Goal: Task Accomplishment & Management: Manage account settings

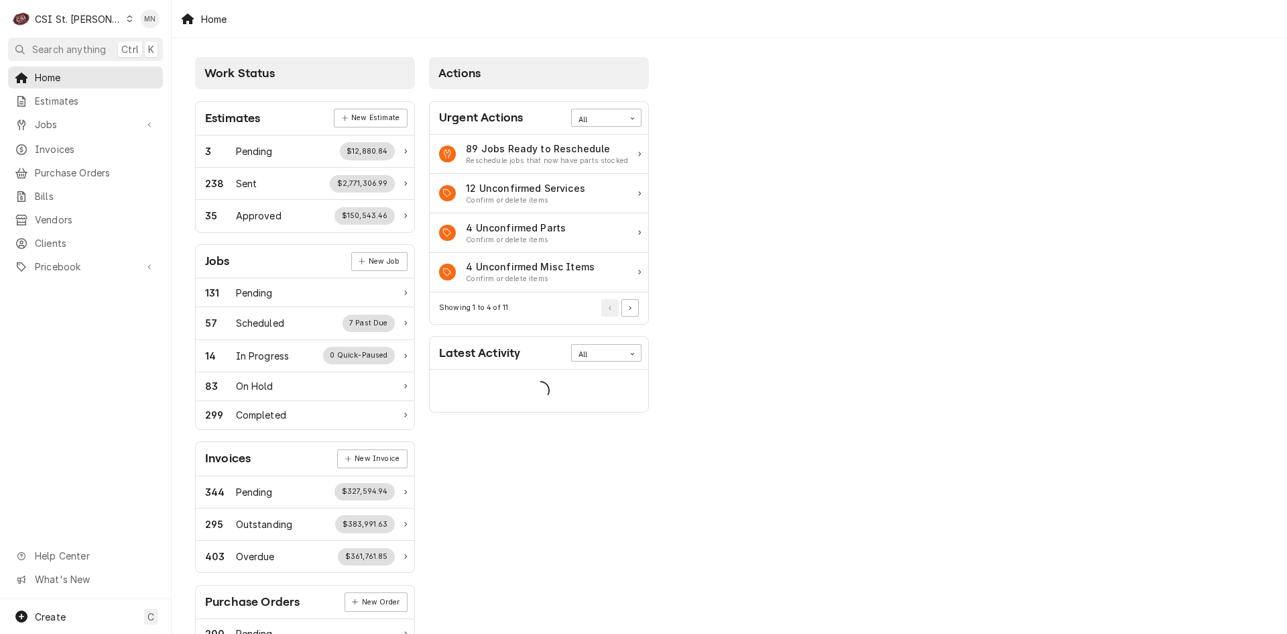
click at [97, 15] on div "C CSI St. Louis" at bounding box center [72, 18] width 129 height 27
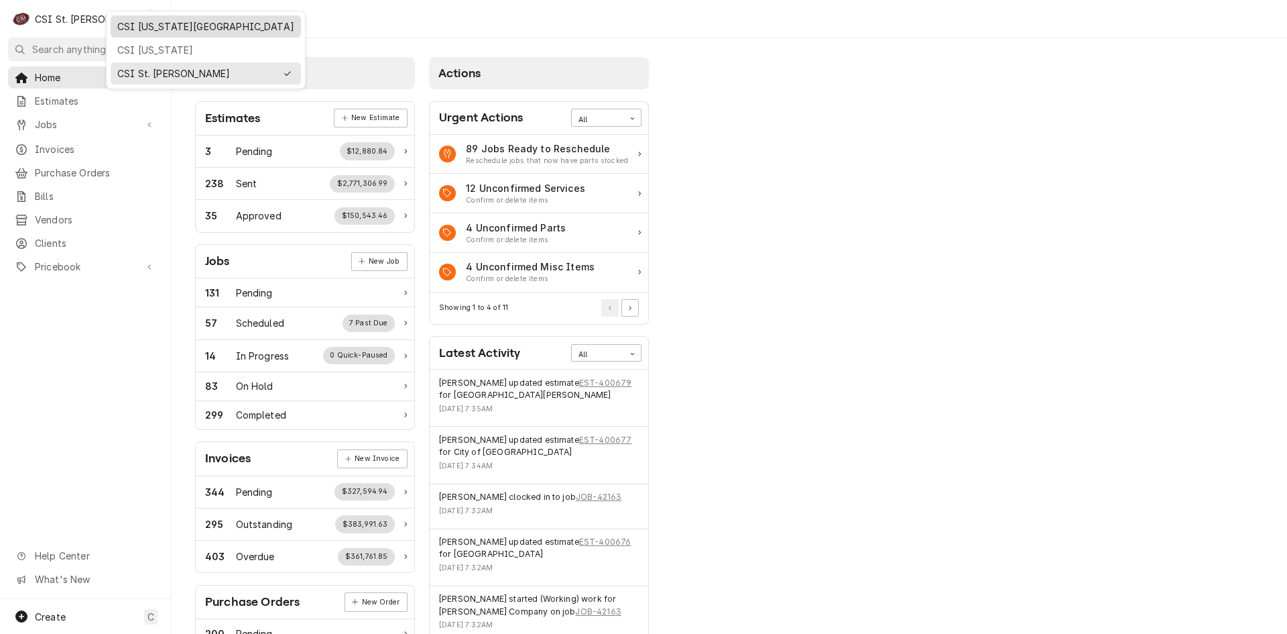
click at [121, 22] on div "CSI [US_STATE][GEOGRAPHIC_DATA]" at bounding box center [205, 26] width 177 height 14
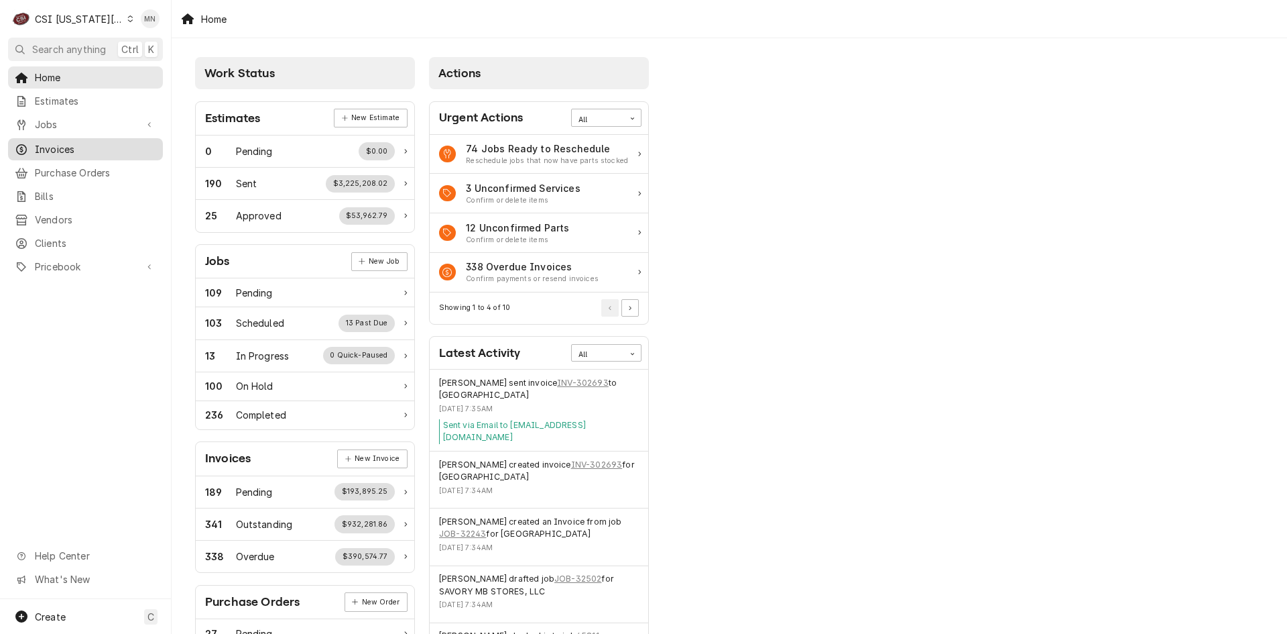
click at [64, 142] on span "Invoices" at bounding box center [95, 149] width 121 height 14
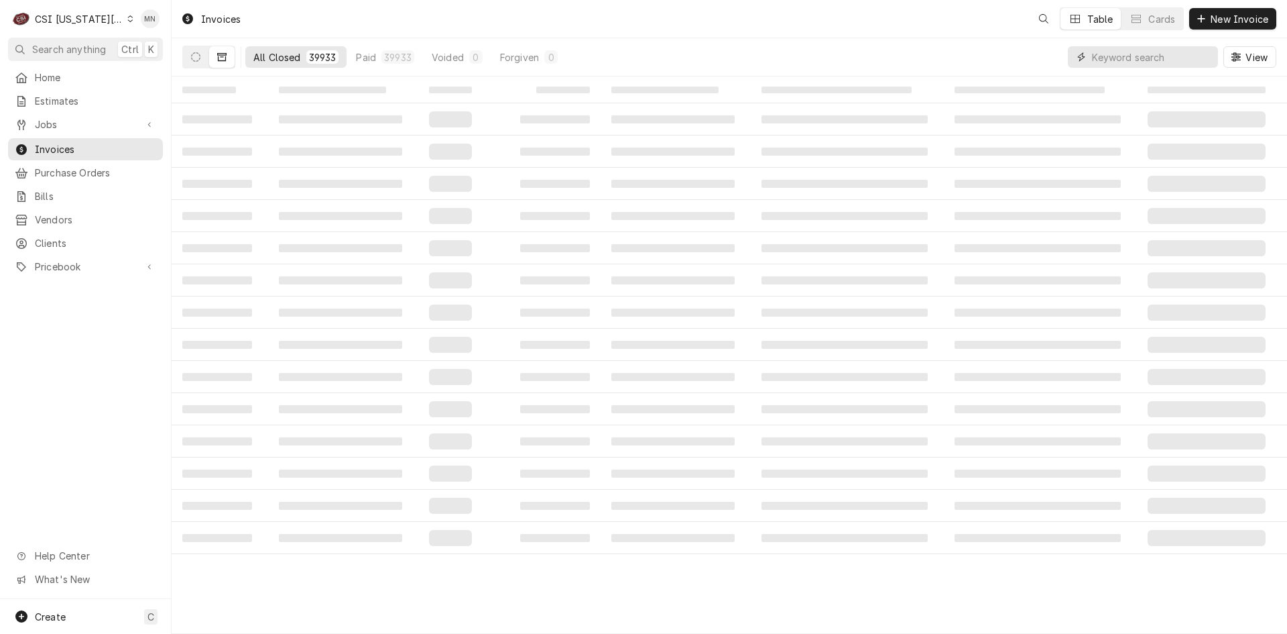
click at [1140, 60] on input "Dynamic Content Wrapper" at bounding box center [1151, 56] width 119 height 21
type input "302740"
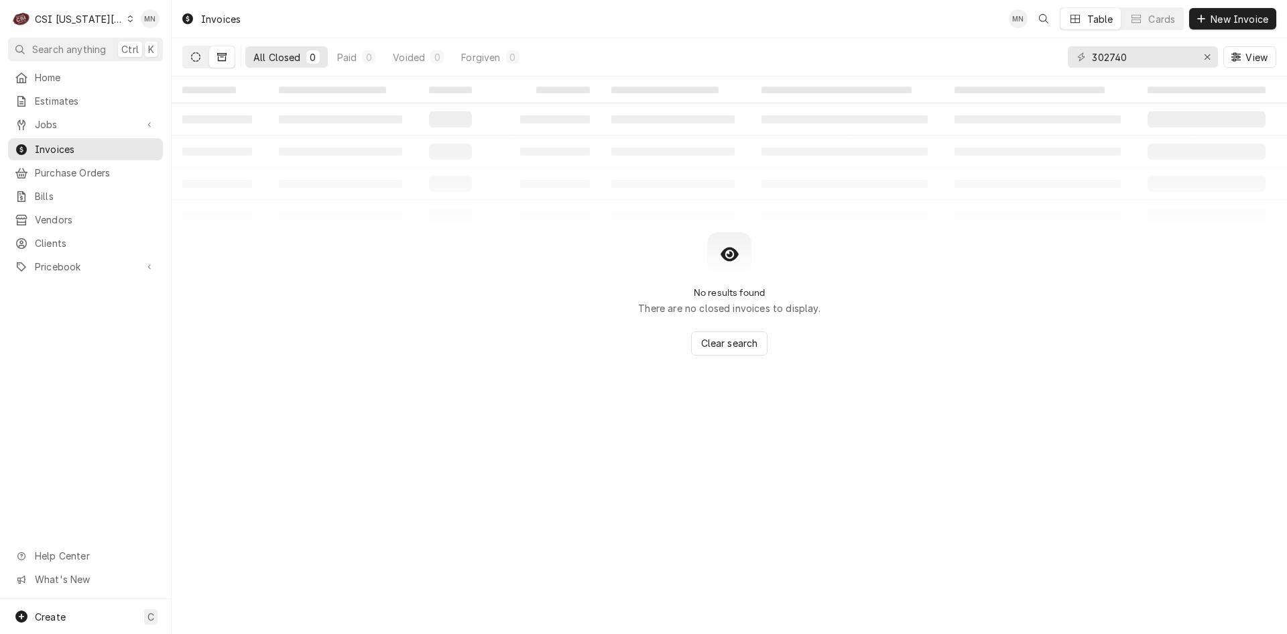
click at [198, 59] on icon "Dynamic Content Wrapper" at bounding box center [195, 56] width 9 height 9
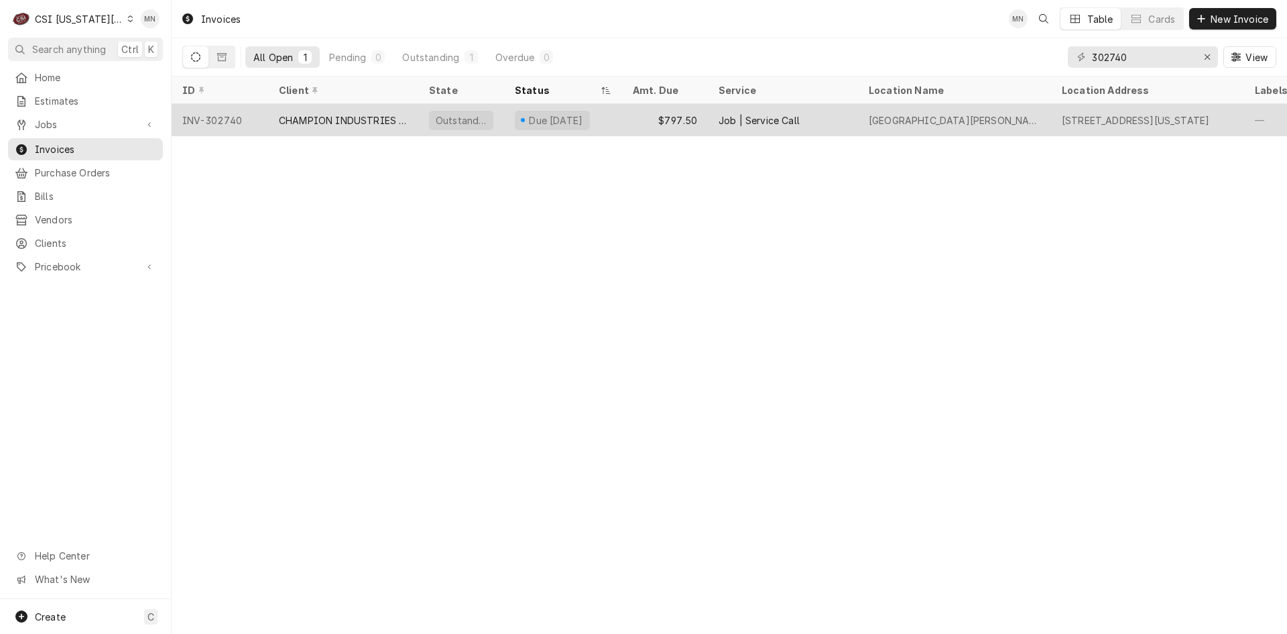
click at [291, 124] on div "CHAMPION INDUSTRIES WARRANTY" at bounding box center [343, 120] width 129 height 14
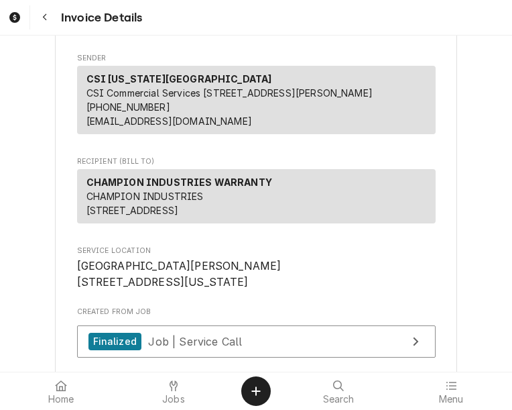
scroll to position [201, 0]
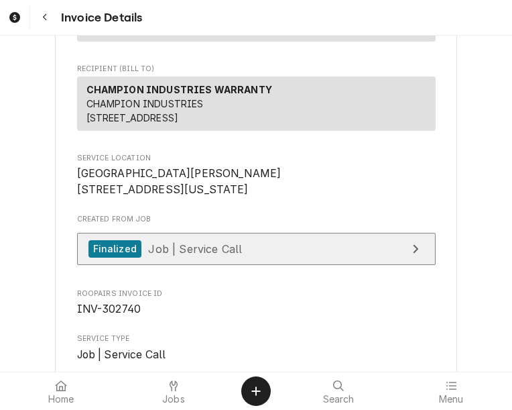
click at [186, 255] on span "Job | Service Call" at bounding box center [195, 247] width 94 height 13
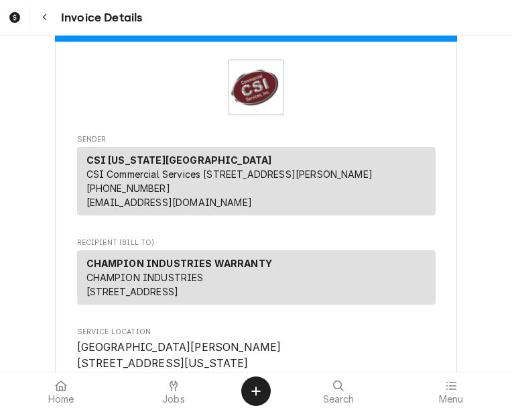
scroll to position [0, 0]
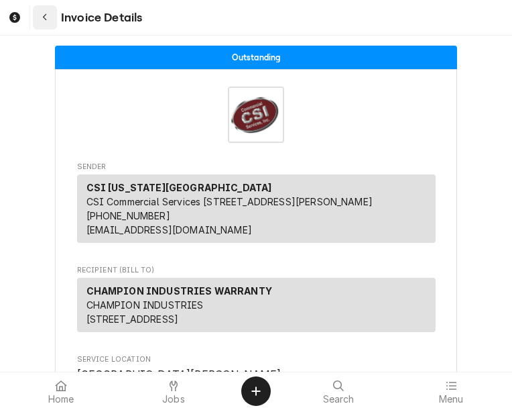
click at [48, 21] on icon "Navigate back" at bounding box center [45, 17] width 6 height 9
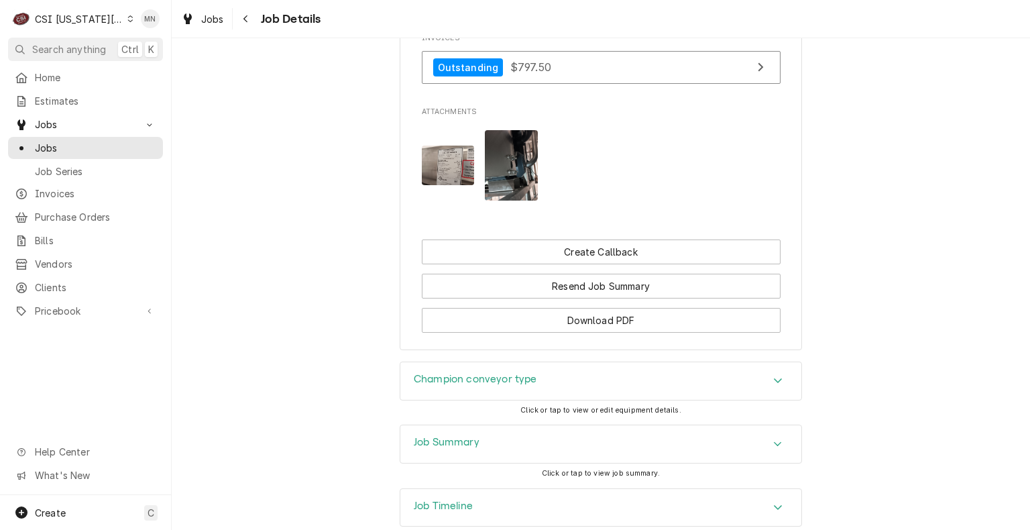
scroll to position [2306, 0]
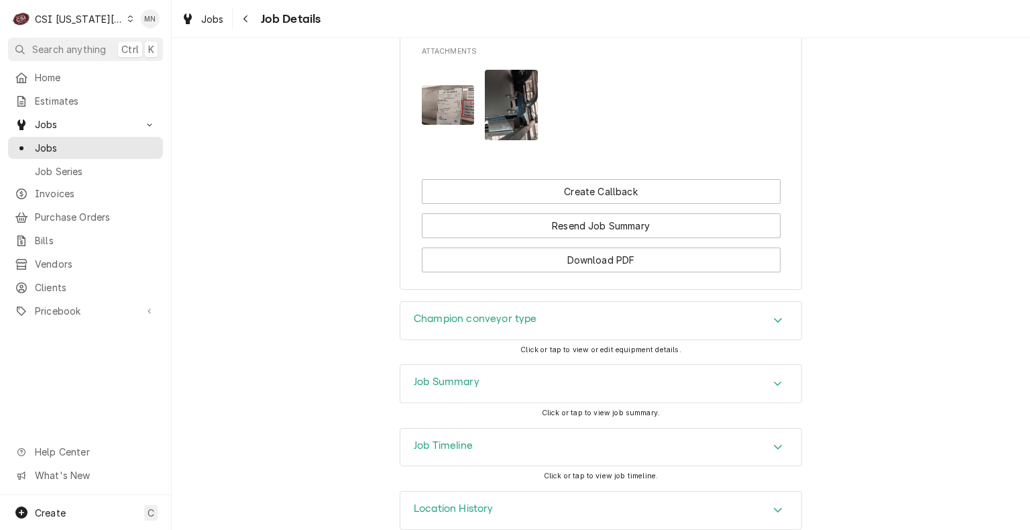
click at [489, 365] on div "Job Summary" at bounding box center [600, 384] width 401 height 38
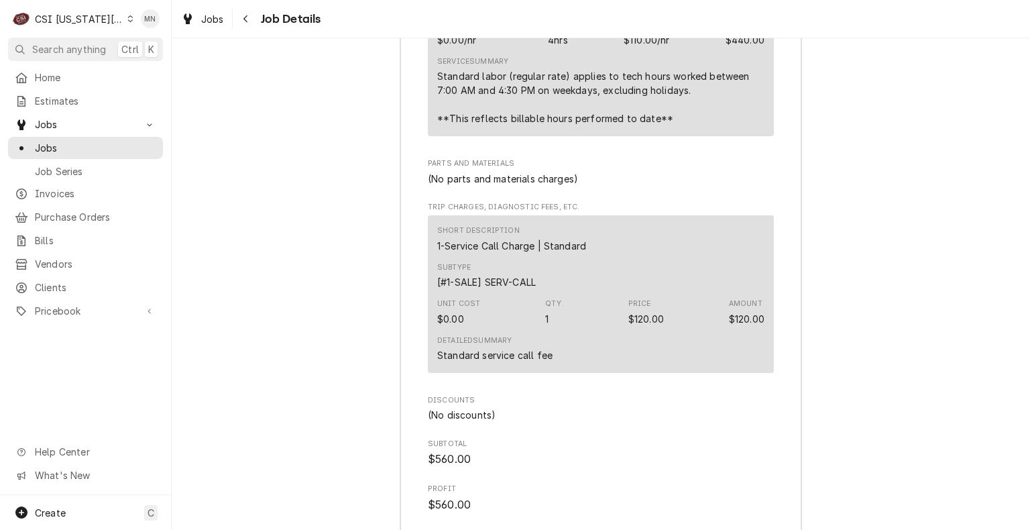
scroll to position [5122, 0]
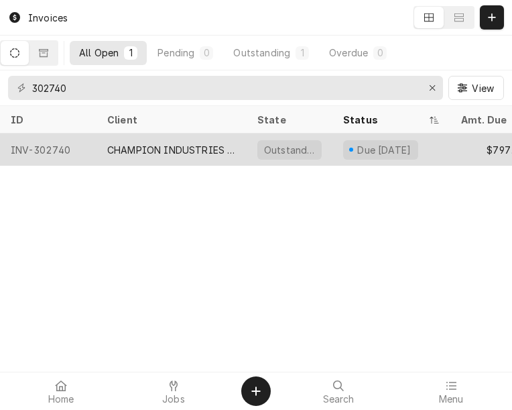
click at [120, 152] on div "CHAMPION INDUSTRIES WARRANTY" at bounding box center [171, 150] width 129 height 14
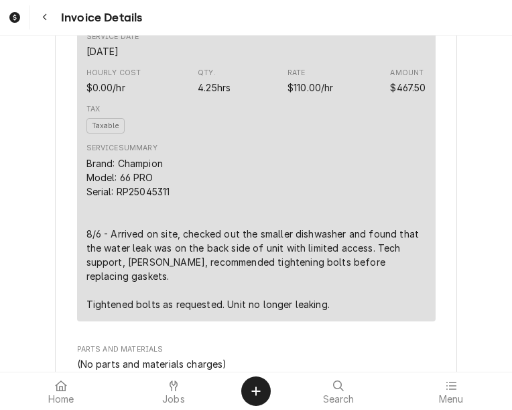
scroll to position [939, 0]
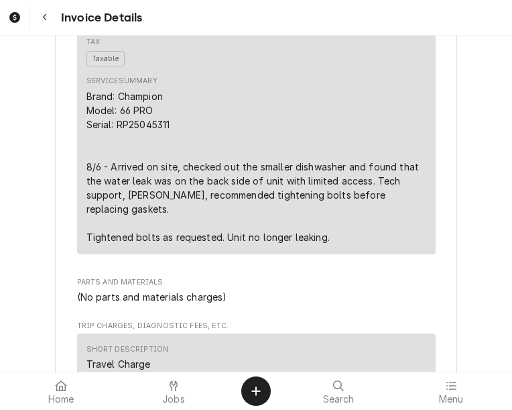
click at [285, 160] on div "Brand: Champion Model: 66 PRO Serial: RP25045311 8/6 - Arrived on site, checked…" at bounding box center [256, 166] width 340 height 155
click at [46, 18] on icon "Navigate back" at bounding box center [45, 17] width 6 height 9
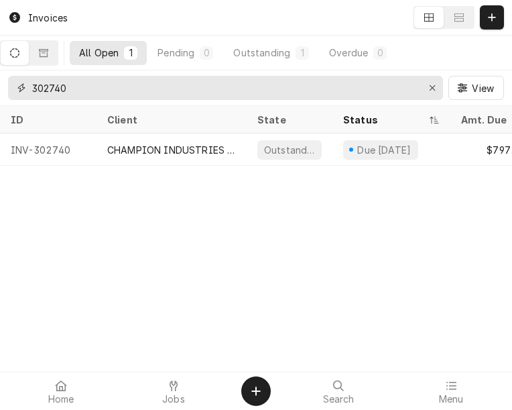
drag, startPoint x: 77, startPoint y: 87, endPoint x: -32, endPoint y: 97, distance: 109.0
click at [0, 97] on html "Invoices All Open 1 Pending 0 Outstanding 1 Overdue 0 302740 View ID Client Sta…" at bounding box center [256, 205] width 512 height 410
type input "403405"
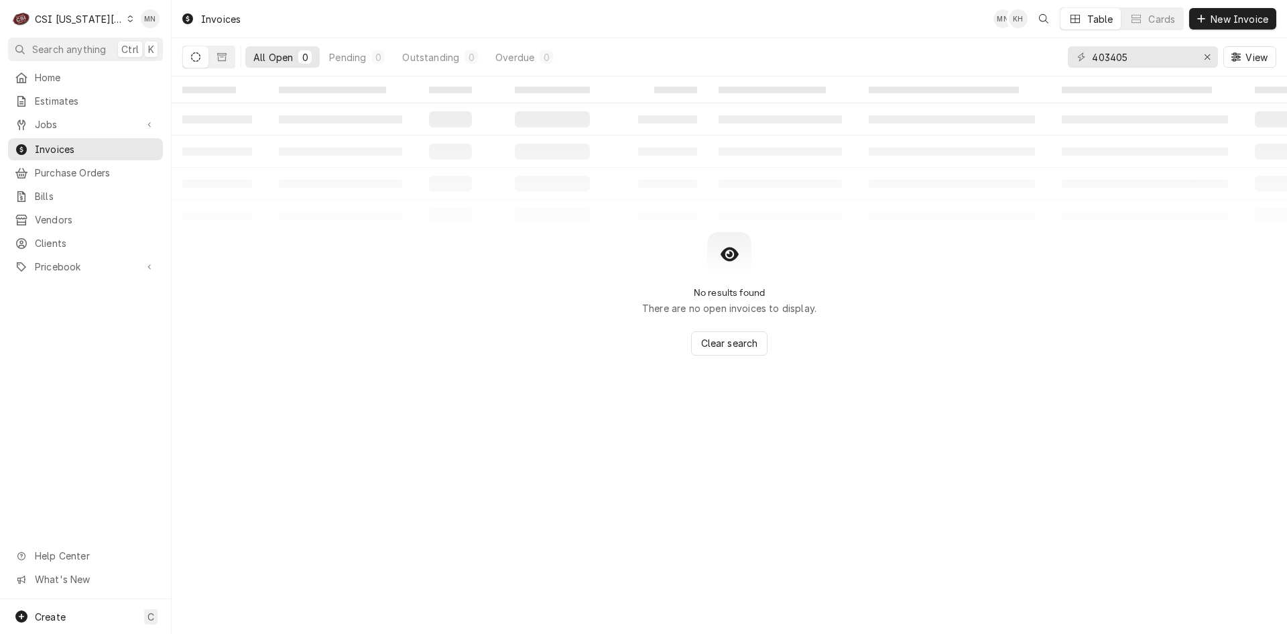
click at [62, 20] on div "CSI Kansas City" at bounding box center [79, 19] width 88 height 14
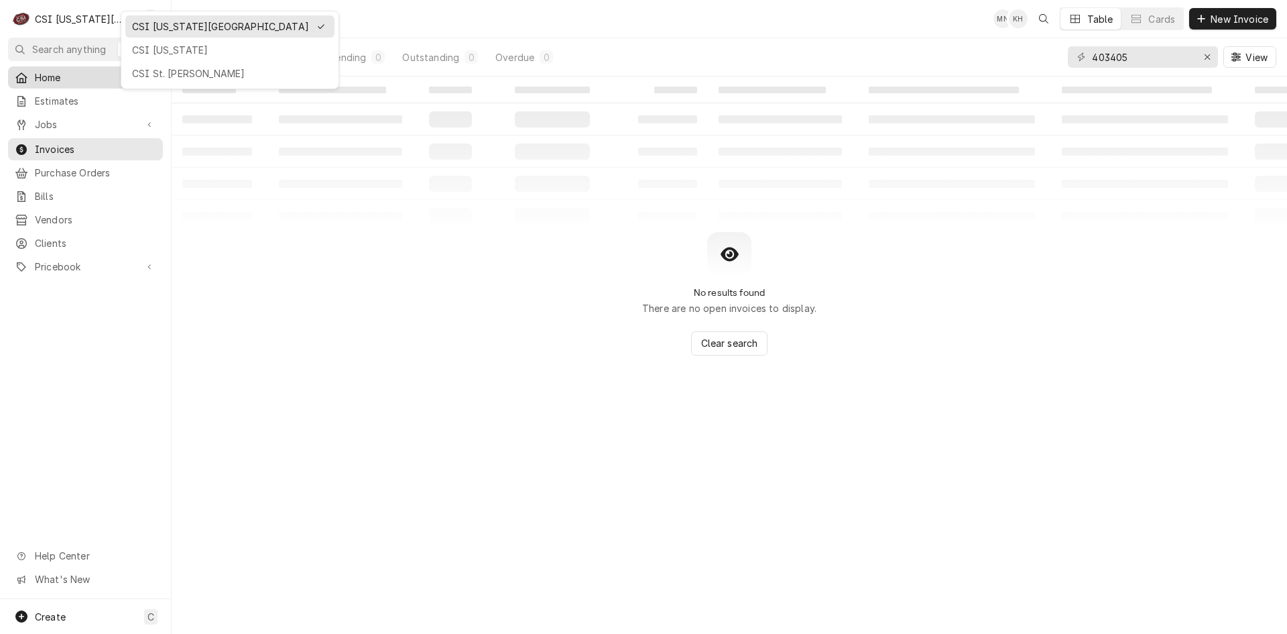
click at [161, 70] on div "CSI St. Louis" at bounding box center [230, 73] width 196 height 14
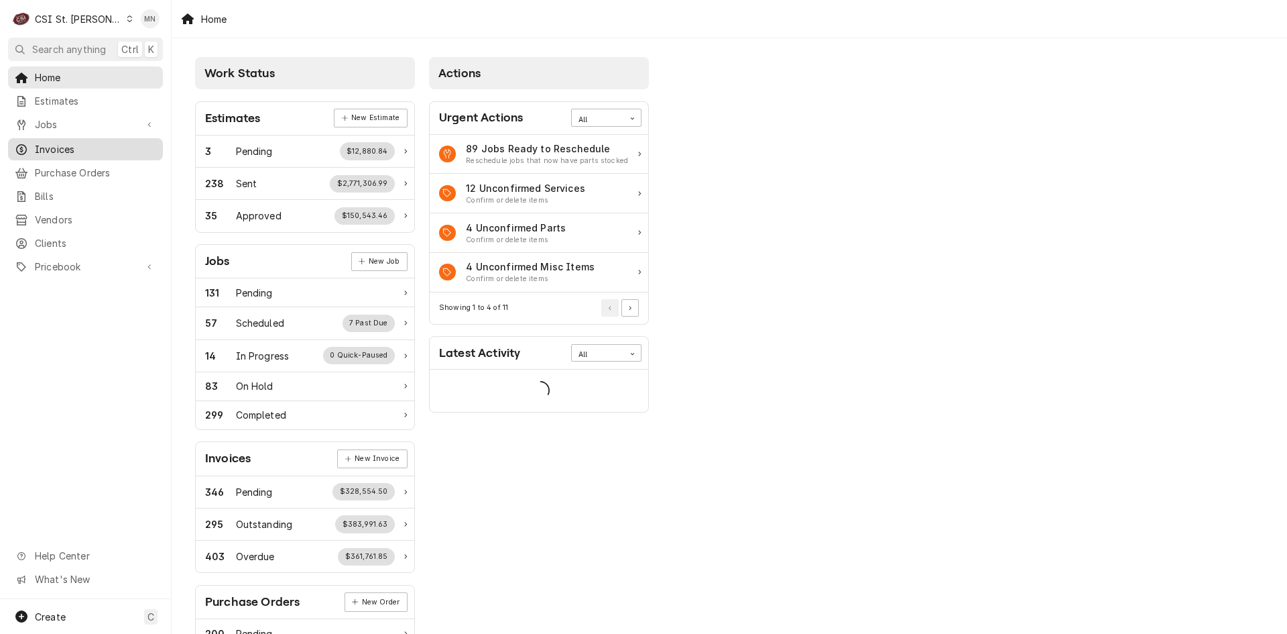
click at [64, 148] on span "Invoices" at bounding box center [95, 149] width 121 height 14
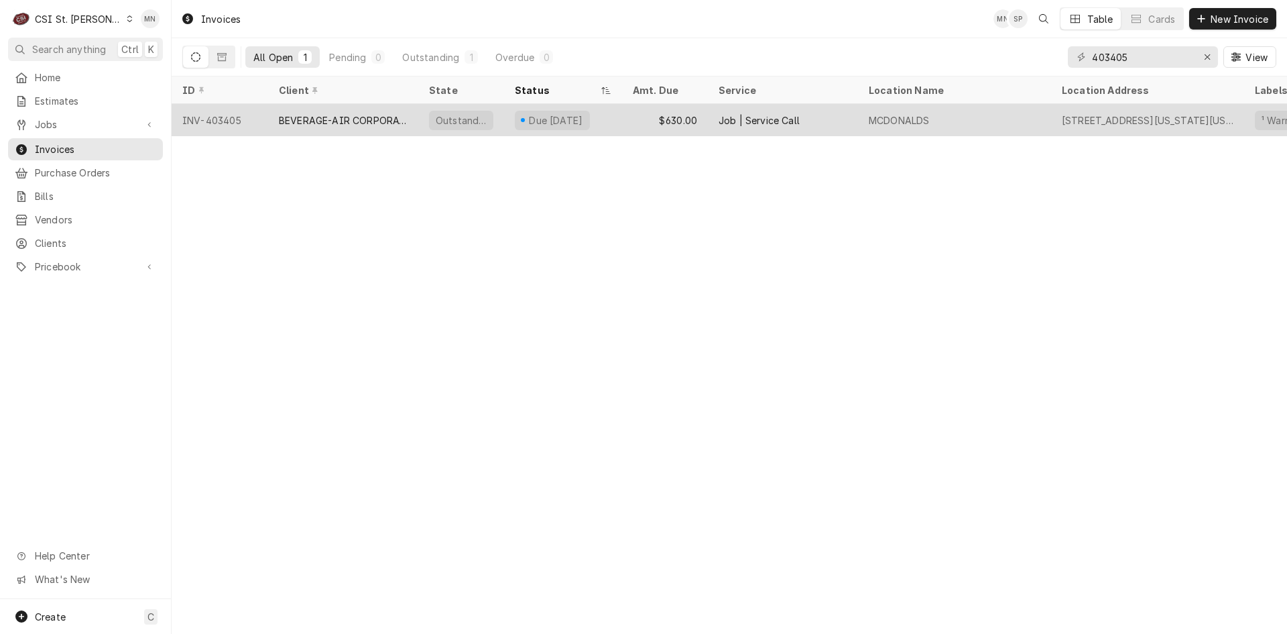
click at [373, 122] on div "BEVERAGE-AIR CORPORATION" at bounding box center [343, 120] width 129 height 14
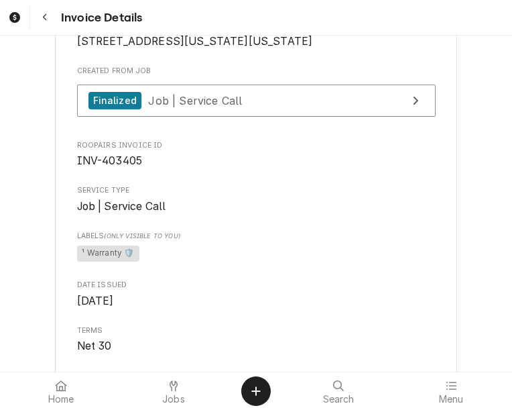
scroll to position [402, 0]
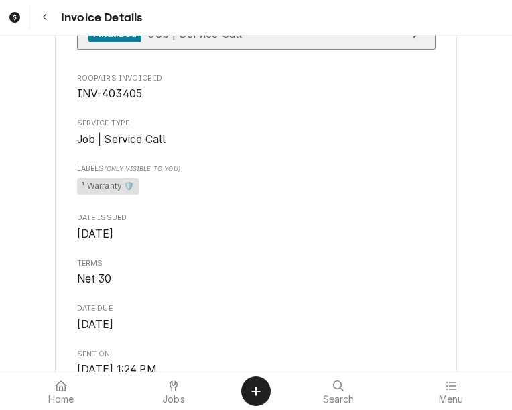
click at [257, 50] on link "Finalized Job | Service Call" at bounding box center [256, 33] width 359 height 33
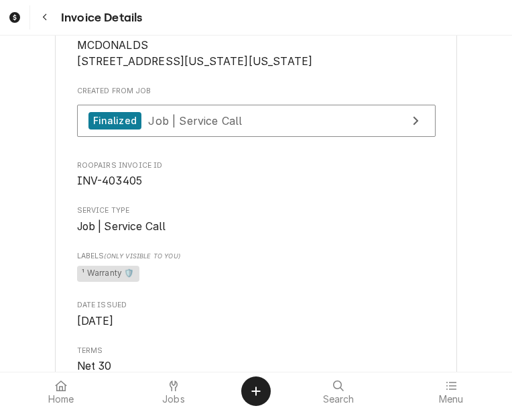
scroll to position [201, 0]
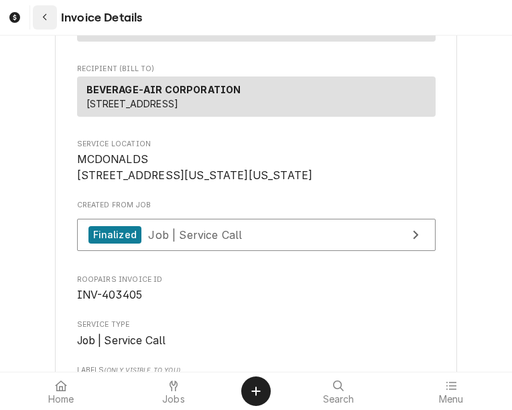
click at [48, 17] on div "Navigate back" at bounding box center [44, 17] width 13 height 13
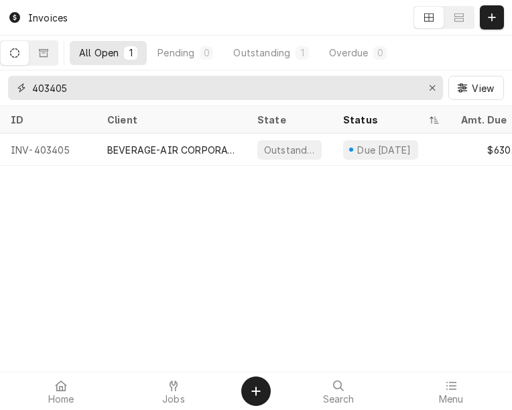
drag, startPoint x: 94, startPoint y: 83, endPoint x: -32, endPoint y: 89, distance: 126.2
click at [0, 89] on html "Invoices All Open 1 Pending 0 Outstanding 1 Overdue 0 403405 View ID Client Sta…" at bounding box center [256, 205] width 512 height 410
type input "403527"
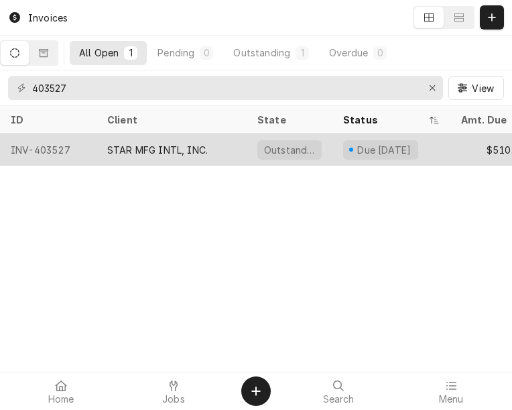
click at [145, 149] on div "STAR MFG INTL, INC." at bounding box center [157, 150] width 101 height 14
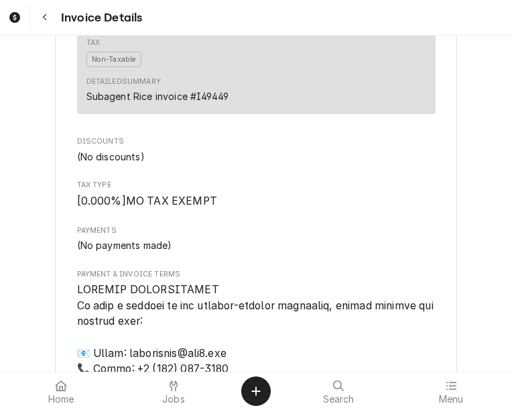
scroll to position [1877, 0]
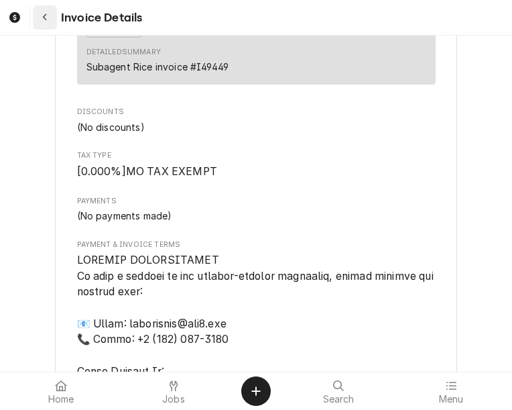
click at [45, 16] on icon "Navigate back" at bounding box center [44, 17] width 4 height 7
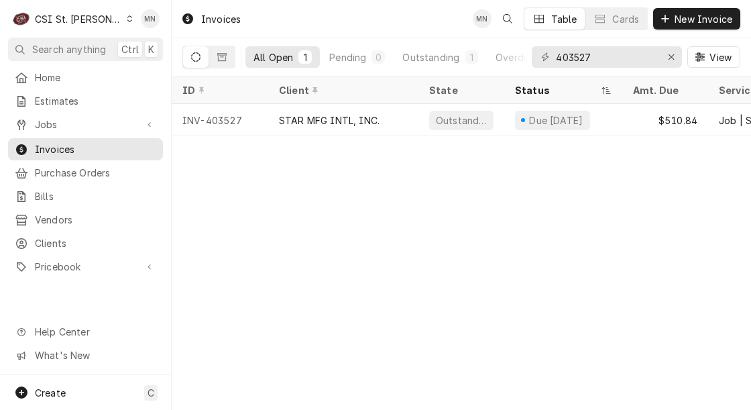
click at [81, 17] on div "CSI St. Louis" at bounding box center [78, 19] width 87 height 14
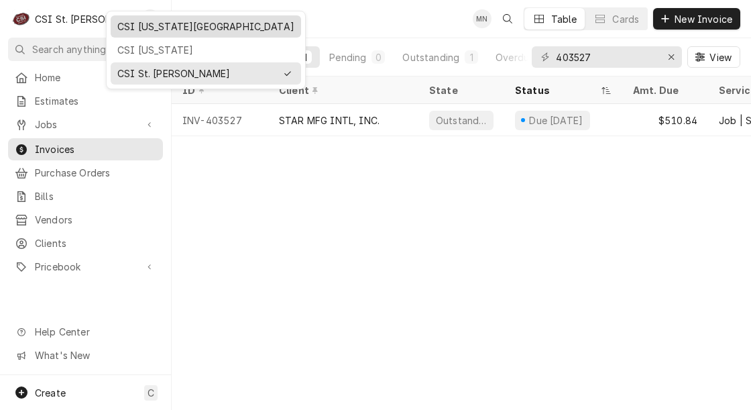
click at [144, 25] on div "CSI [US_STATE][GEOGRAPHIC_DATA]" at bounding box center [205, 26] width 177 height 14
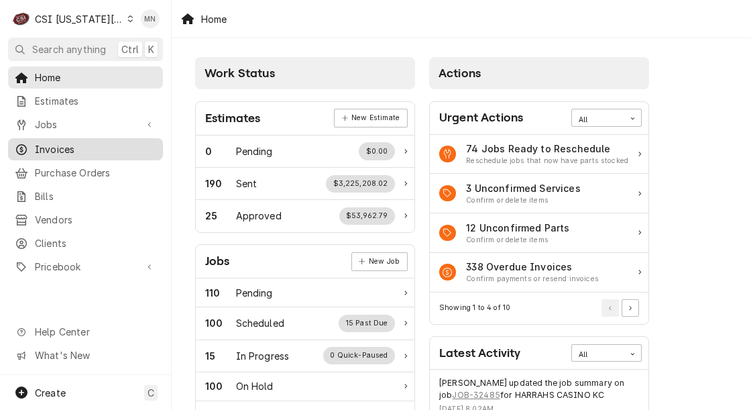
click at [62, 142] on span "Invoices" at bounding box center [95, 149] width 121 height 14
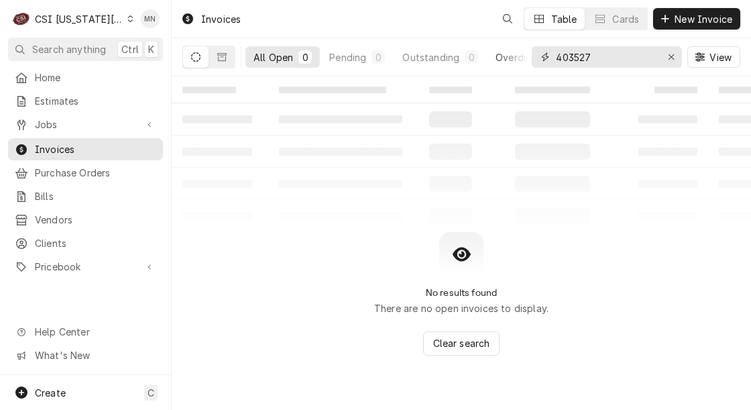
drag, startPoint x: 597, startPoint y: 60, endPoint x: 514, endPoint y: 62, distance: 82.5
click at [529, 59] on div "All Open 0 Pending 0 Outstanding 0 Overdue 0 403527 View" at bounding box center [461, 57] width 558 height 38
type input "302777"
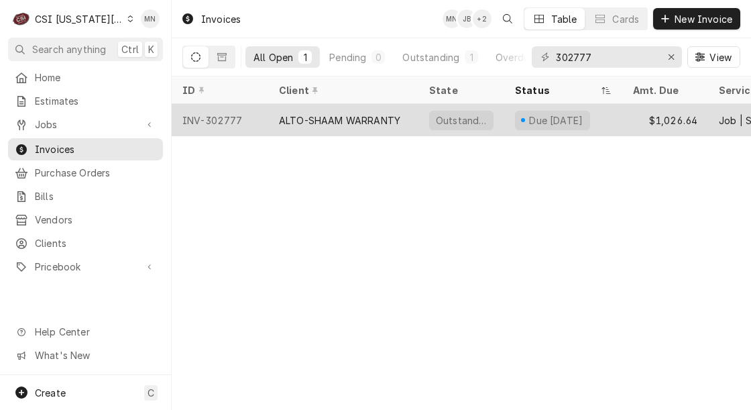
click at [368, 115] on div "ALTO-SHAAM WARRANTY" at bounding box center [339, 120] width 121 height 14
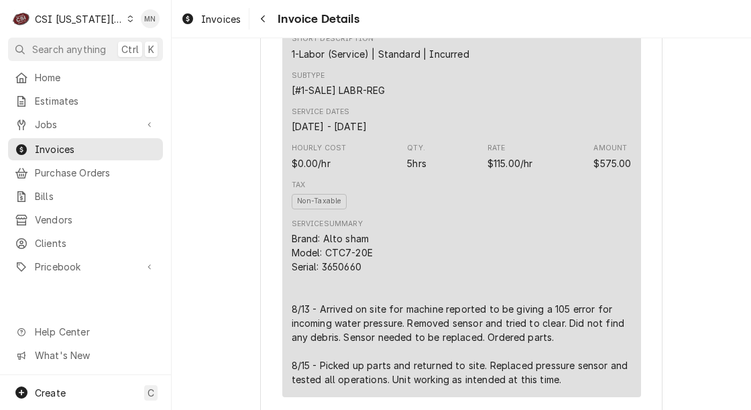
scroll to position [939, 0]
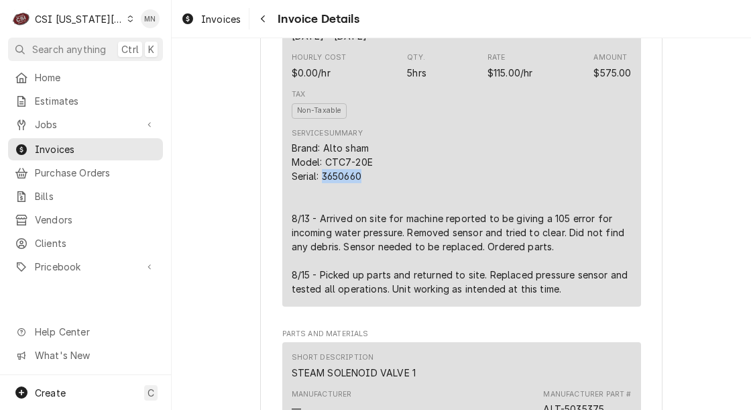
drag, startPoint x: 361, startPoint y: 223, endPoint x: 320, endPoint y: 227, distance: 41.0
click at [320, 227] on div "Brand: Alto sham Model: CTC7-20E Serial: 3650660 8/13 - Arrived on site for mac…" at bounding box center [462, 218] width 340 height 155
copy div "3650660"
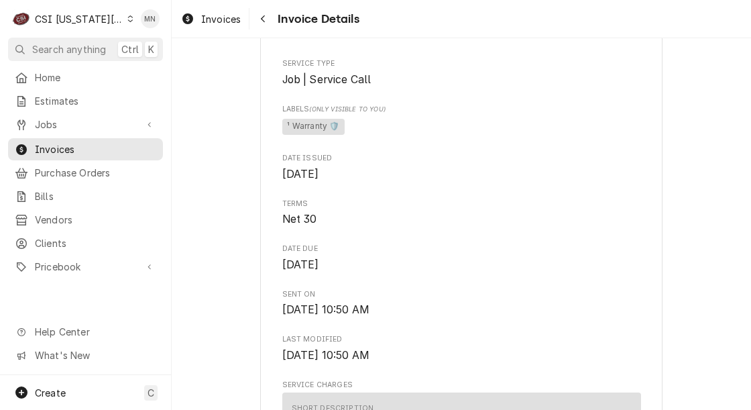
scroll to position [335, 0]
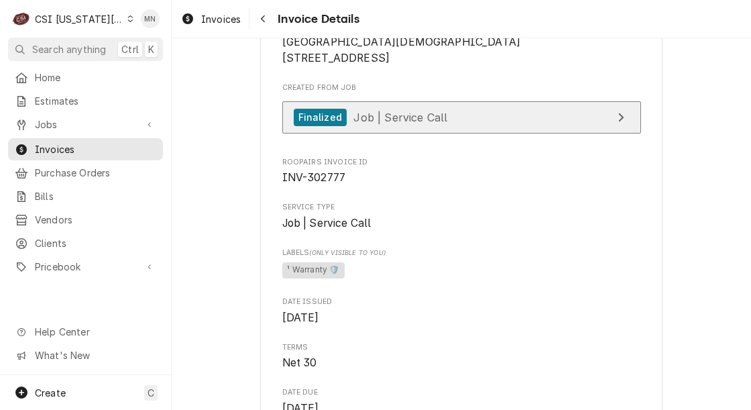
click at [485, 134] on link "Finalized Job | Service Call" at bounding box center [461, 117] width 359 height 33
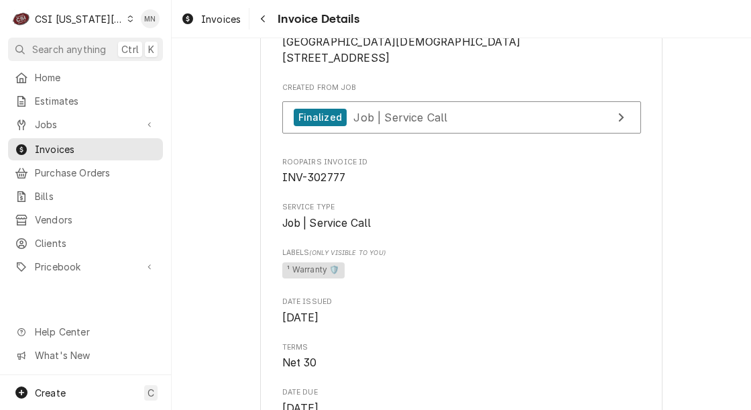
click at [91, 15] on div "CSI Kansas City" at bounding box center [79, 19] width 88 height 14
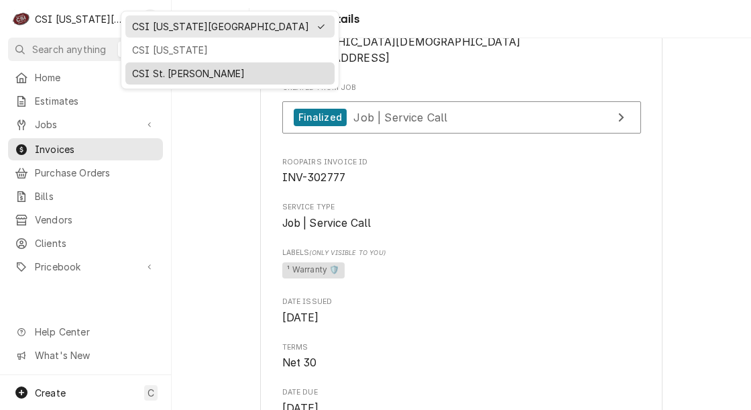
click at [151, 66] on div "CSI St. [PERSON_NAME]" at bounding box center [230, 73] width 196 height 14
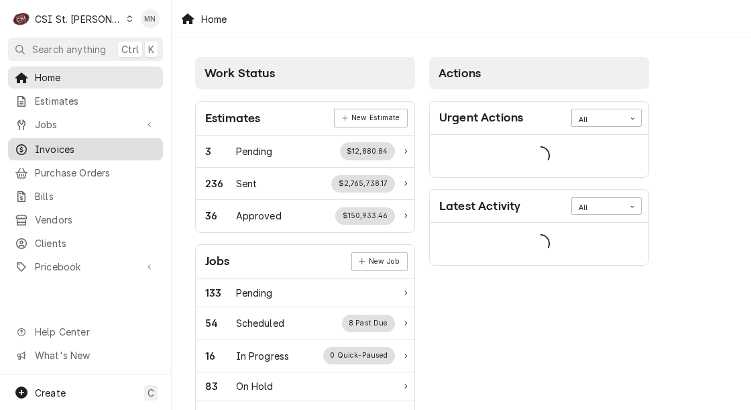
click at [70, 142] on span "Invoices" at bounding box center [95, 149] width 121 height 14
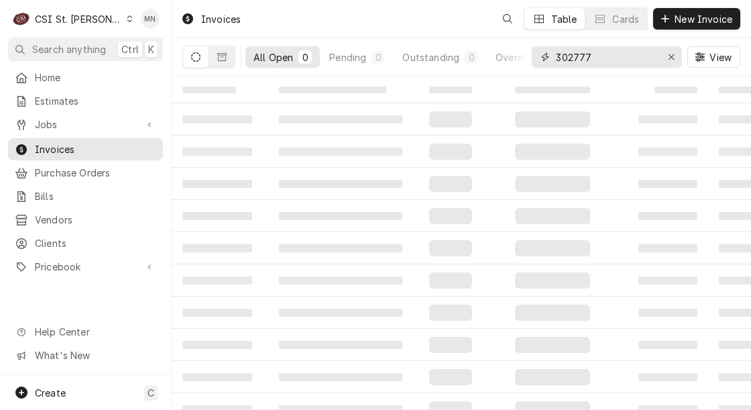
drag, startPoint x: 575, startPoint y: 55, endPoint x: 534, endPoint y: 49, distance: 41.3
click at [539, 51] on div "302777" at bounding box center [607, 56] width 150 height 21
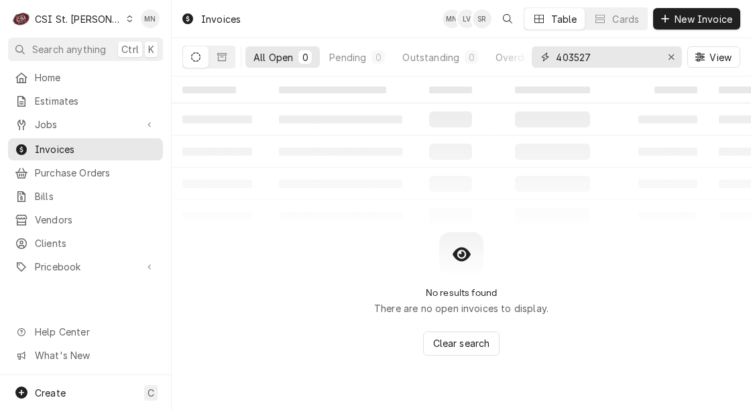
type input "403527"
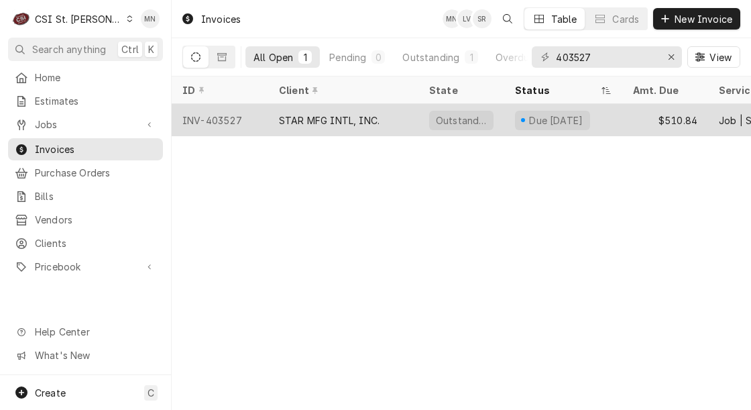
click at [344, 123] on div "STAR MFG INTL, INC." at bounding box center [329, 120] width 101 height 14
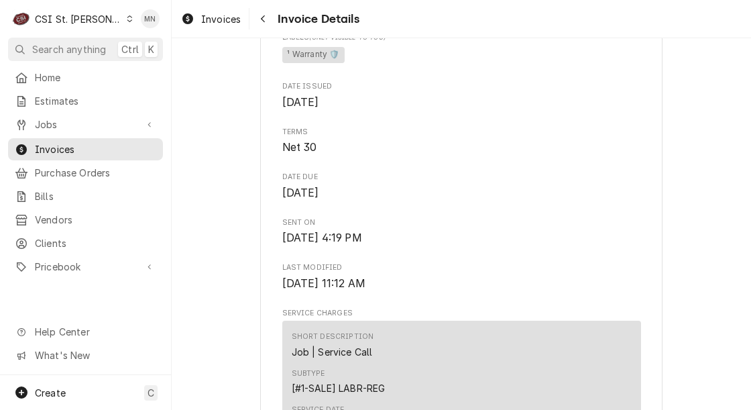
scroll to position [402, 0]
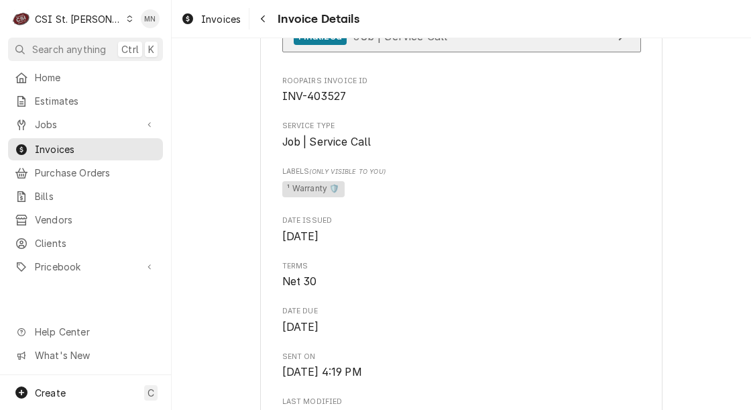
click at [428, 42] on span "Job | Service Call" at bounding box center [400, 35] width 94 height 13
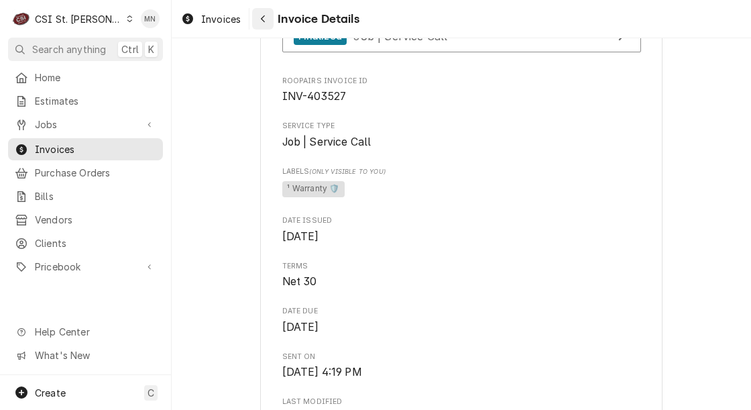
click at [261, 20] on icon "Navigate back" at bounding box center [263, 18] width 6 height 9
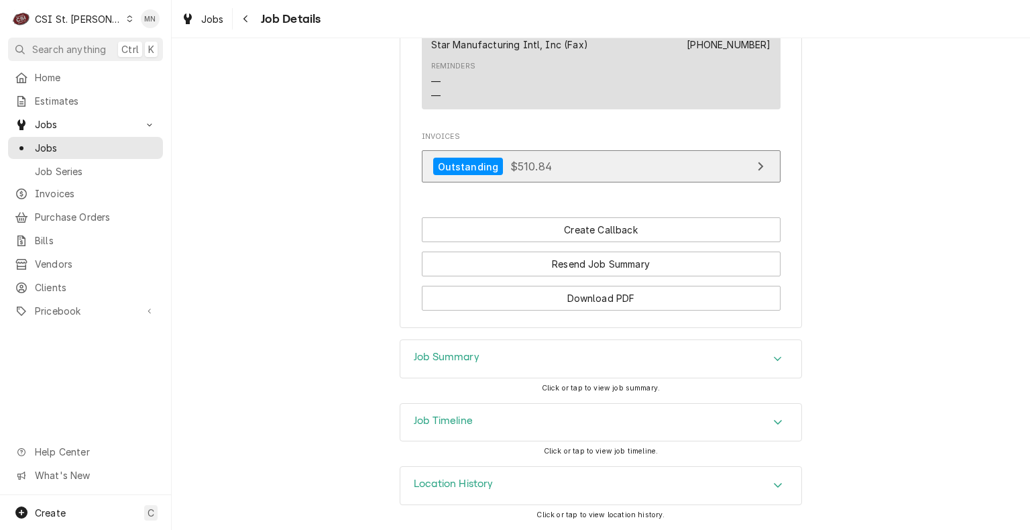
scroll to position [1279, 0]
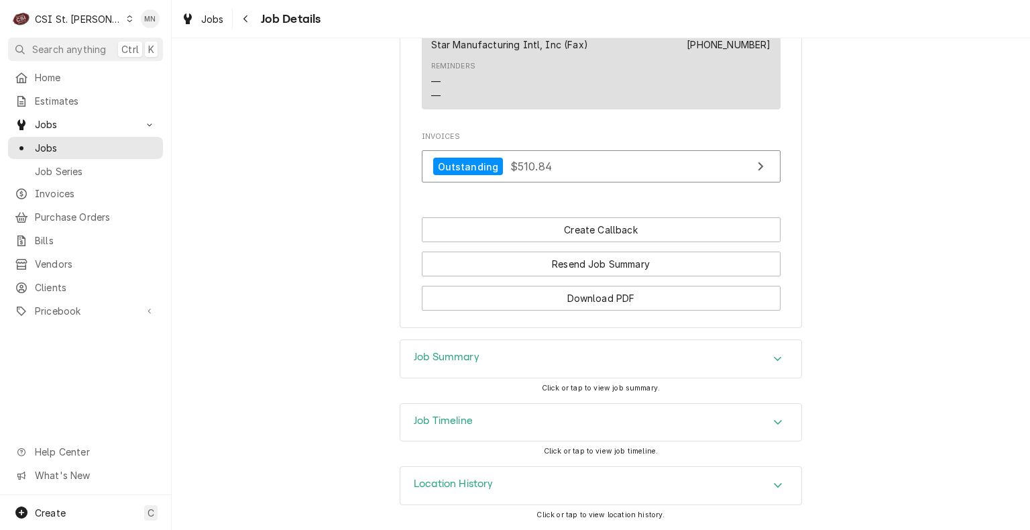
click at [705, 365] on div "Job Summary" at bounding box center [600, 359] width 401 height 38
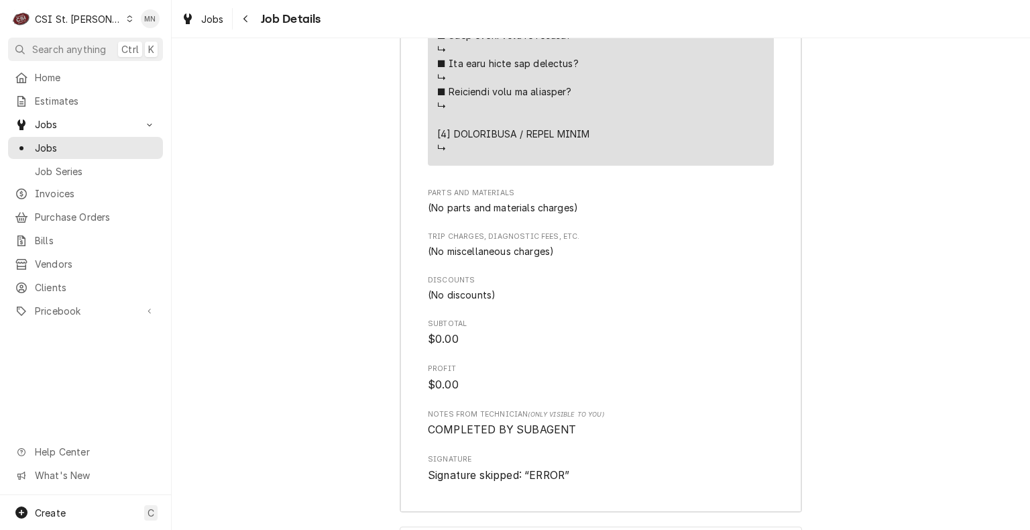
scroll to position [2823, 0]
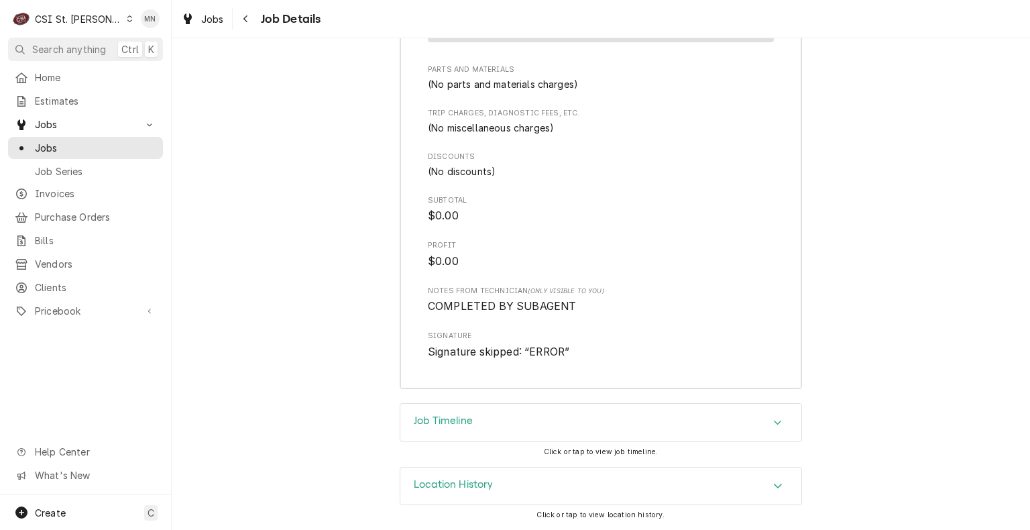
click at [530, 497] on div "Location History" at bounding box center [600, 486] width 401 height 38
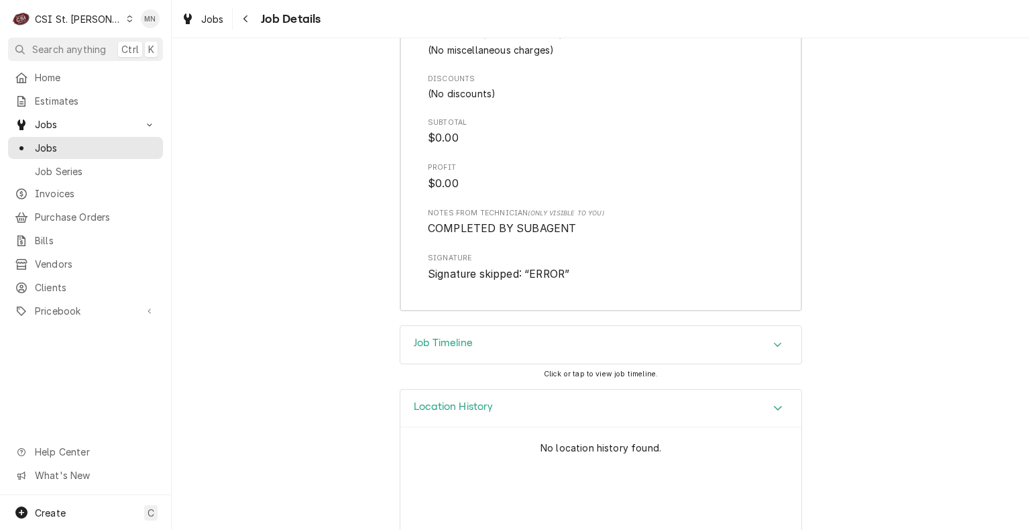
scroll to position [2947, 0]
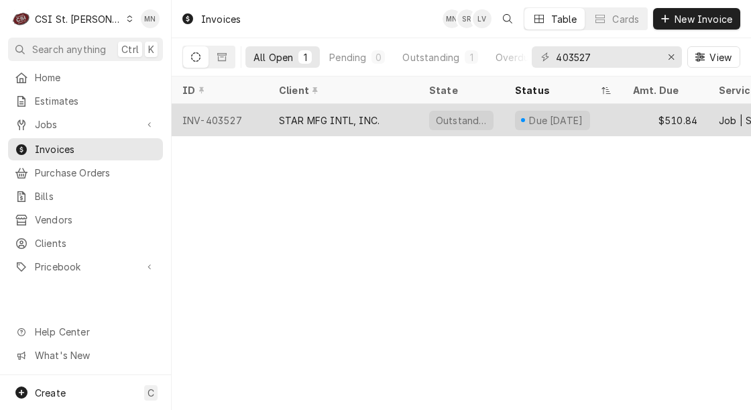
click at [365, 128] on div "STAR MFG INTL, INC." at bounding box center [343, 120] width 150 height 32
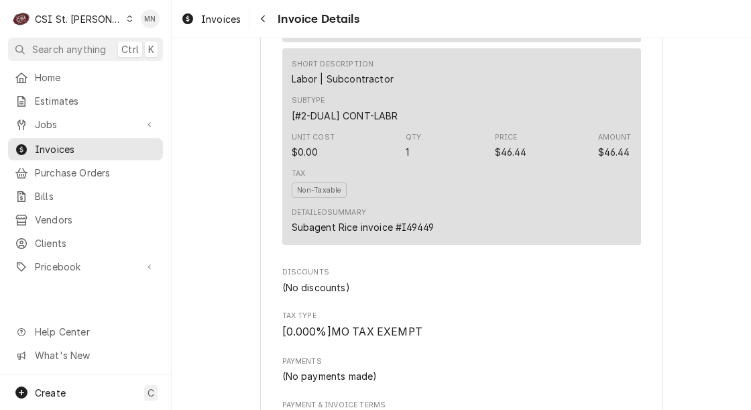
scroll to position [1743, 0]
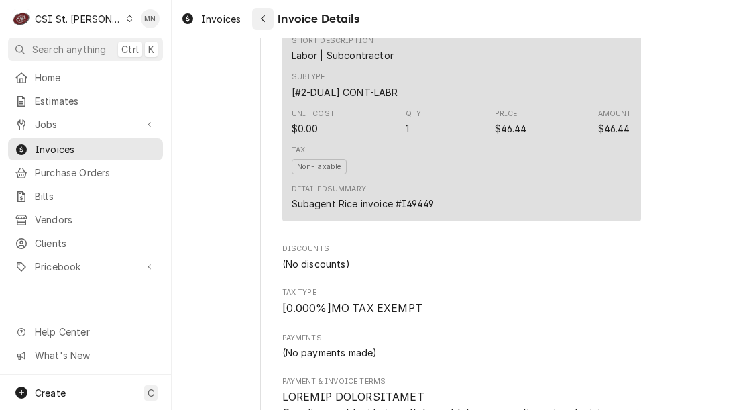
click at [264, 20] on icon "Navigate back" at bounding box center [263, 18] width 6 height 9
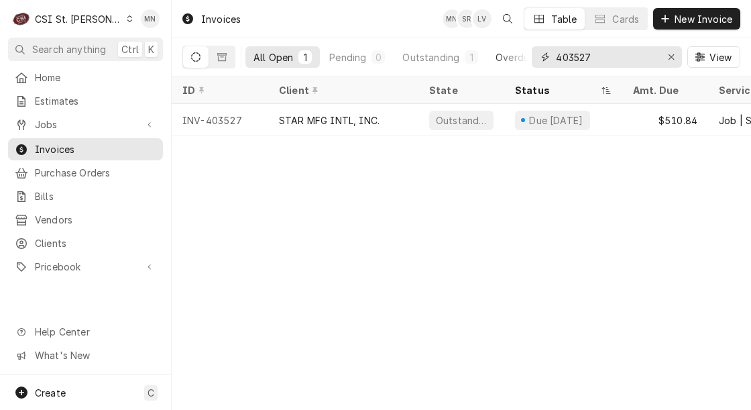
drag, startPoint x: 617, startPoint y: 59, endPoint x: 489, endPoint y: 53, distance: 128.9
click at [489, 53] on div "All Open 1 Pending 0 Outstanding 1 Overdue 0 403527 View" at bounding box center [461, 57] width 558 height 38
type input "403394"
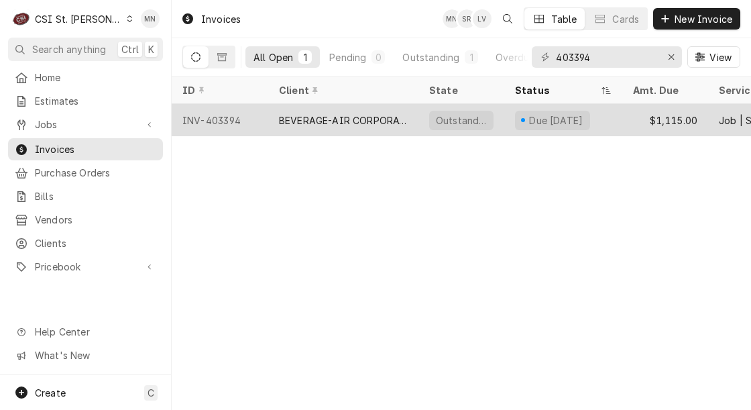
click at [274, 119] on div "BEVERAGE-AIR CORPORATION" at bounding box center [343, 120] width 150 height 32
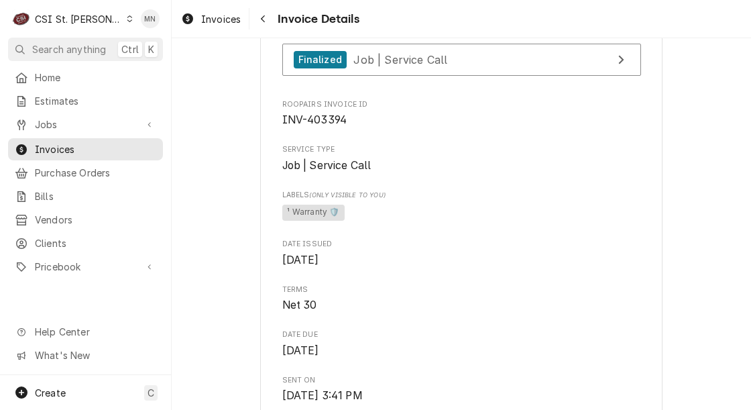
scroll to position [201, 0]
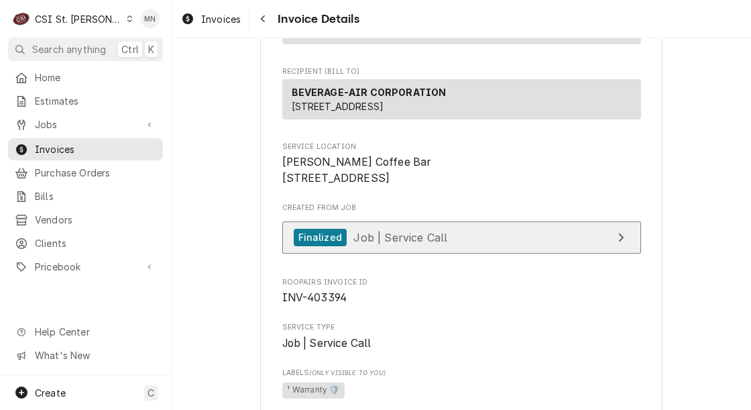
click at [439, 254] on link "Finalized Job | Service Call" at bounding box center [461, 237] width 359 height 33
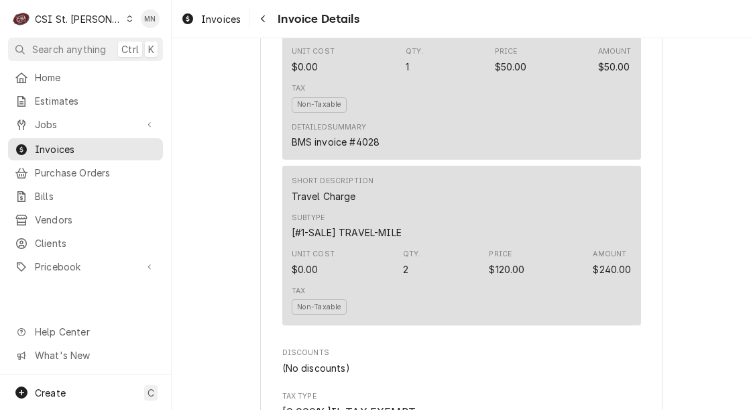
scroll to position [1877, 0]
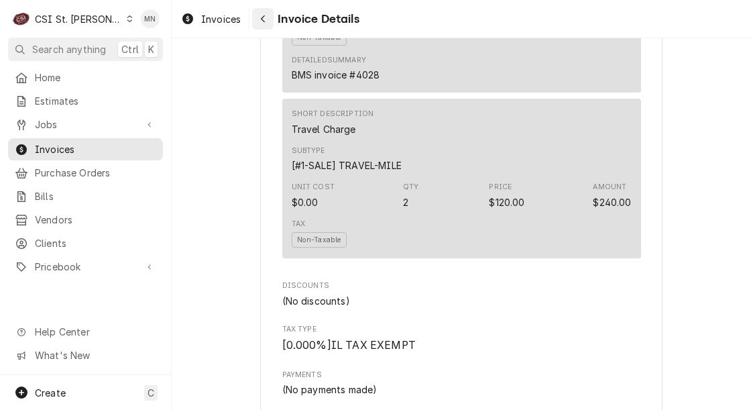
click at [258, 17] on div "Navigate back" at bounding box center [262, 18] width 13 height 13
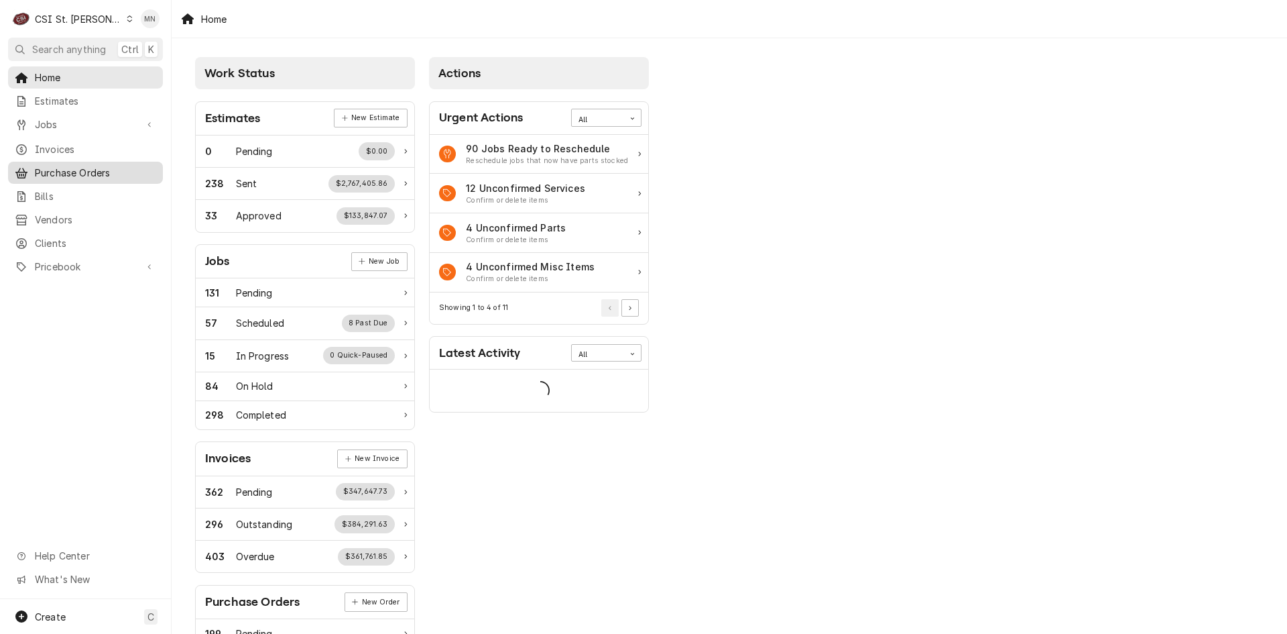
click at [53, 166] on span "Purchase Orders" at bounding box center [95, 173] width 121 height 14
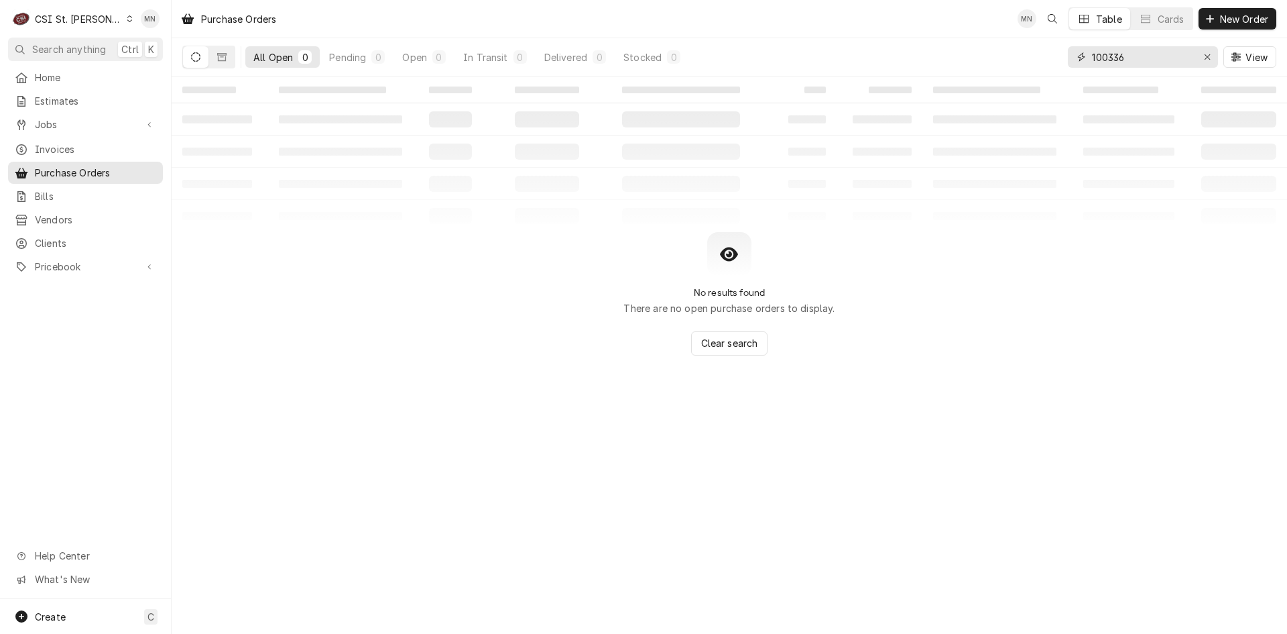
drag, startPoint x: 1167, startPoint y: 54, endPoint x: 1006, endPoint y: 54, distance: 161.6
click at [1006, 54] on div "All Open 0 Pending 0 Open 0 In Transit 0 Delivered 0 Stocked 0 100336 View" at bounding box center [729, 57] width 1094 height 38
type input "401066"
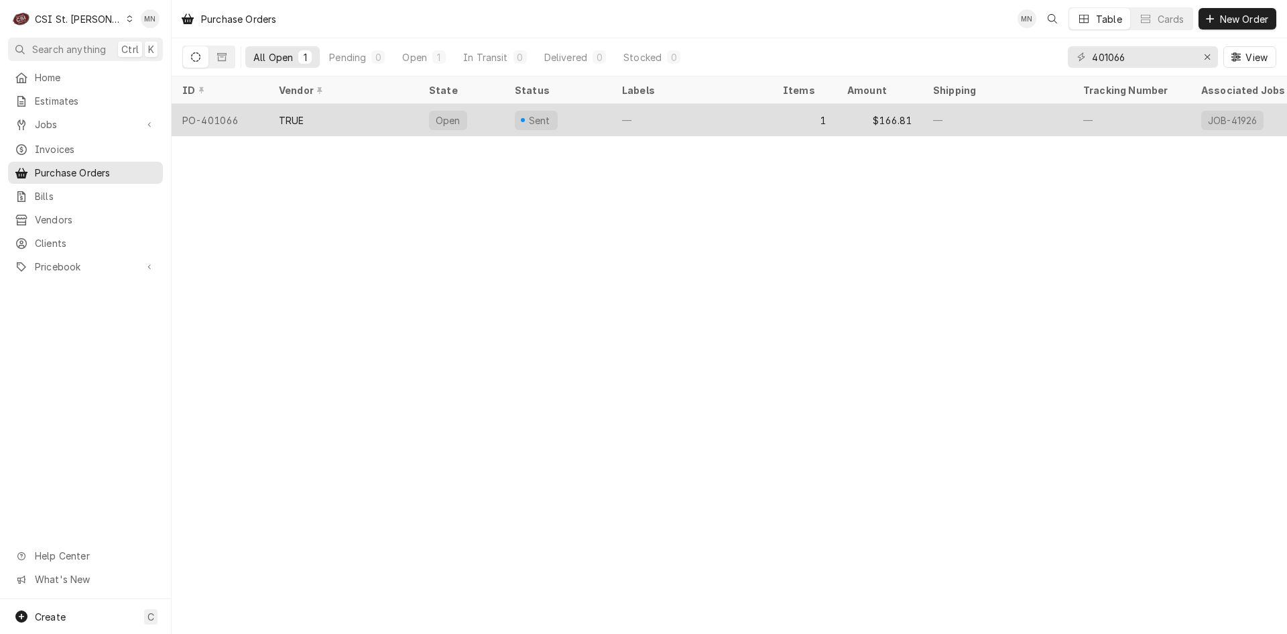
click at [365, 119] on div "TRUE" at bounding box center [343, 120] width 150 height 32
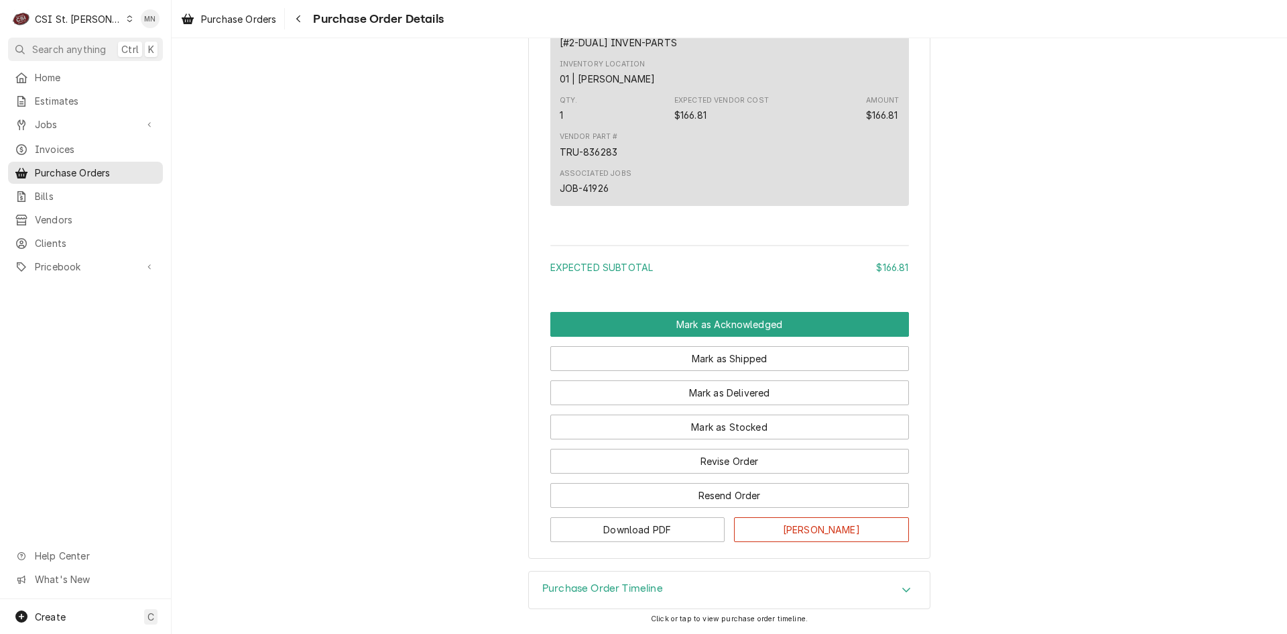
scroll to position [894, 0]
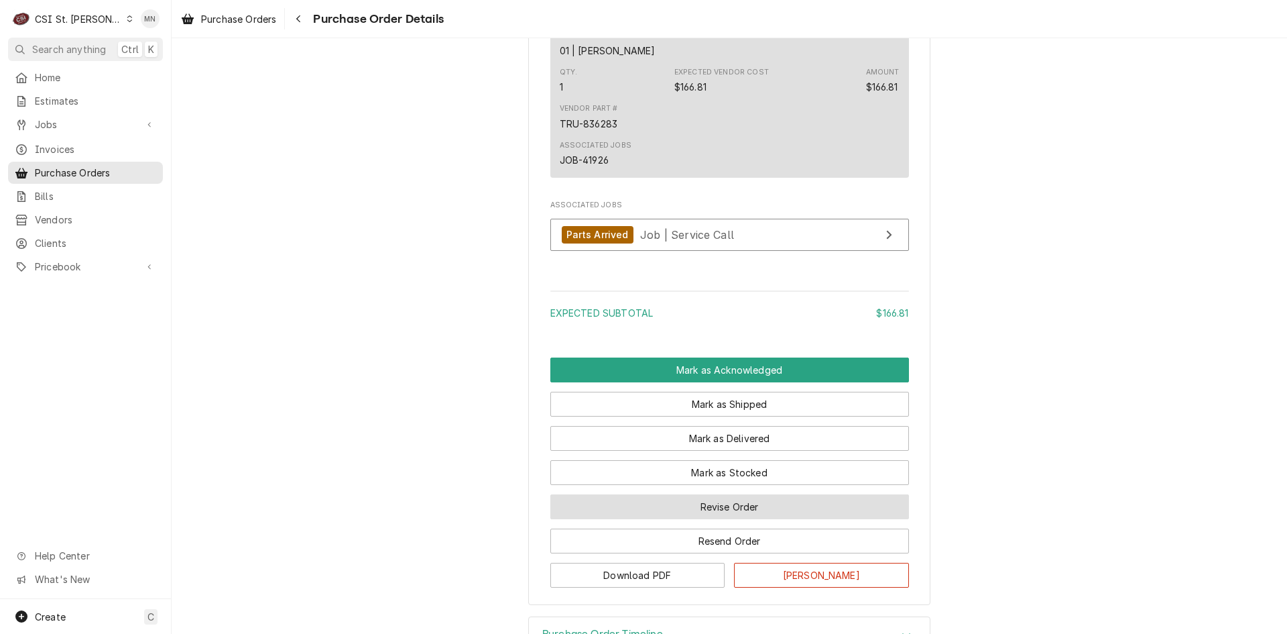
click at [736, 519] on button "Revise Order" at bounding box center [729, 506] width 359 height 25
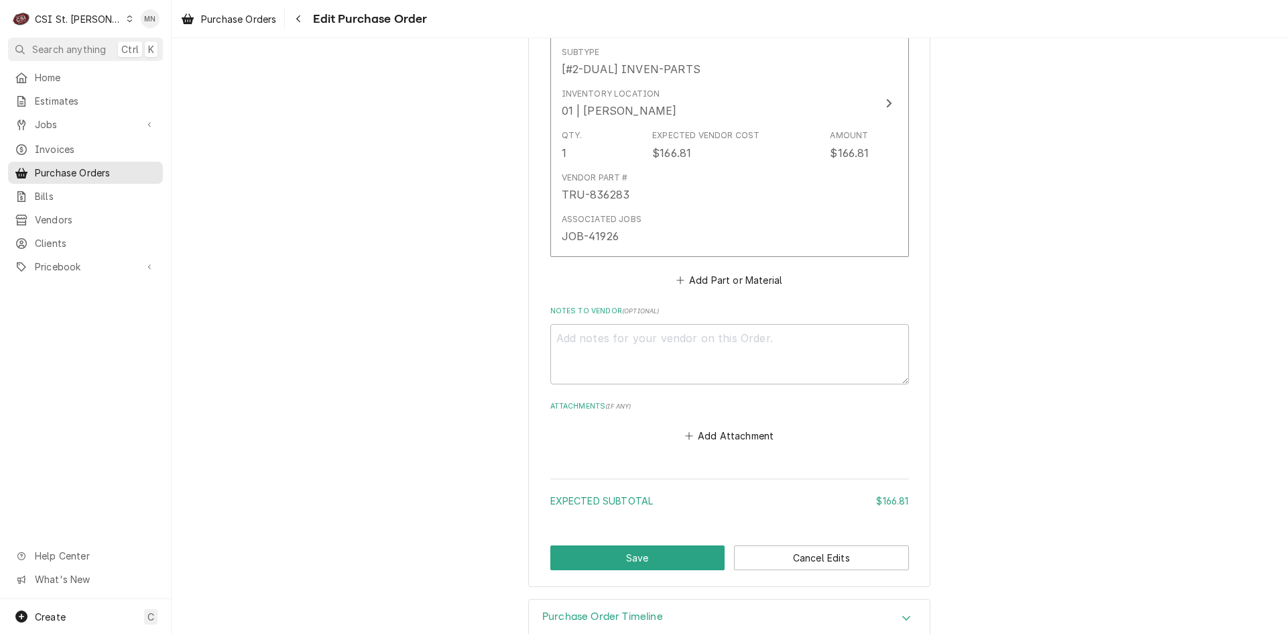
scroll to position [766, 0]
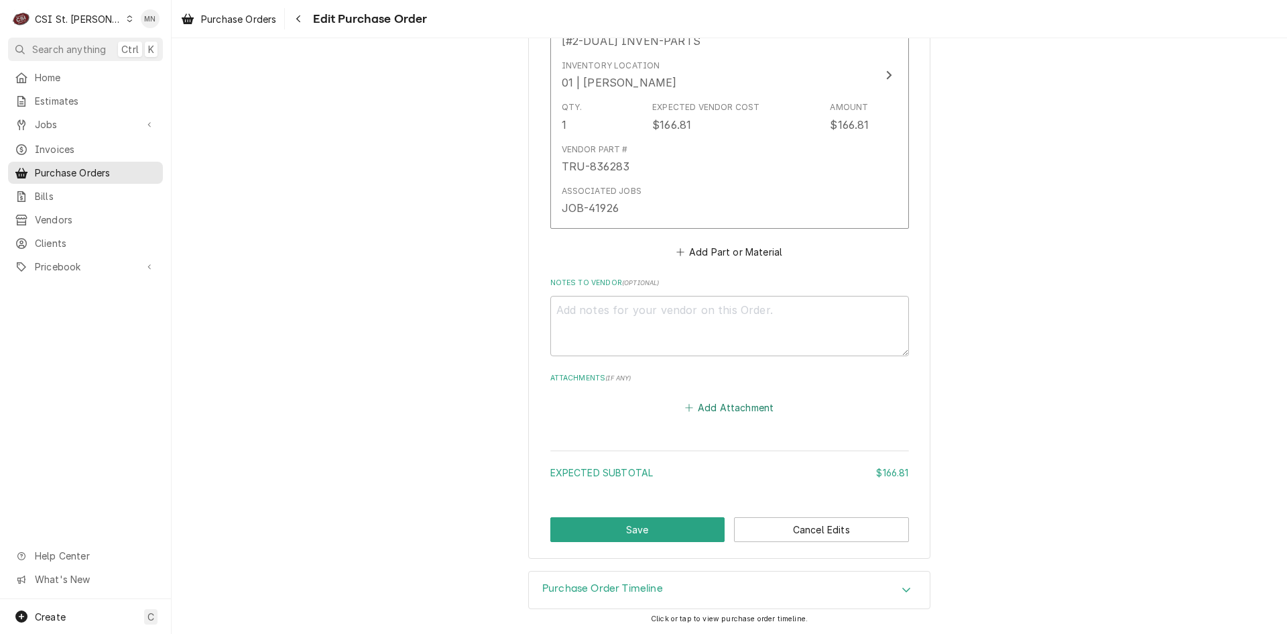
click at [709, 410] on button "Add Attachment" at bounding box center [729, 407] width 94 height 19
type textarea "x"
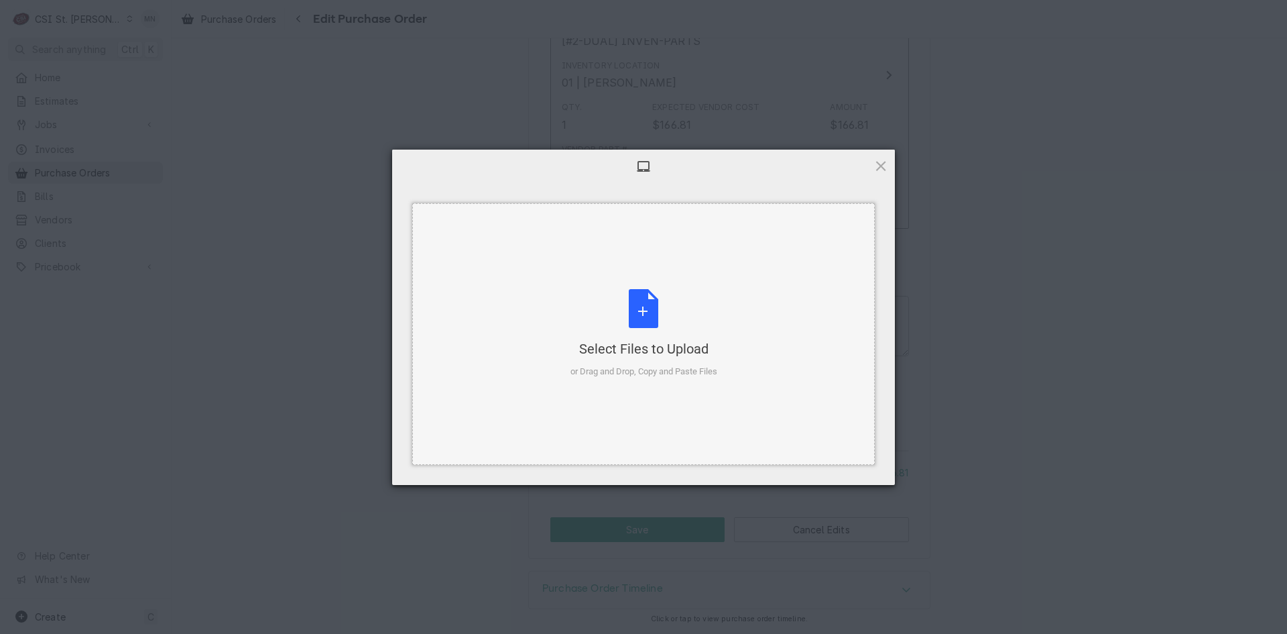
click at [649, 333] on div "Select Files to Upload or Drag and Drop, Copy and Paste Files" at bounding box center [644, 333] width 147 height 89
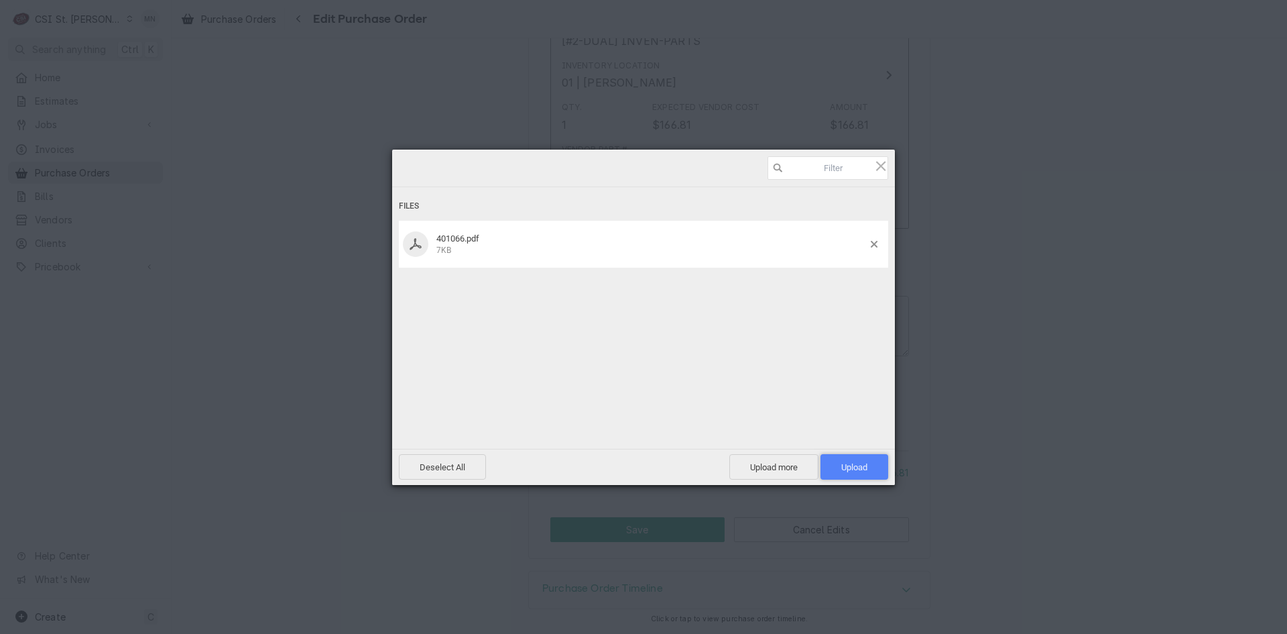
click at [869, 461] on span "Upload 1" at bounding box center [855, 466] width 68 height 25
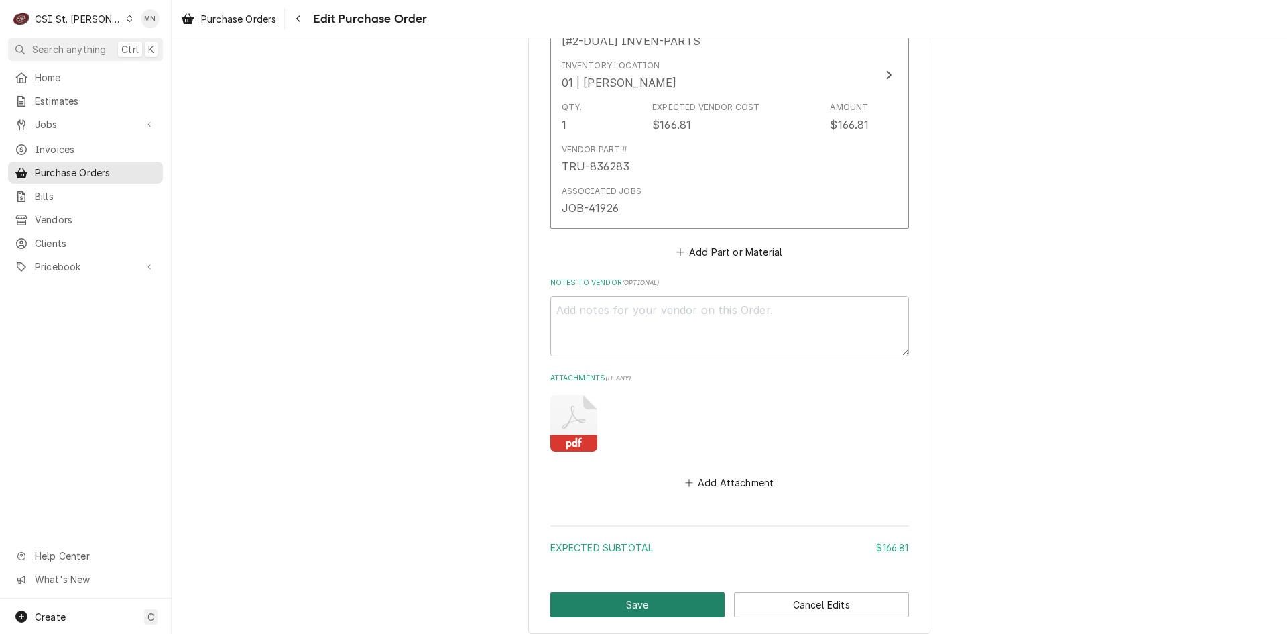
click at [637, 598] on button "Save" at bounding box center [637, 604] width 175 height 25
type textarea "x"
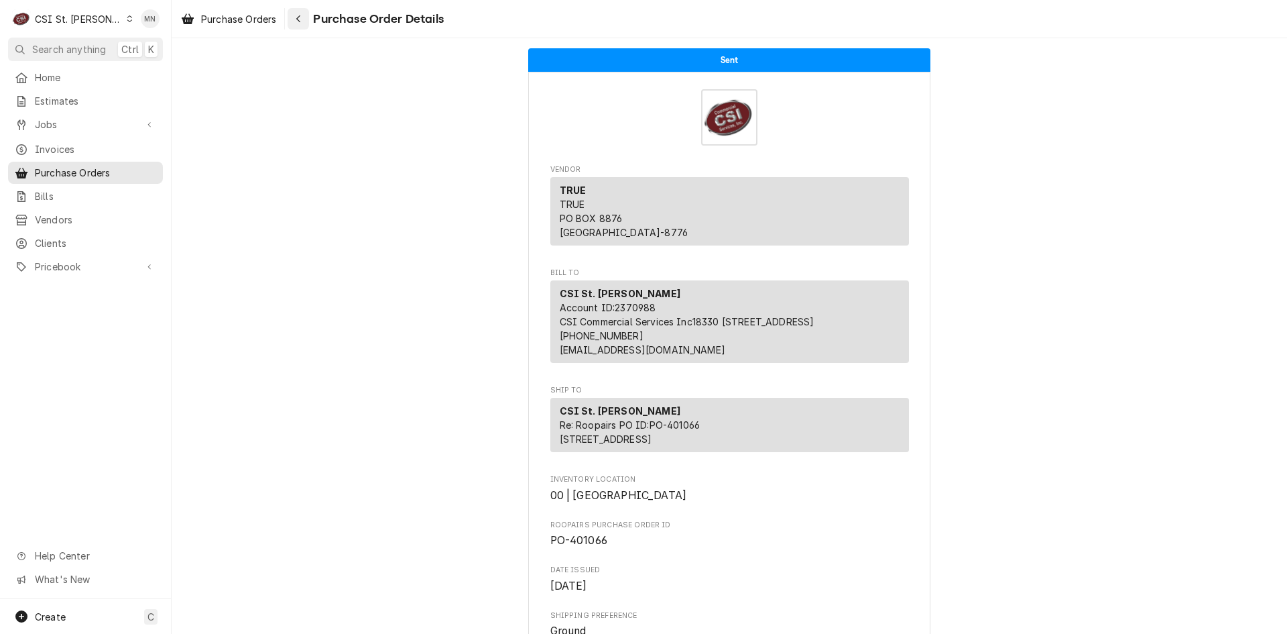
click at [309, 19] on button "Navigate back" at bounding box center [298, 18] width 21 height 21
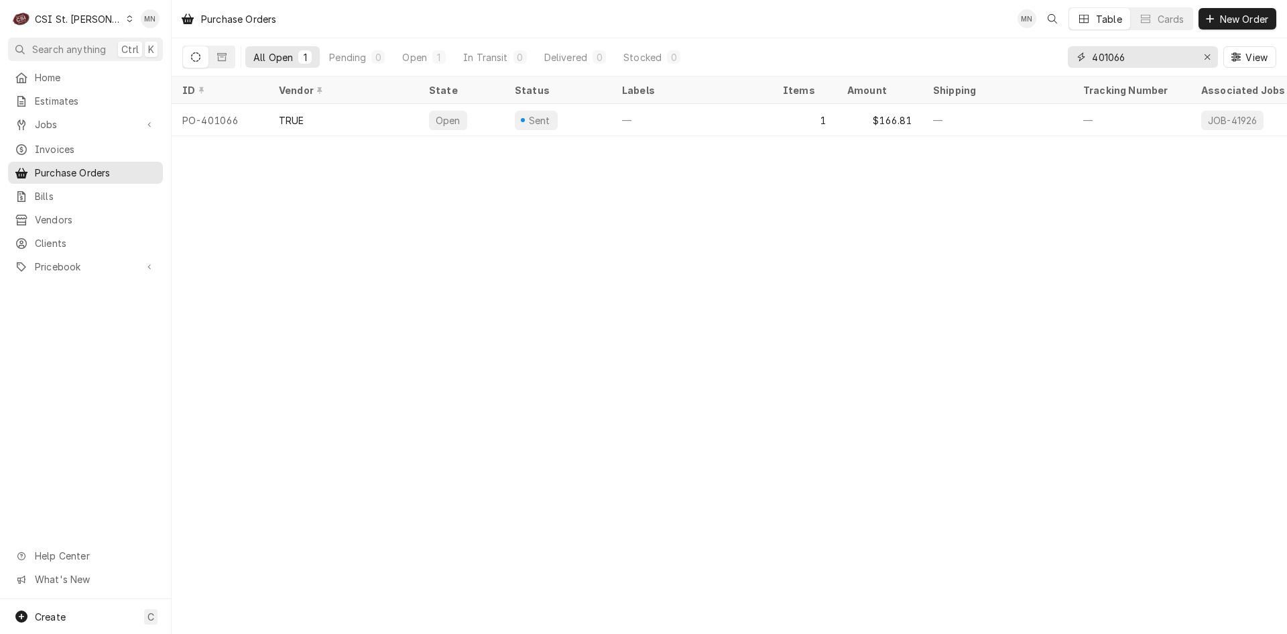
drag, startPoint x: 1016, startPoint y: 57, endPoint x: 992, endPoint y: 56, distance: 23.5
click at [1002, 56] on div "All Open 1 Pending 0 Open 1 In Transit 0 Delivered 0 Stocked 0 401066 View" at bounding box center [729, 57] width 1094 height 38
type input "401041"
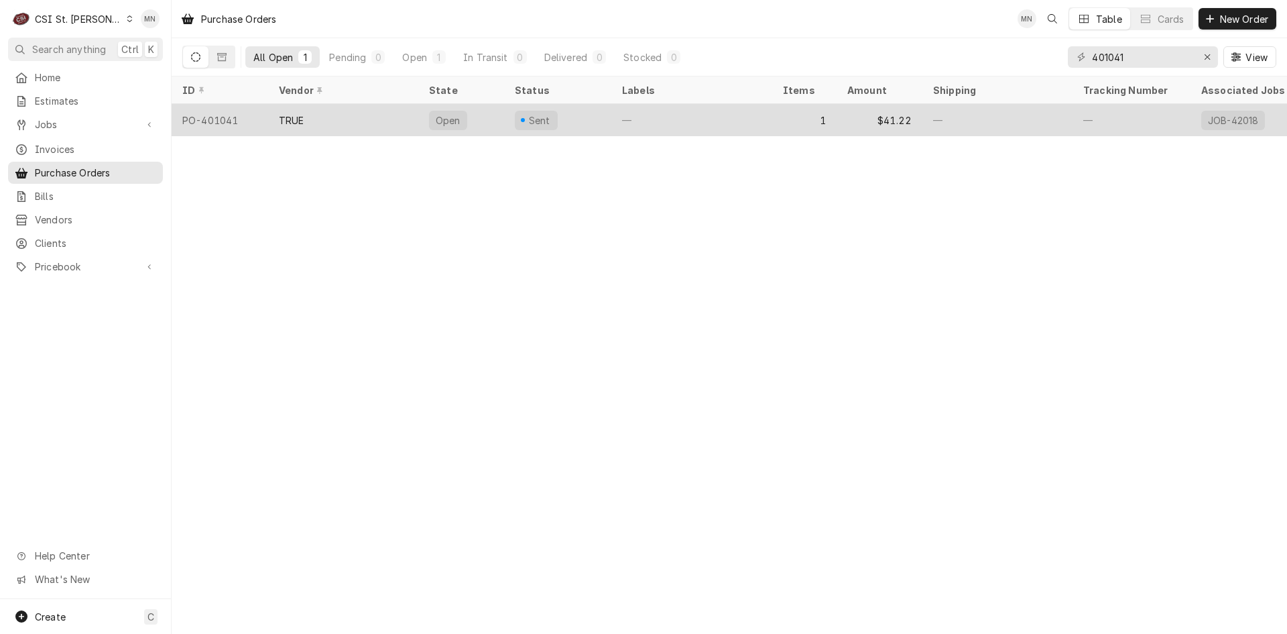
click at [362, 117] on div "TRUE" at bounding box center [343, 120] width 150 height 32
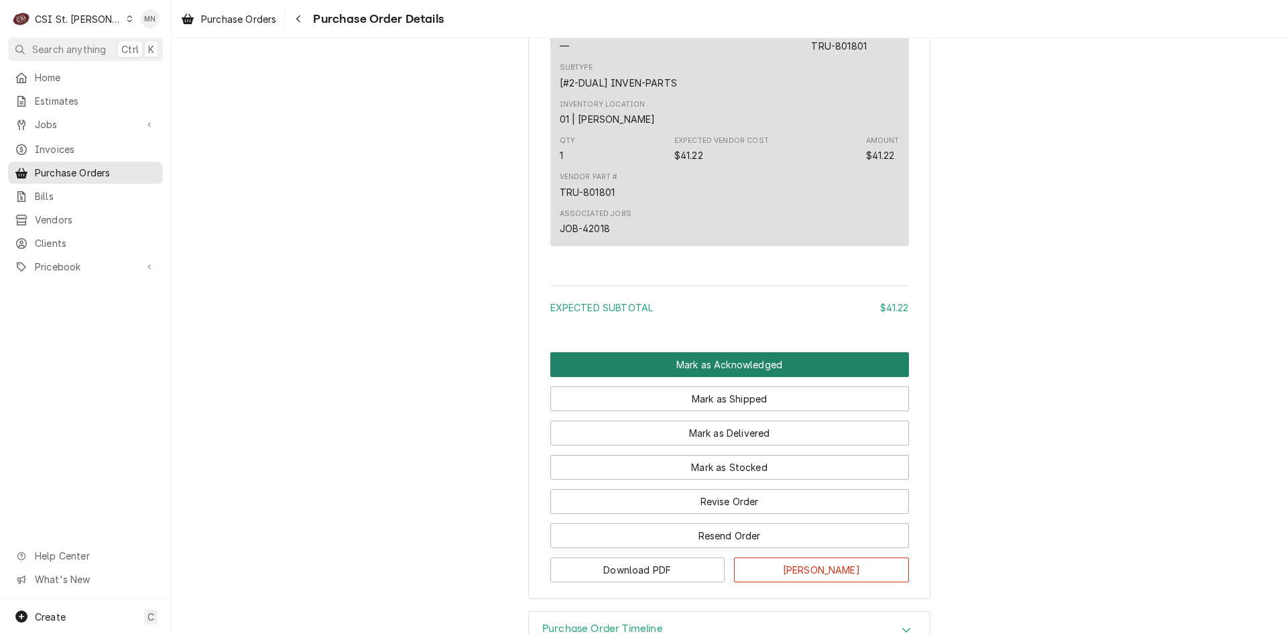
scroll to position [894, 0]
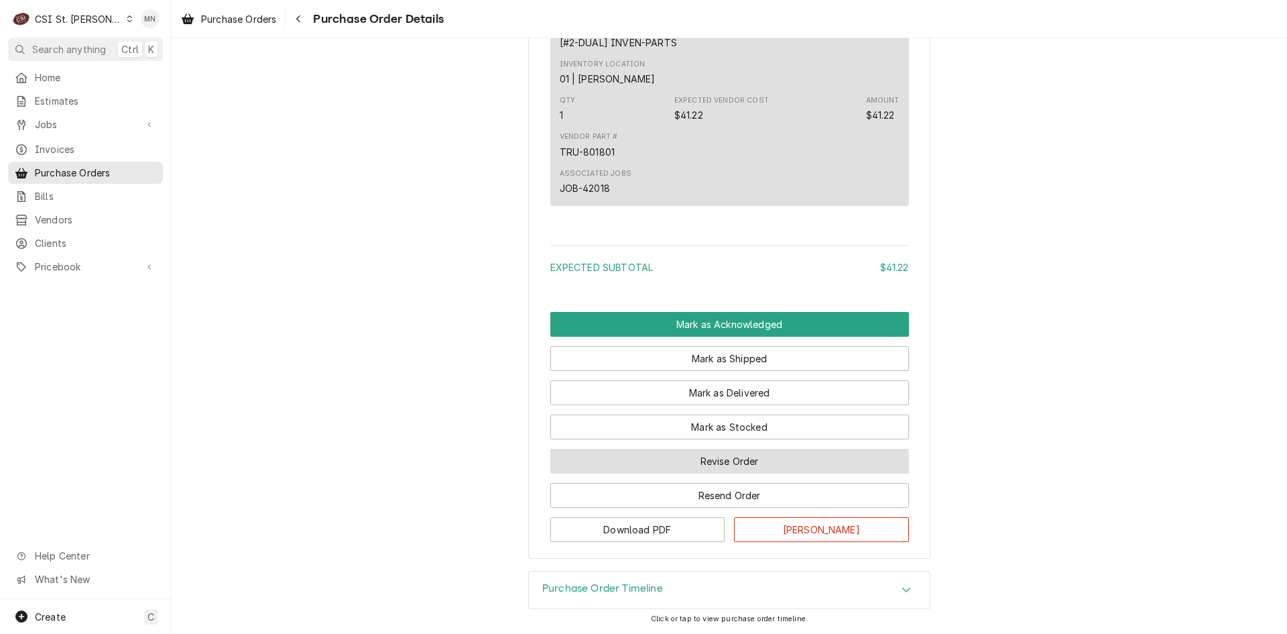
click at [725, 457] on div "Mark as Acknowledged Mark as Shipped Mark as Delivered Mark as Stocked Revise O…" at bounding box center [729, 427] width 359 height 230
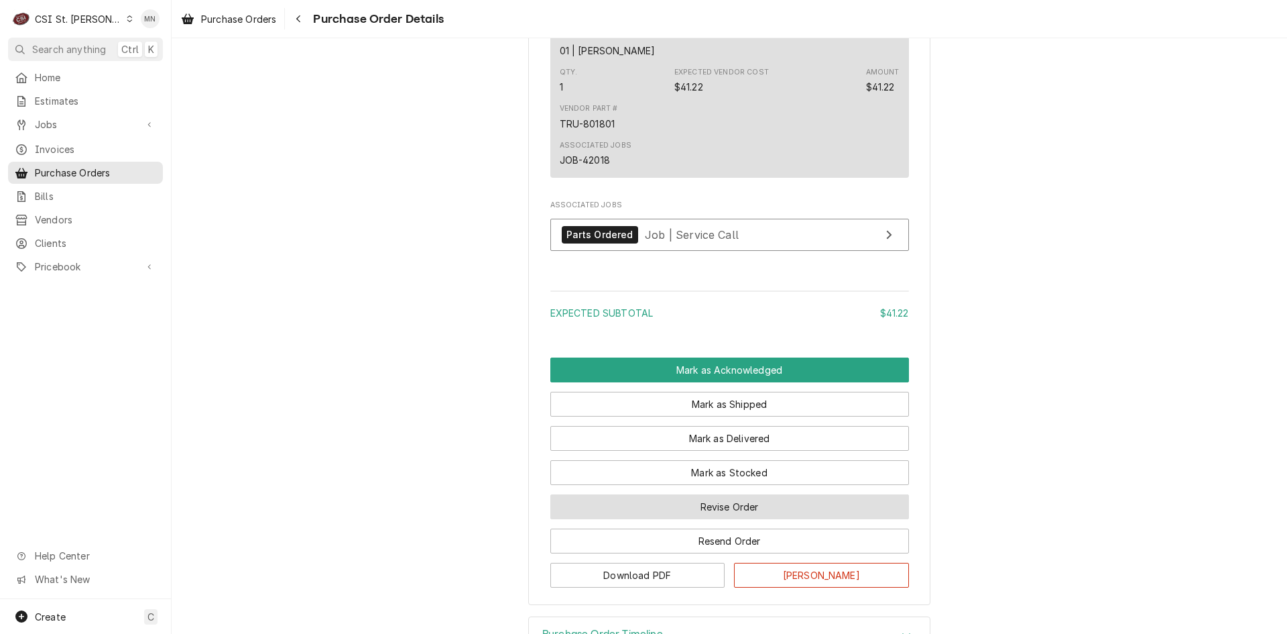
click at [719, 519] on button "Revise Order" at bounding box center [729, 506] width 359 height 25
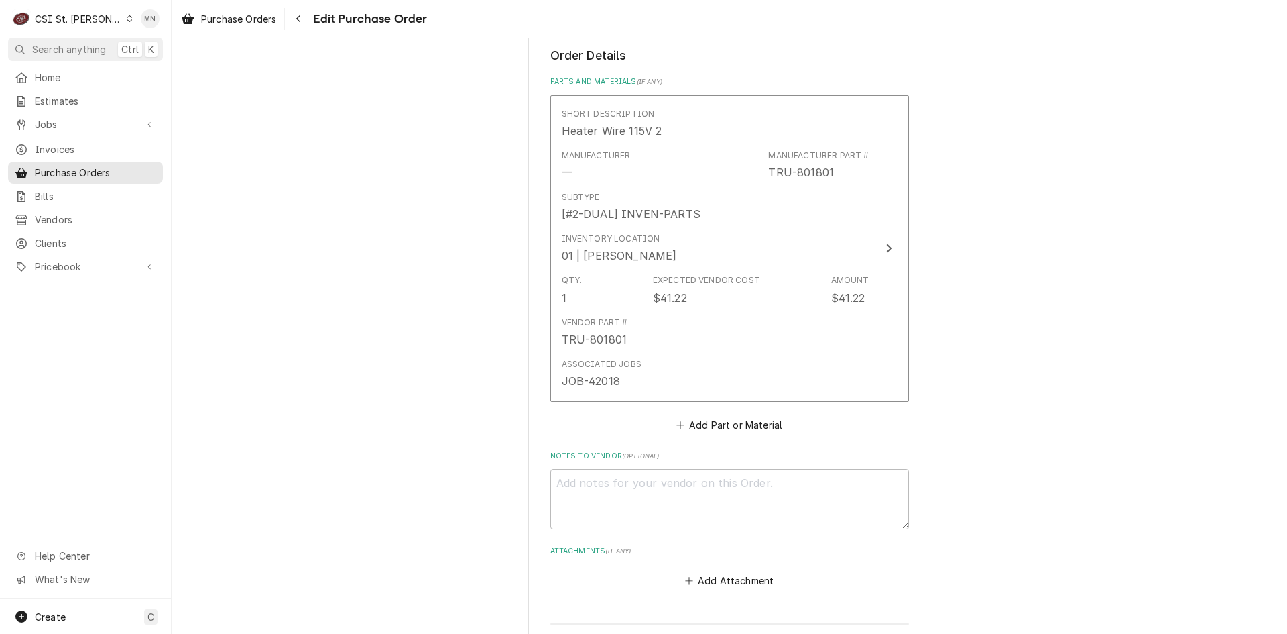
scroll to position [737, 0]
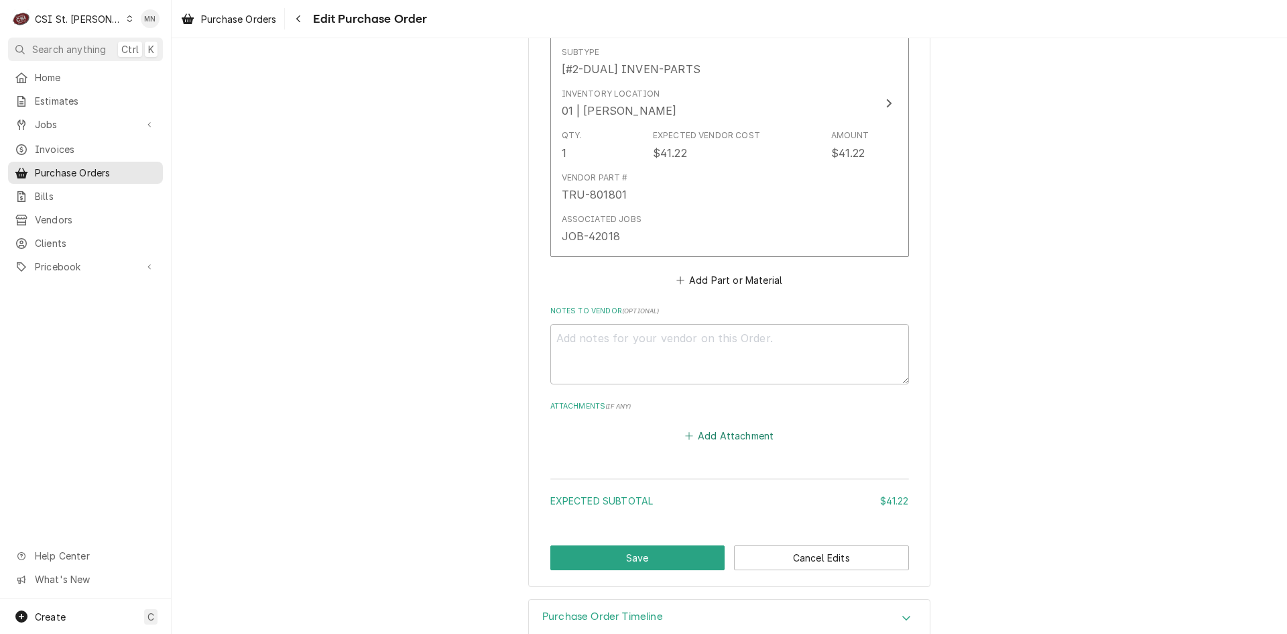
click at [729, 438] on button "Add Attachment" at bounding box center [729, 435] width 94 height 19
type textarea "x"
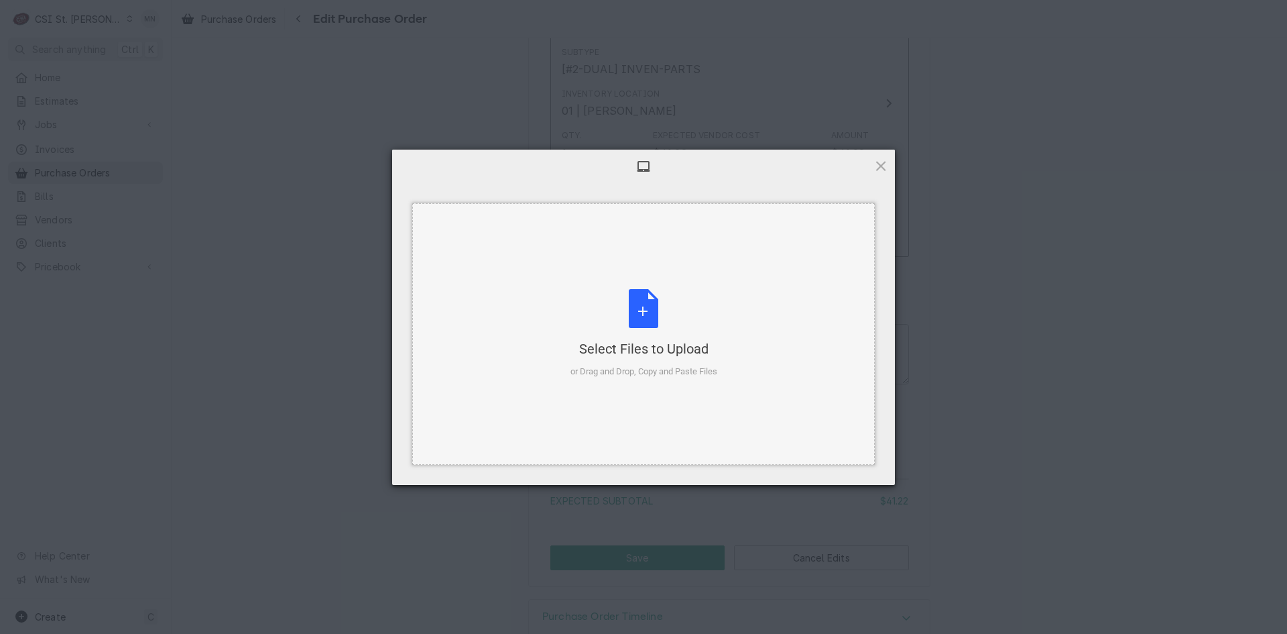
click at [617, 341] on div "Select Files to Upload" at bounding box center [644, 348] width 147 height 19
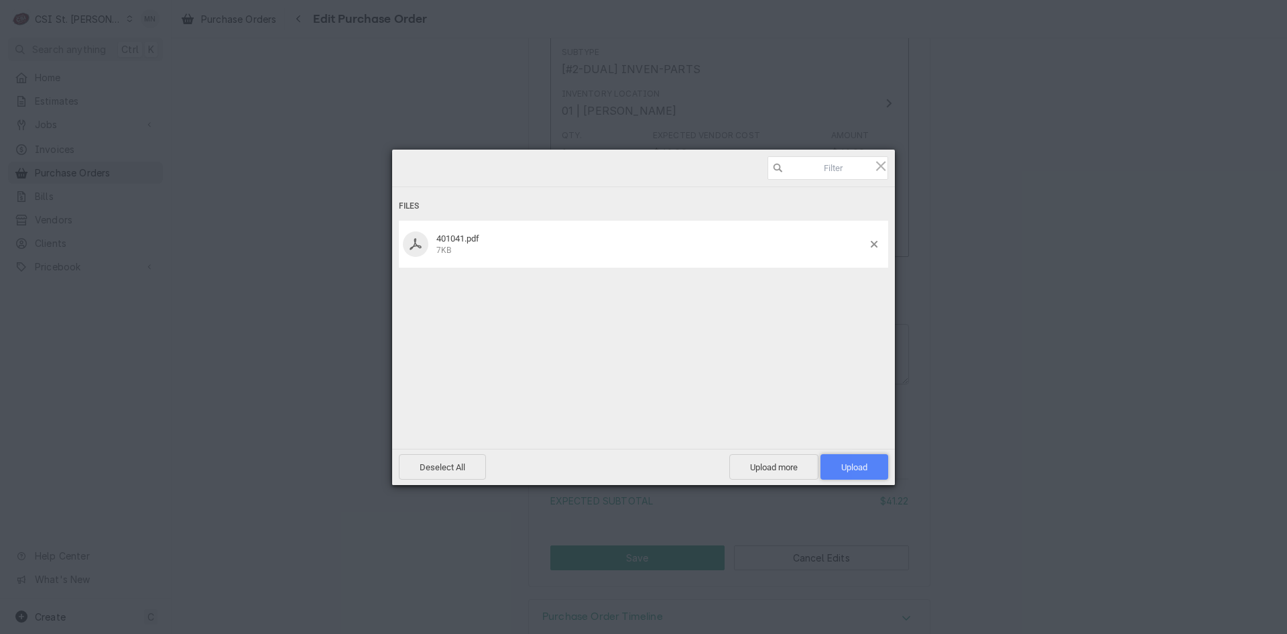
click at [865, 467] on span "Upload 1" at bounding box center [854, 467] width 26 height 10
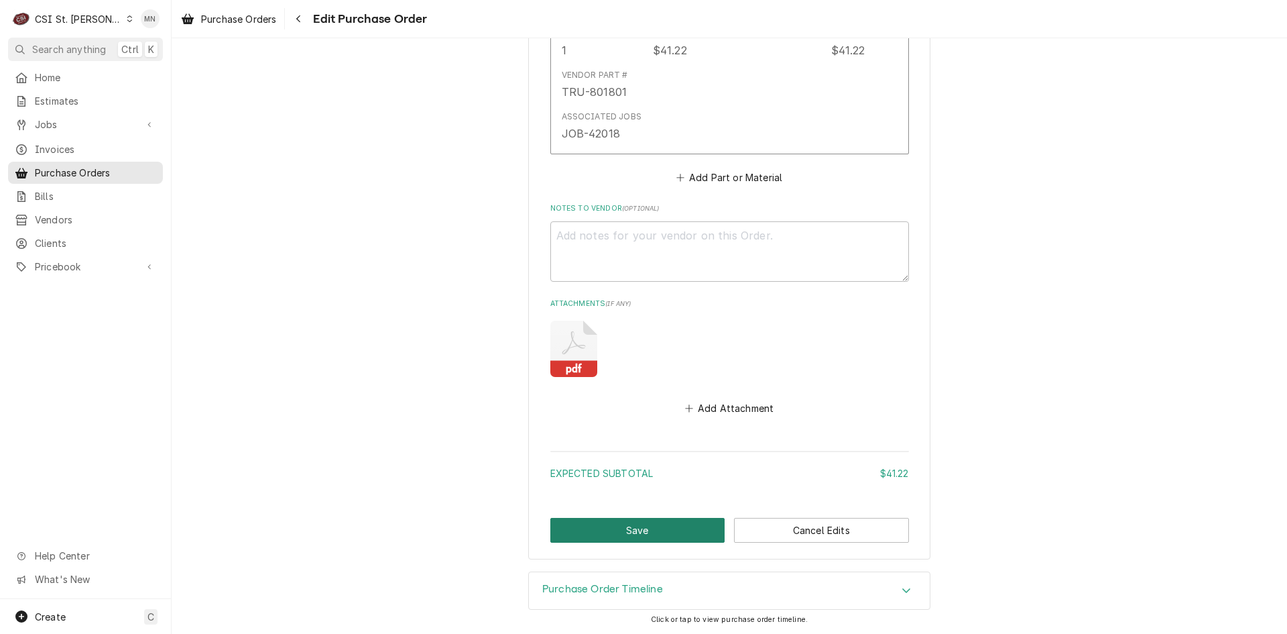
scroll to position [841, 0]
click at [622, 530] on button "Save" at bounding box center [637, 529] width 175 height 25
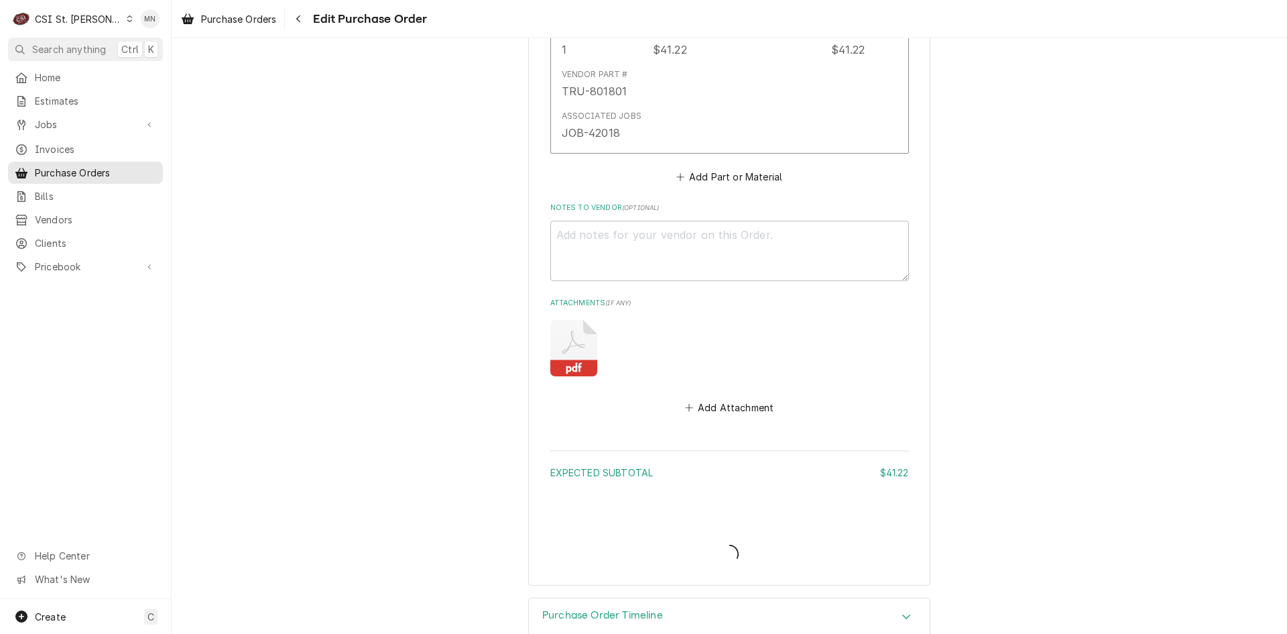
type textarea "x"
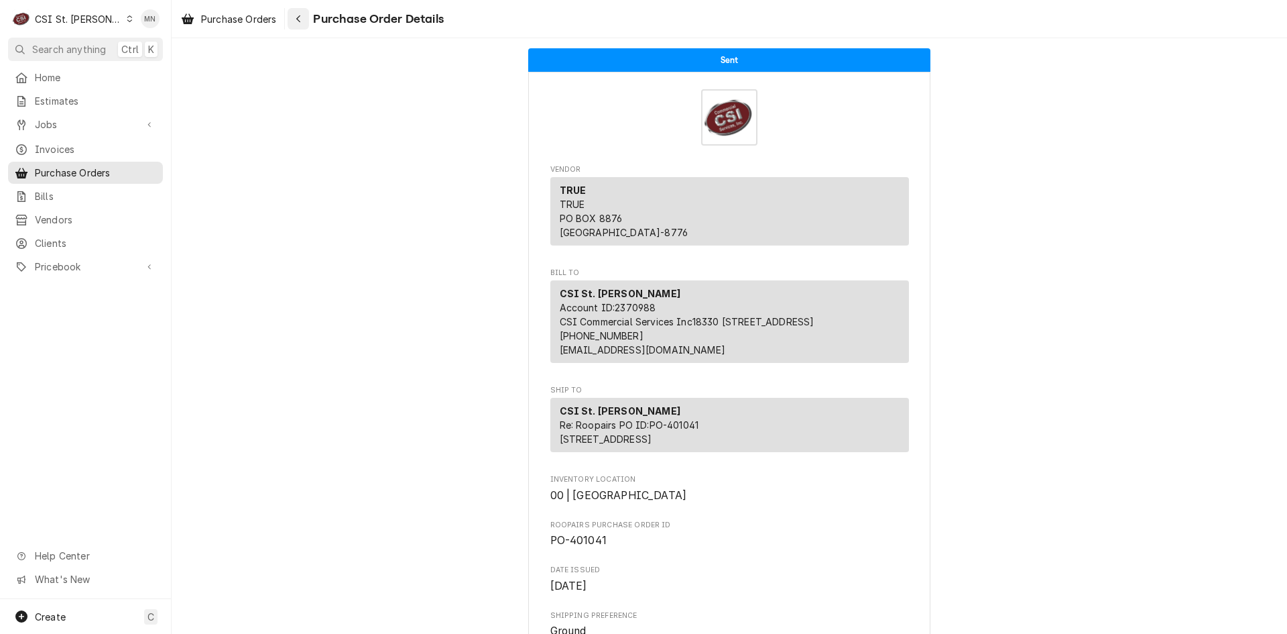
click at [303, 18] on div "Navigate back" at bounding box center [298, 18] width 13 height 13
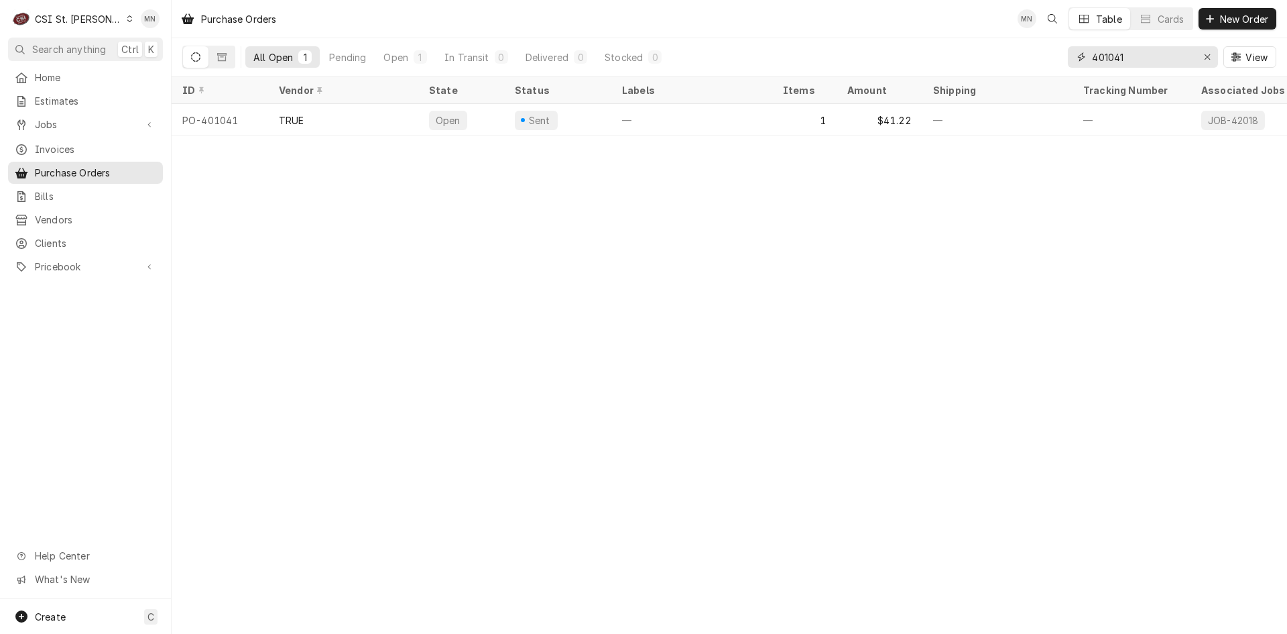
drag, startPoint x: 1069, startPoint y: 56, endPoint x: 949, endPoint y: 58, distance: 120.7
click at [942, 52] on div "All Open 1 Pending Open 1 In Transit 0 Delivered 0 Stocked 0 401041 View" at bounding box center [729, 57] width 1094 height 38
type input "401132"
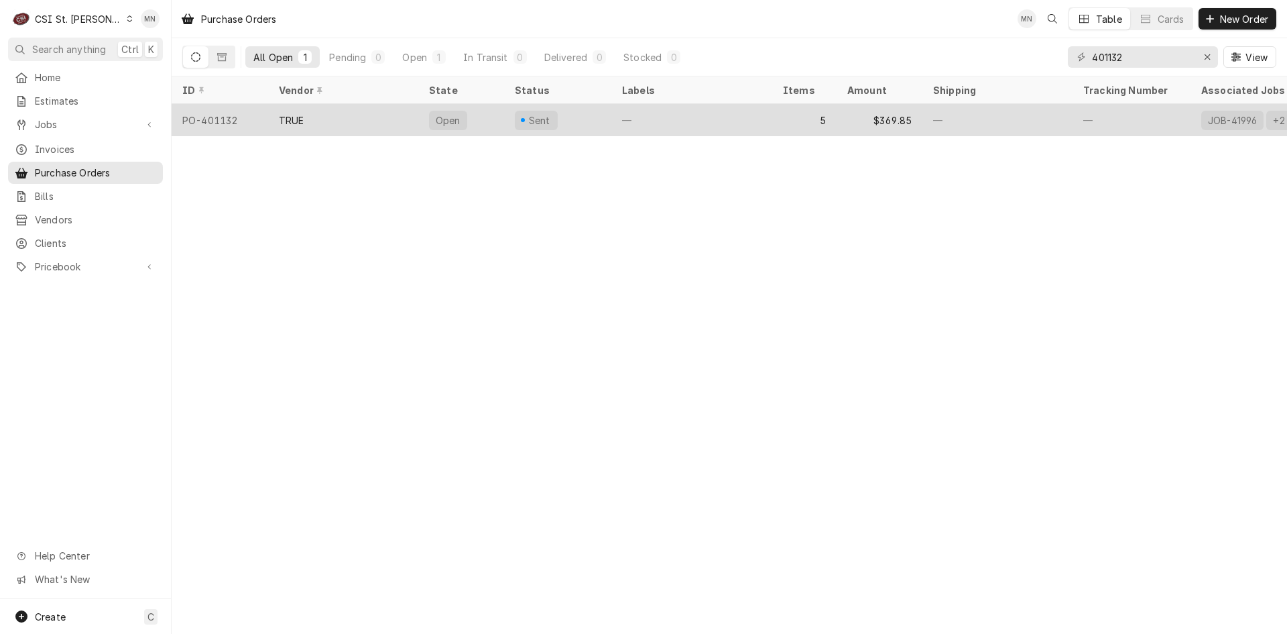
click at [343, 117] on div "TRUE" at bounding box center [343, 120] width 150 height 32
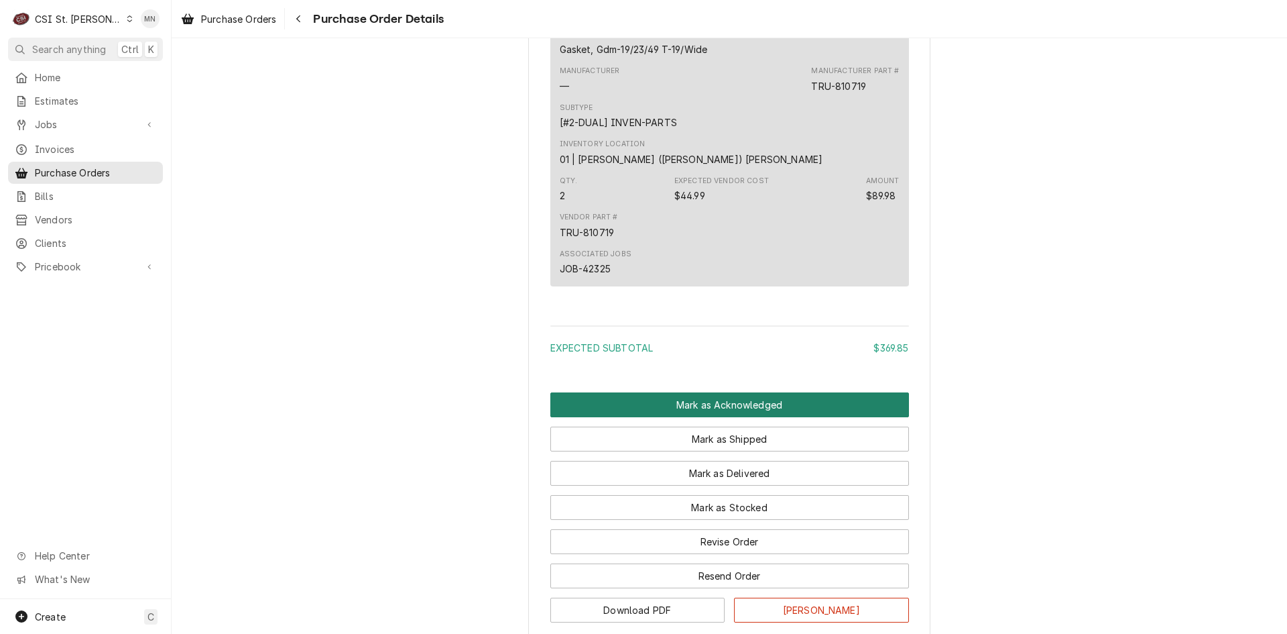
scroll to position [1986, 0]
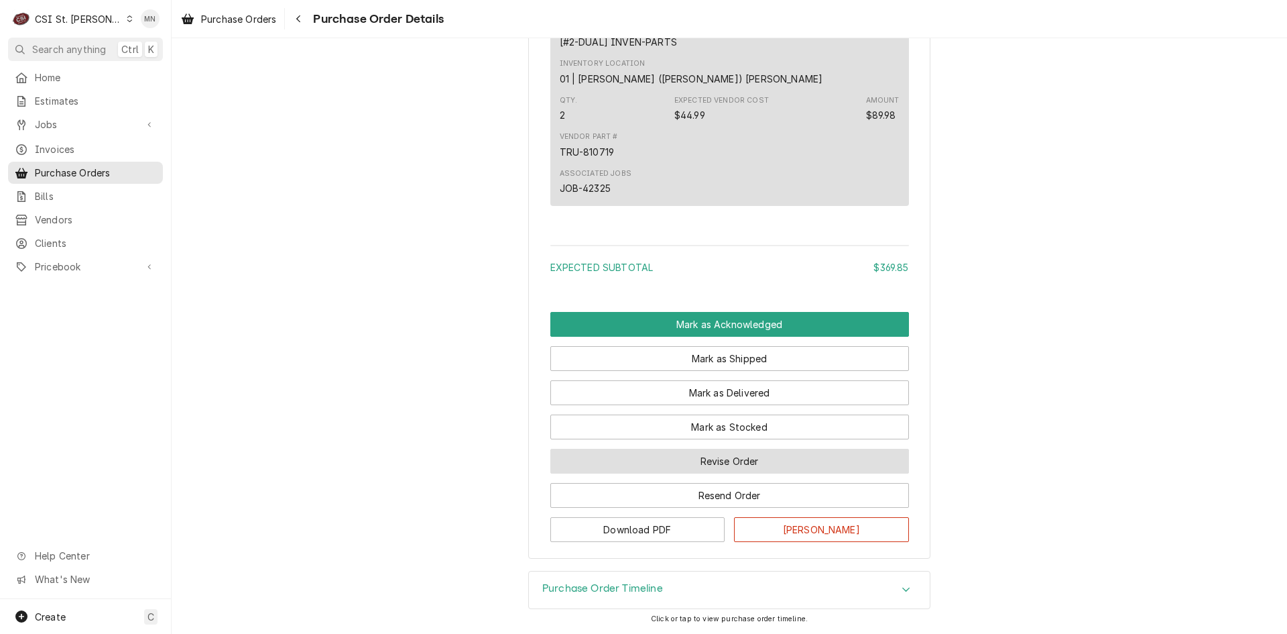
click at [735, 467] on button "Revise Order" at bounding box center [729, 461] width 359 height 25
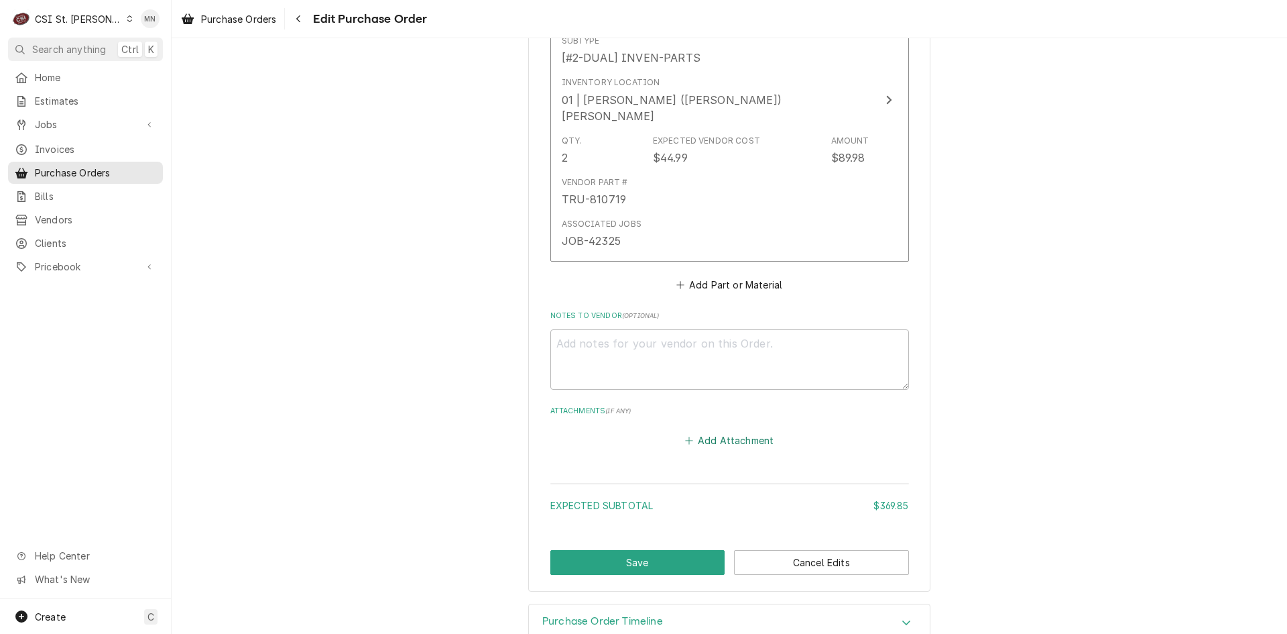
scroll to position [2019, 0]
click at [722, 430] on button "Add Attachment" at bounding box center [729, 439] width 94 height 19
type textarea "x"
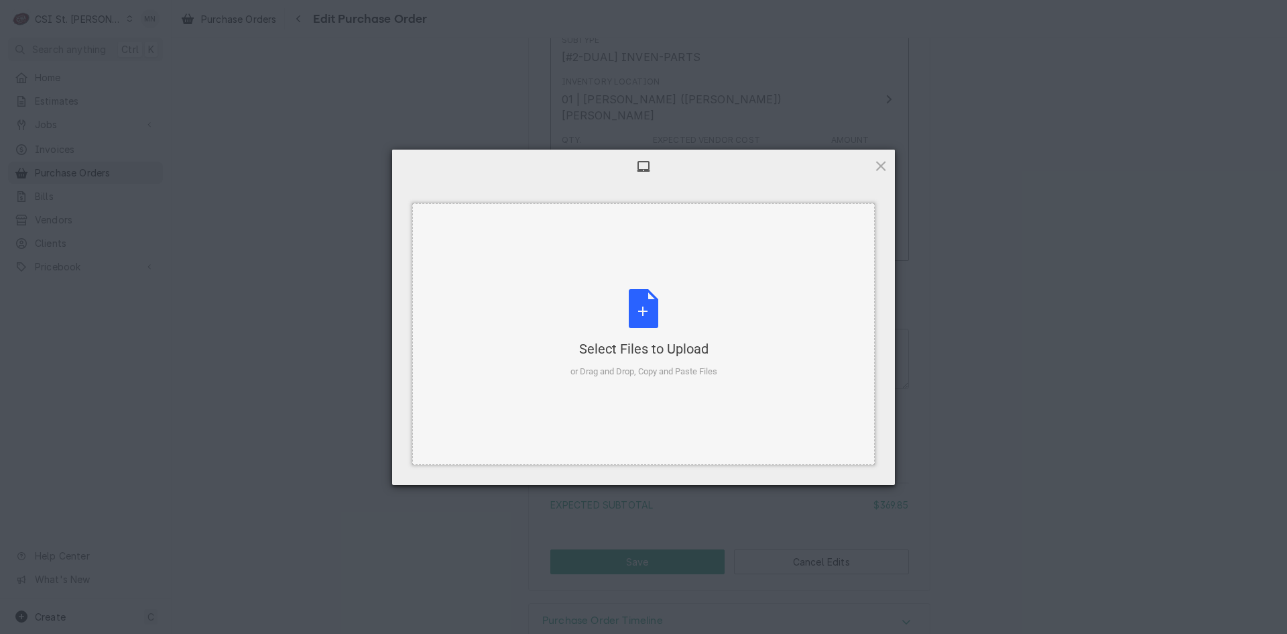
click at [662, 341] on div "Select Files to Upload" at bounding box center [644, 348] width 147 height 19
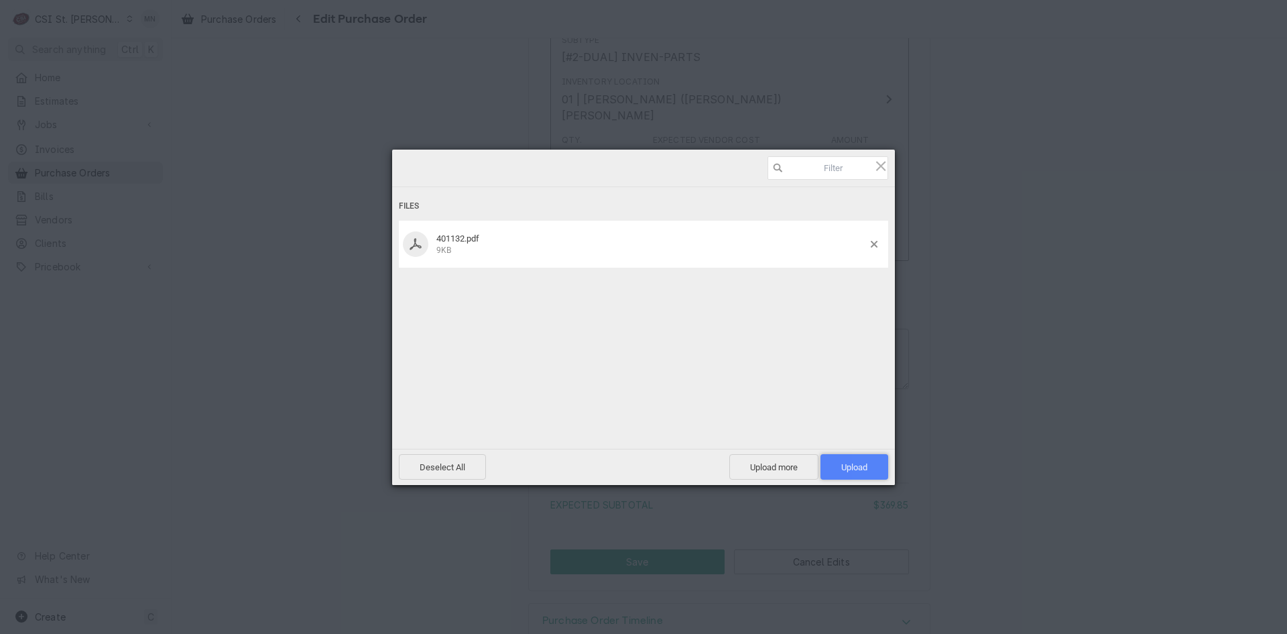
click at [870, 465] on span "Upload 1" at bounding box center [855, 466] width 68 height 25
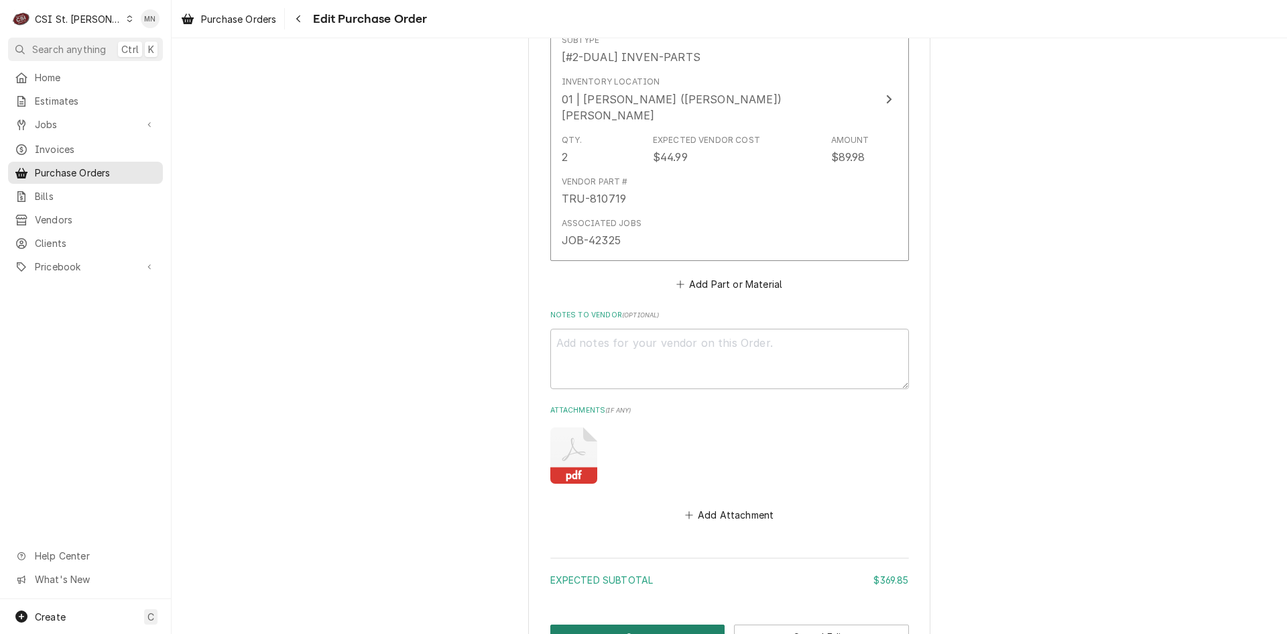
click at [619, 624] on button "Save" at bounding box center [637, 636] width 175 height 25
type textarea "x"
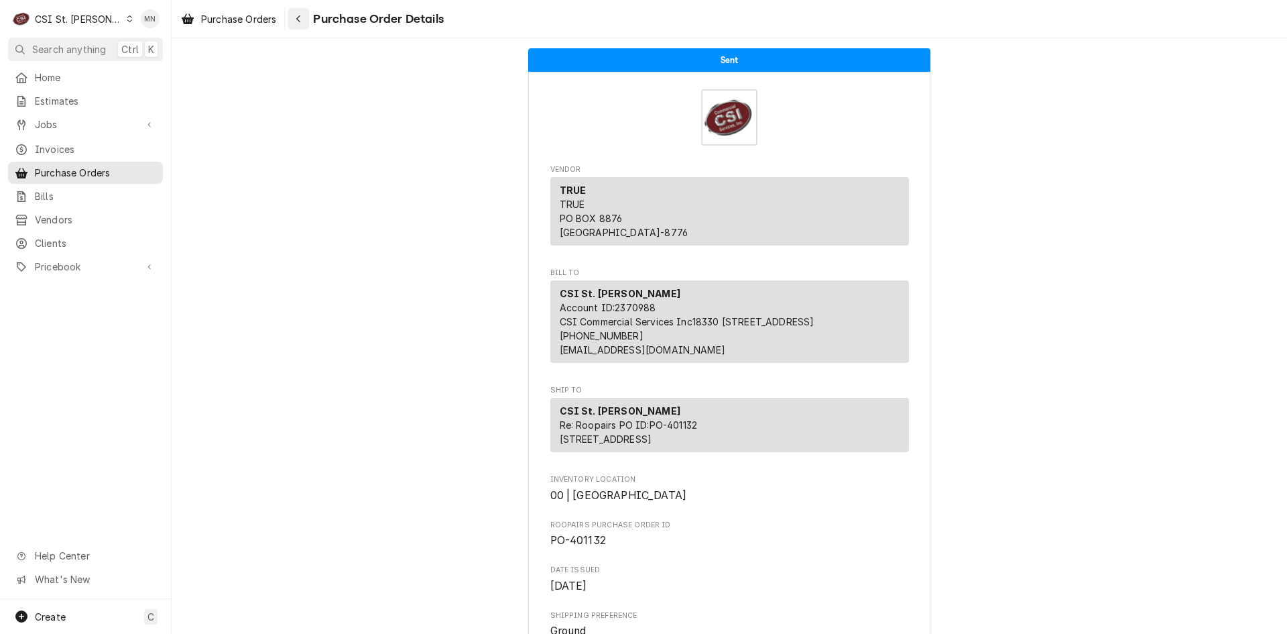
click at [302, 20] on icon "Navigate back" at bounding box center [299, 18] width 6 height 9
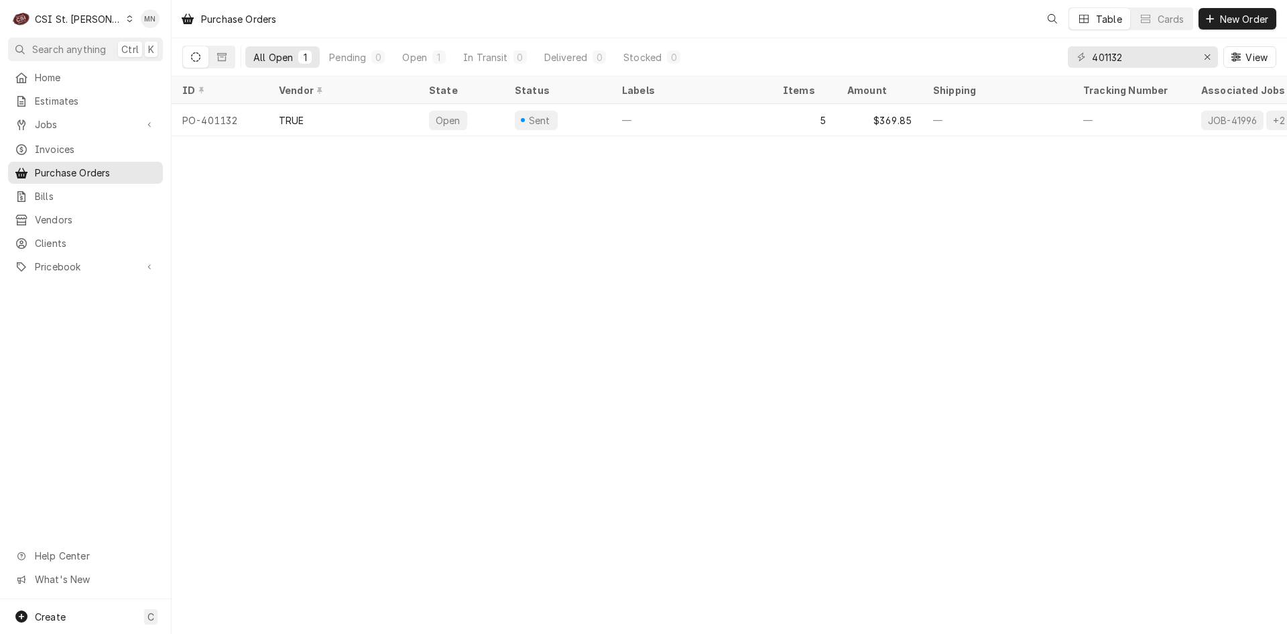
click at [91, 19] on div "CSI St. Louis" at bounding box center [78, 19] width 87 height 14
click at [146, 29] on div "CSI [US_STATE][GEOGRAPHIC_DATA]" at bounding box center [205, 26] width 177 height 14
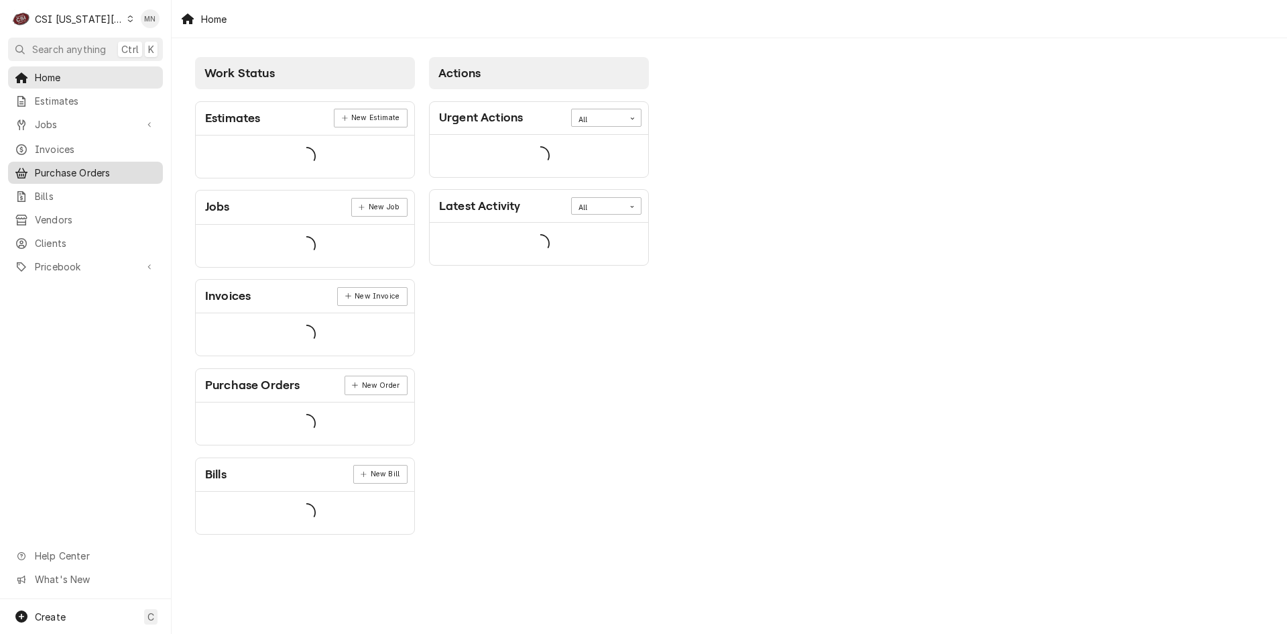
drag, startPoint x: 0, startPoint y: 0, endPoint x: 67, endPoint y: 170, distance: 182.4
click at [67, 170] on span "Purchase Orders" at bounding box center [95, 173] width 121 height 14
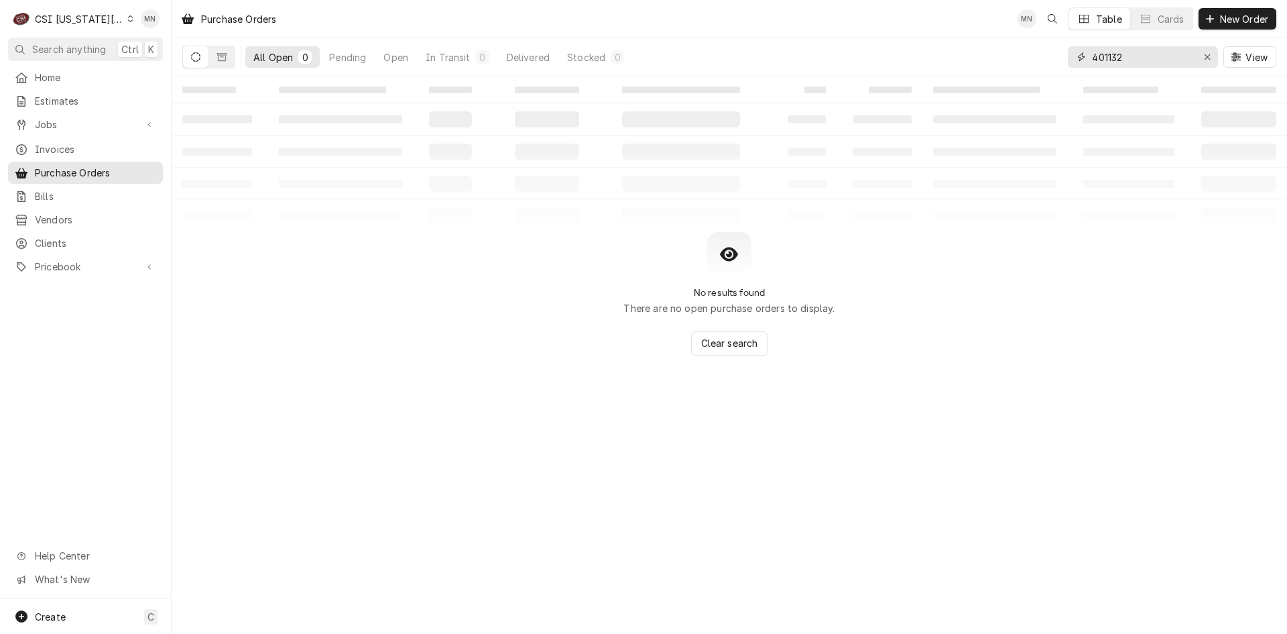
drag, startPoint x: 1150, startPoint y: 56, endPoint x: 1039, endPoint y: 53, distance: 111.3
click at [1047, 53] on div "All Open 0 Pending Open In Transit 0 Delivered Stocked 0 401132 View" at bounding box center [729, 57] width 1094 height 38
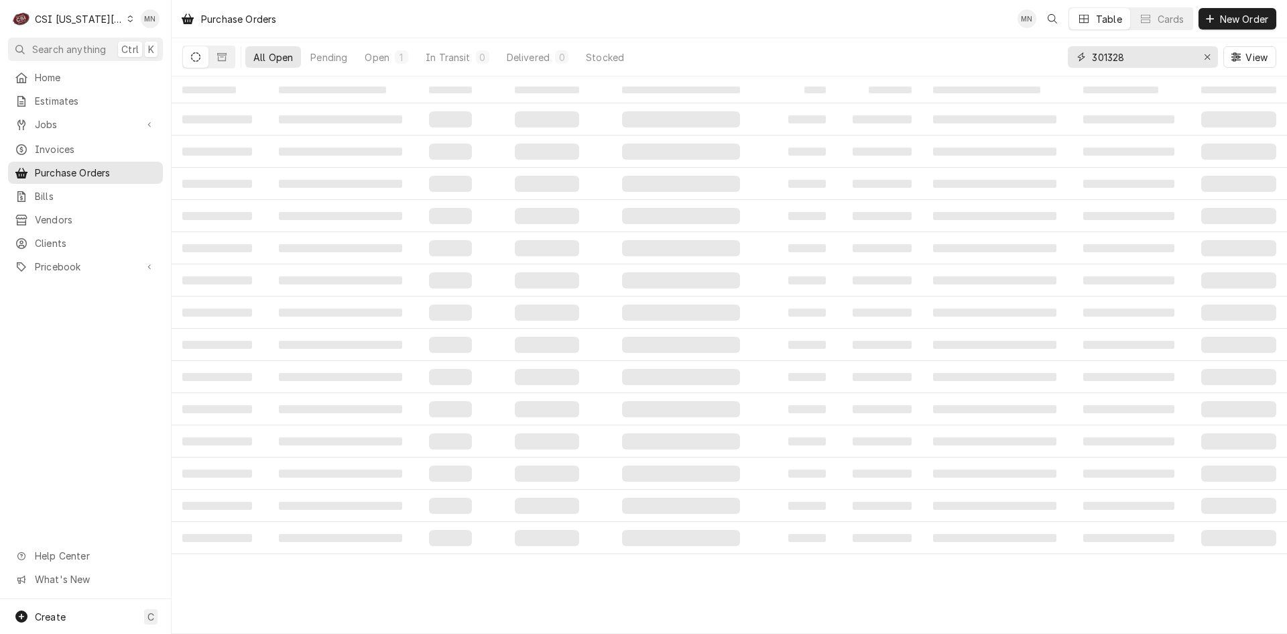
type input "301328"
click at [223, 56] on icon "Dynamic Content Wrapper" at bounding box center [221, 56] width 9 height 9
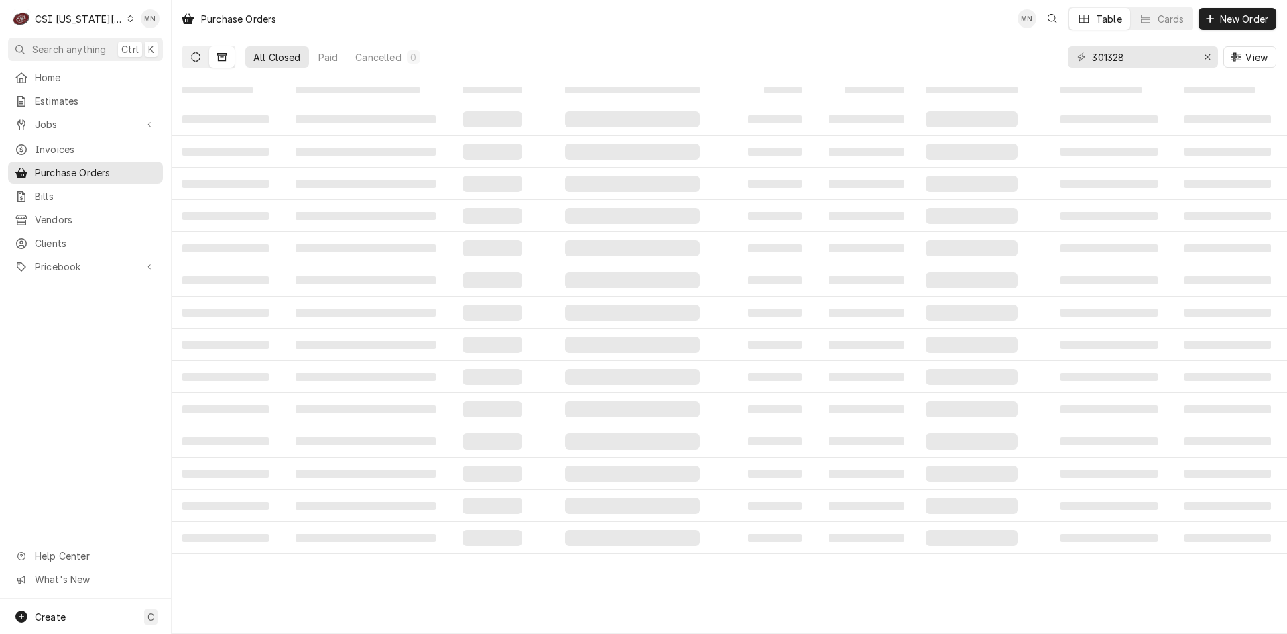
click at [199, 60] on icon "Dynamic Content Wrapper" at bounding box center [195, 56] width 9 height 9
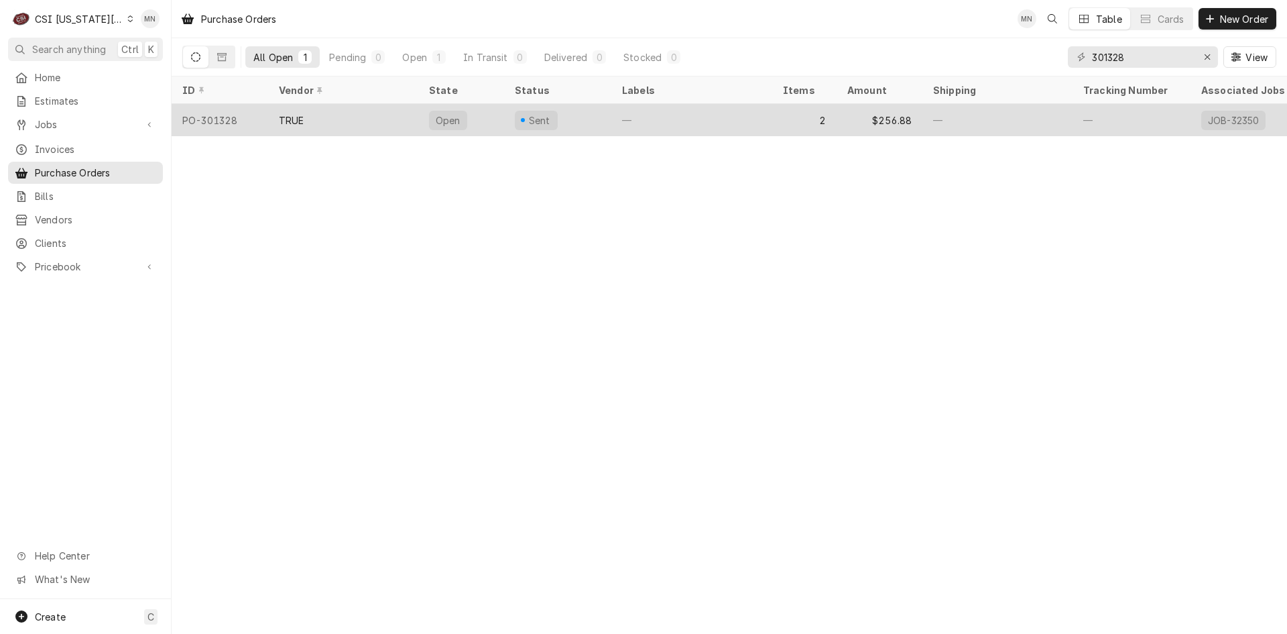
click at [327, 125] on div "TRUE" at bounding box center [343, 120] width 150 height 32
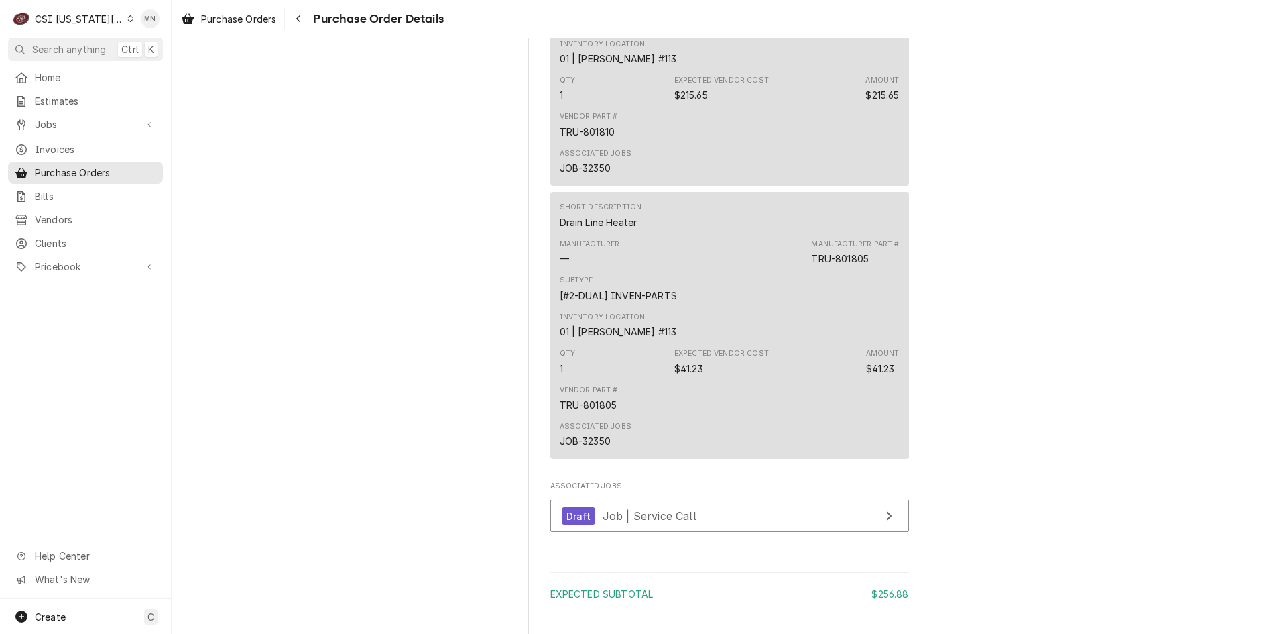
scroll to position [1241, 0]
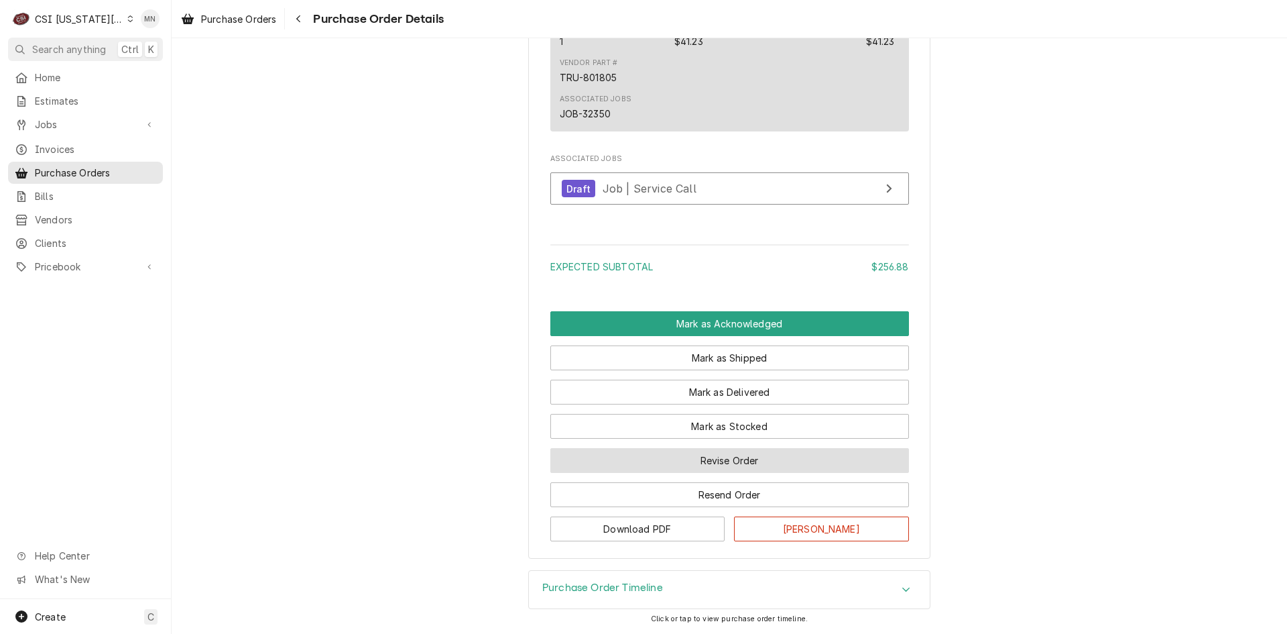
click at [735, 459] on button "Revise Order" at bounding box center [729, 460] width 359 height 25
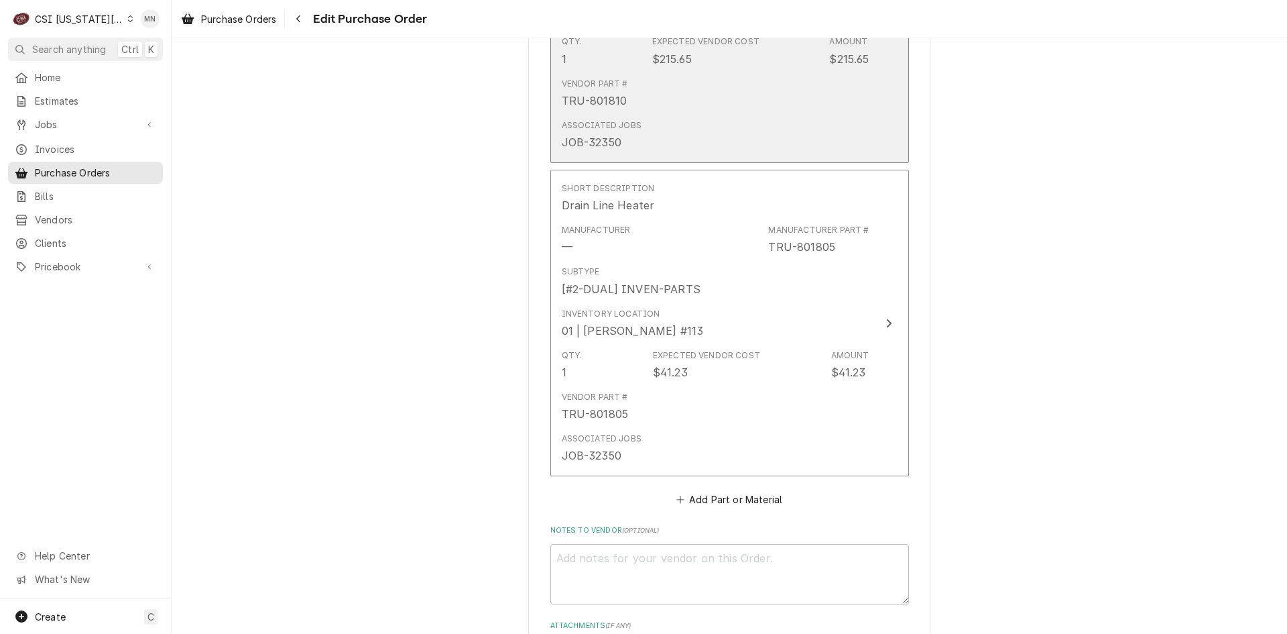
scroll to position [985, 0]
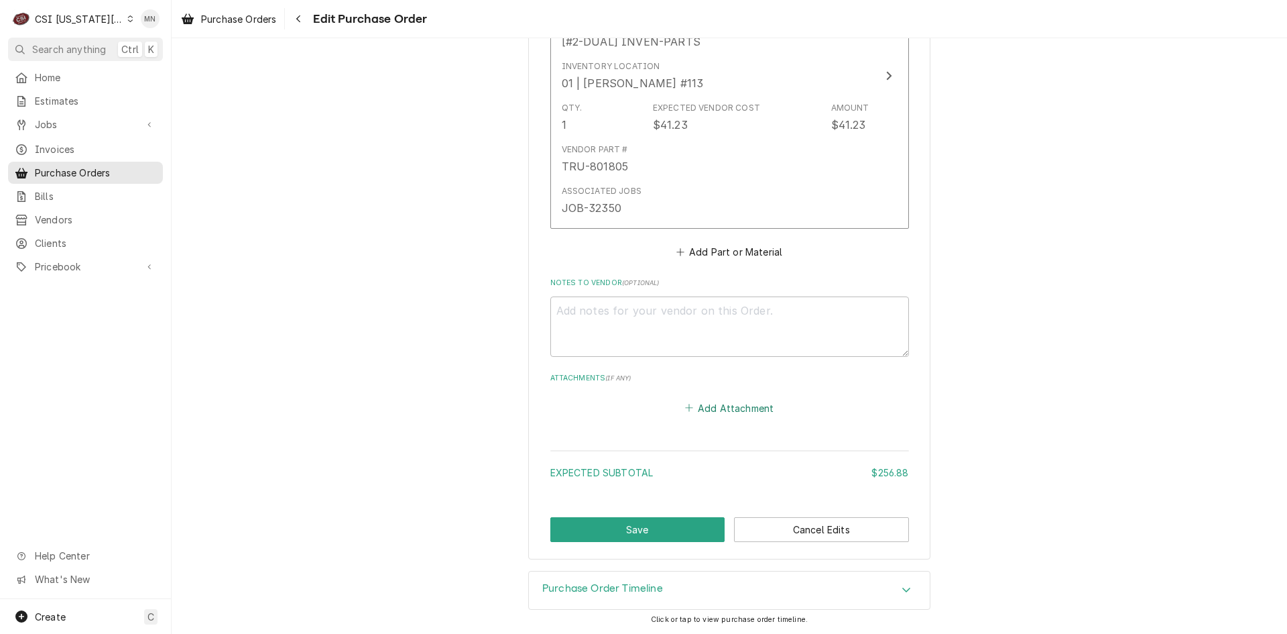
click at [723, 410] on button "Add Attachment" at bounding box center [729, 407] width 94 height 19
type textarea "x"
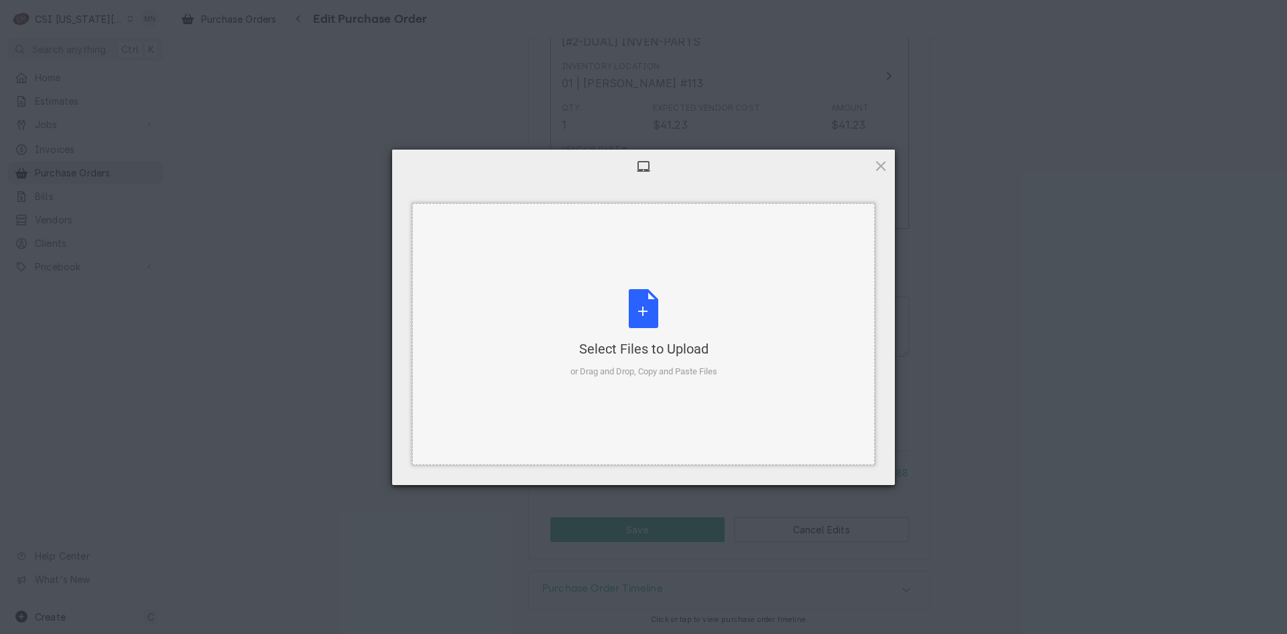
click at [659, 301] on div "Select Files to Upload or Drag and Drop, Copy and Paste Files" at bounding box center [644, 333] width 147 height 89
click at [882, 165] on span at bounding box center [881, 165] width 15 height 15
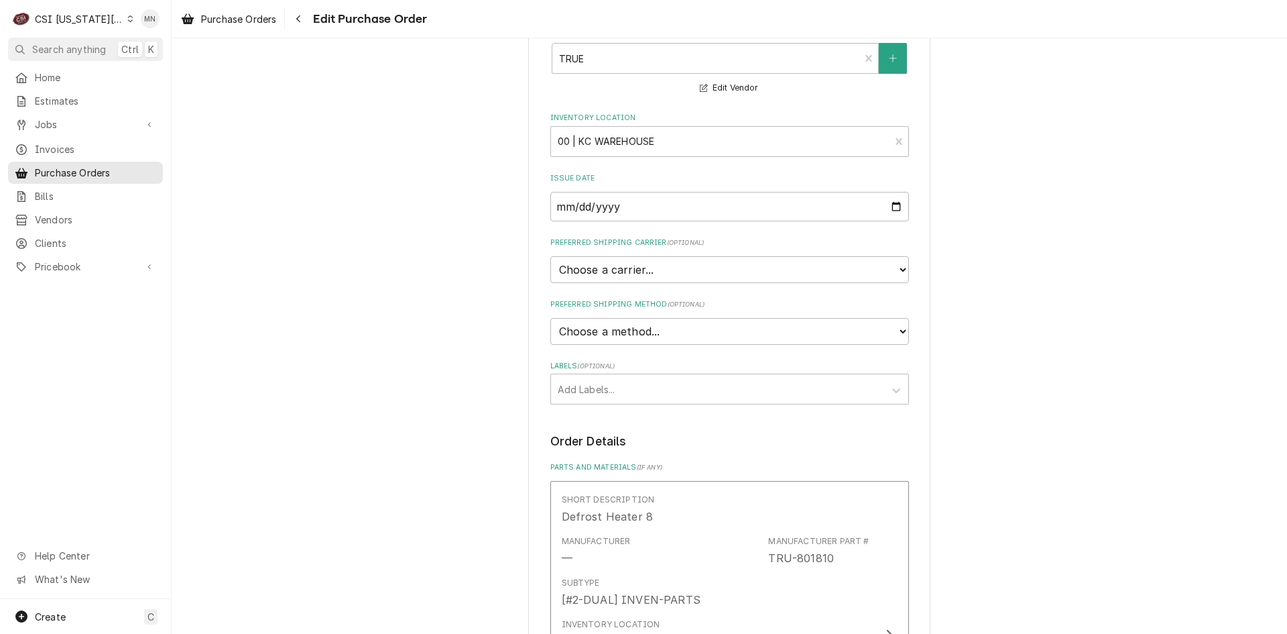
scroll to position [0, 0]
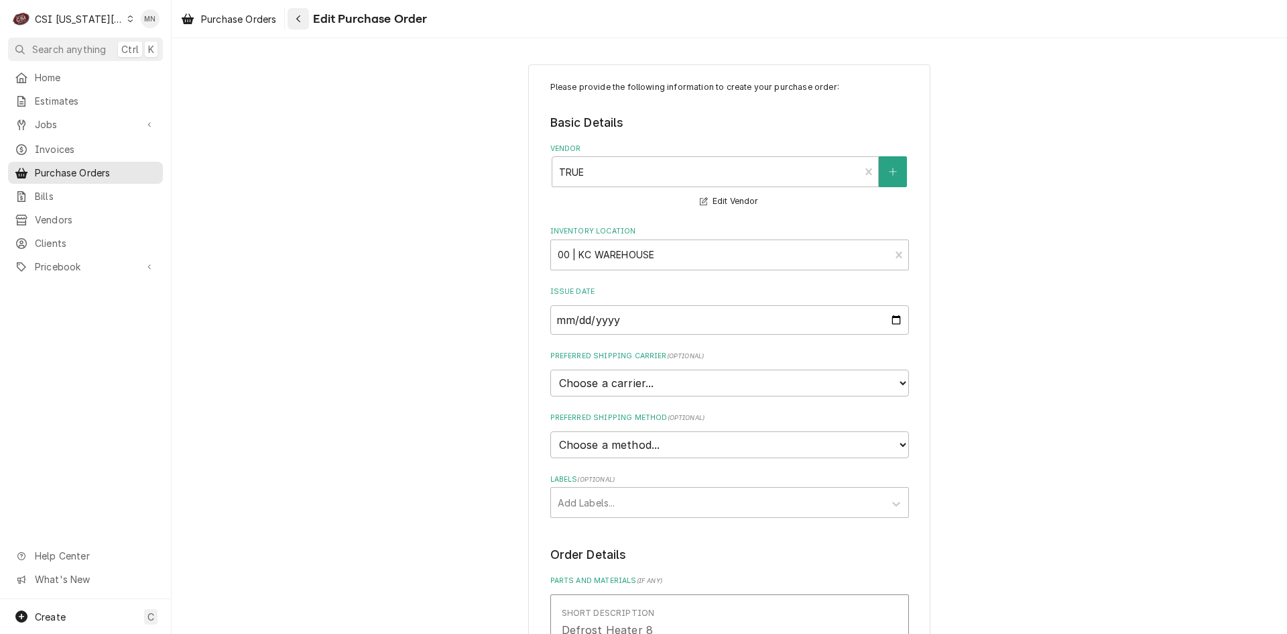
click at [305, 18] on div "Navigate back" at bounding box center [298, 18] width 13 height 13
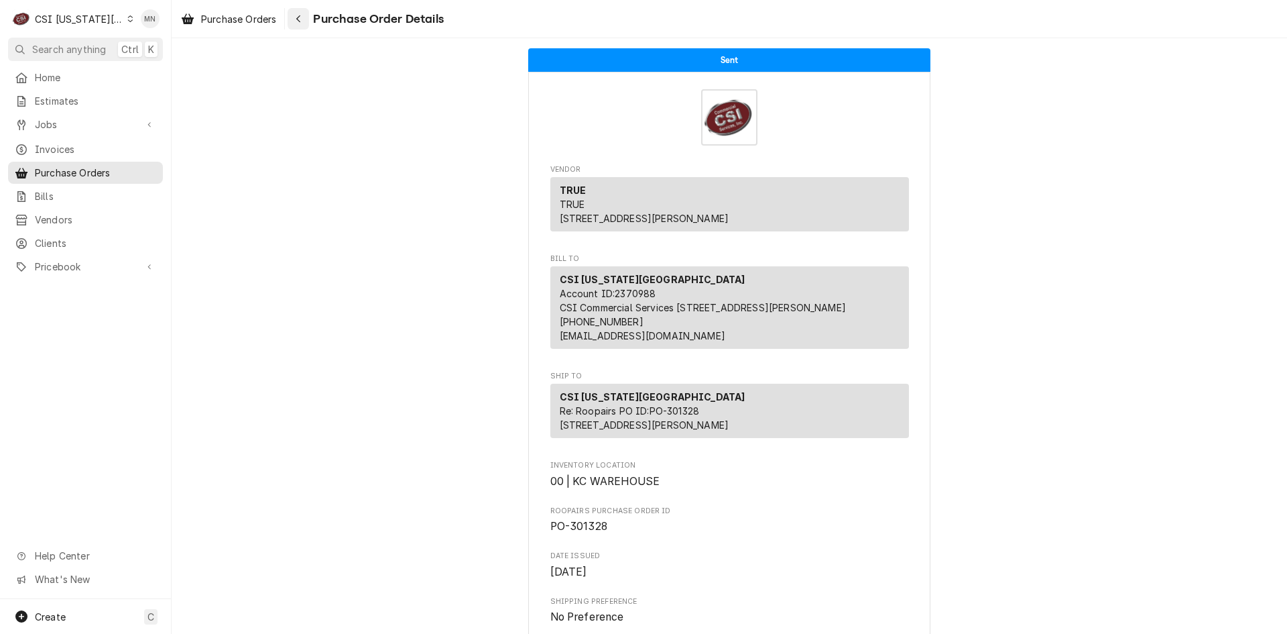
click at [302, 19] on icon "Navigate back" at bounding box center [299, 18] width 6 height 9
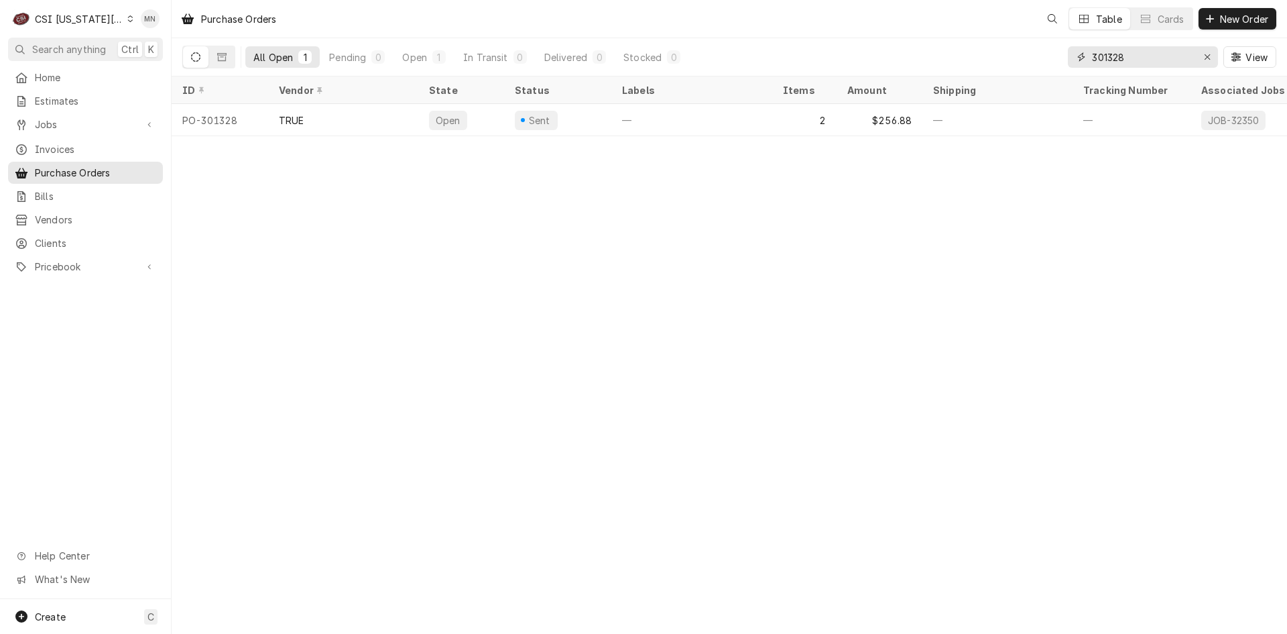
drag, startPoint x: 1095, startPoint y: 61, endPoint x: 945, endPoint y: 63, distance: 150.2
click at [947, 63] on div "All Open 1 Pending 0 Open 1 In Transit 0 Delivered 0 Stocked 0 301328 View" at bounding box center [729, 57] width 1094 height 38
type input "301028"
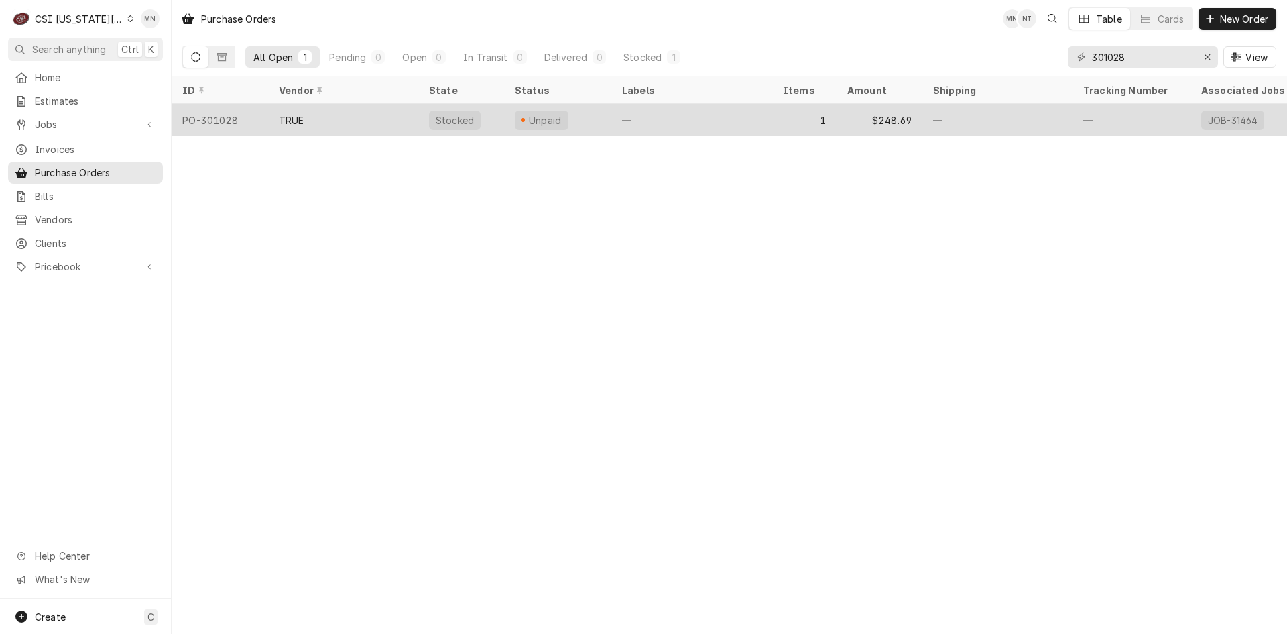
click at [378, 117] on div "TRUE" at bounding box center [343, 120] width 150 height 32
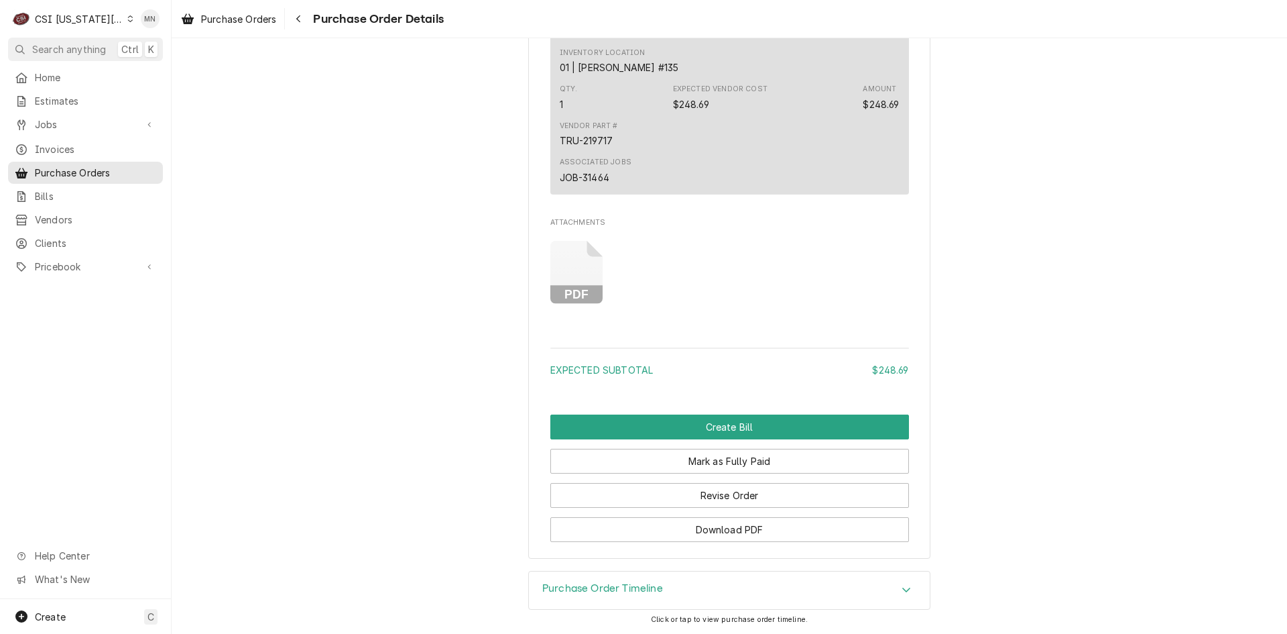
scroll to position [1075, 0]
click at [752, 502] on div "Create [PERSON_NAME] [PERSON_NAME] as Fully Paid Revise Order Download PDF" at bounding box center [729, 477] width 359 height 127
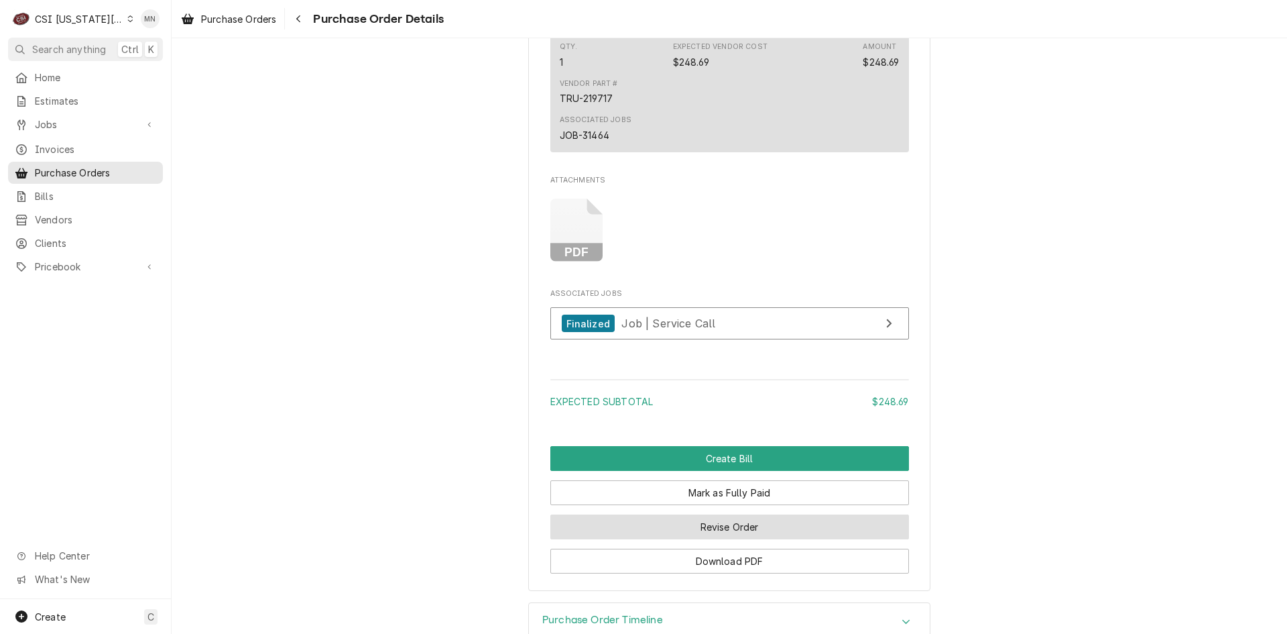
scroll to position [1149, 0]
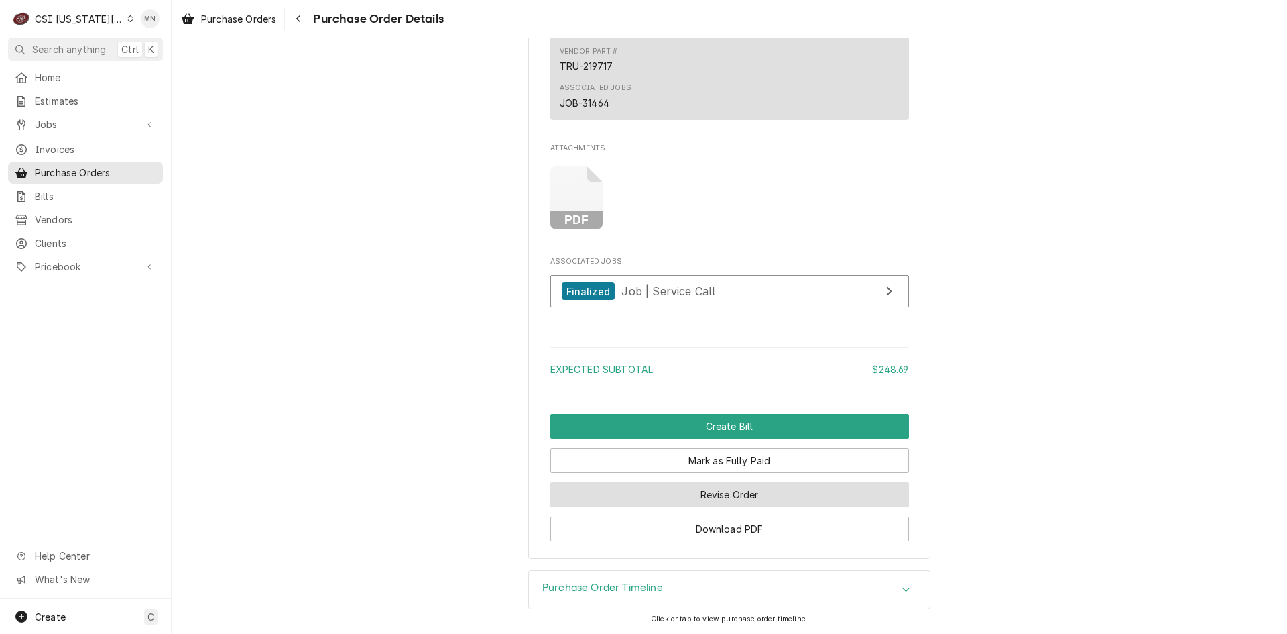
click at [739, 489] on button "Revise Order" at bounding box center [729, 494] width 359 height 25
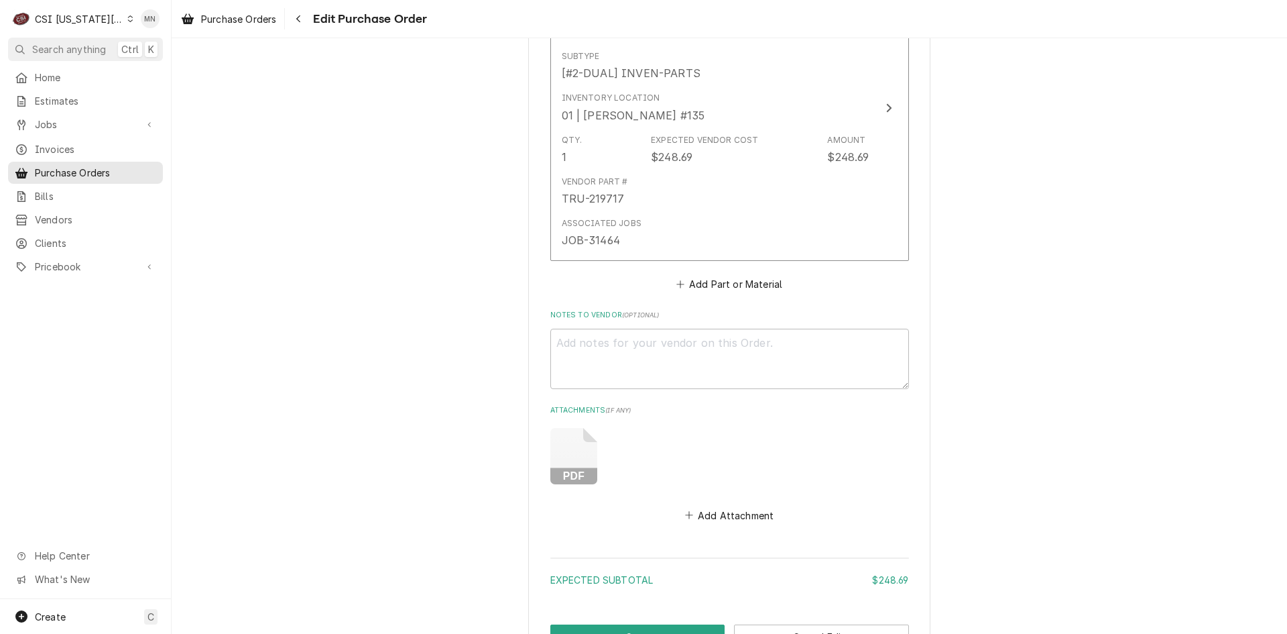
scroll to position [778, 0]
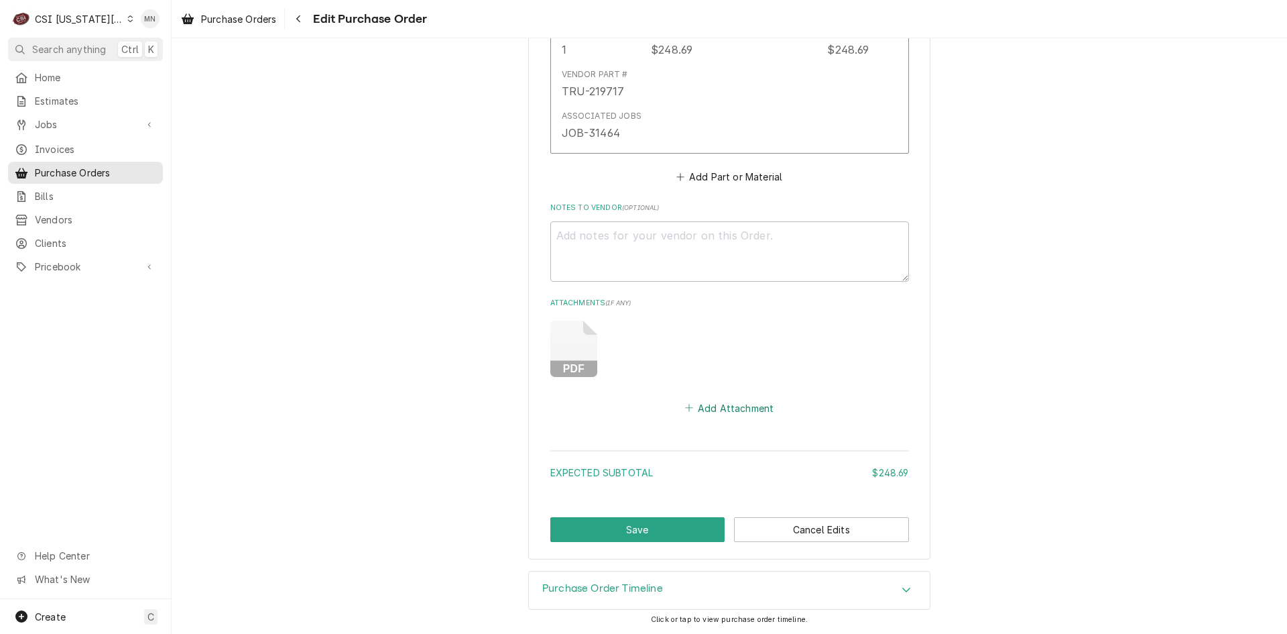
click at [736, 411] on button "Add Attachment" at bounding box center [729, 407] width 94 height 19
type textarea "x"
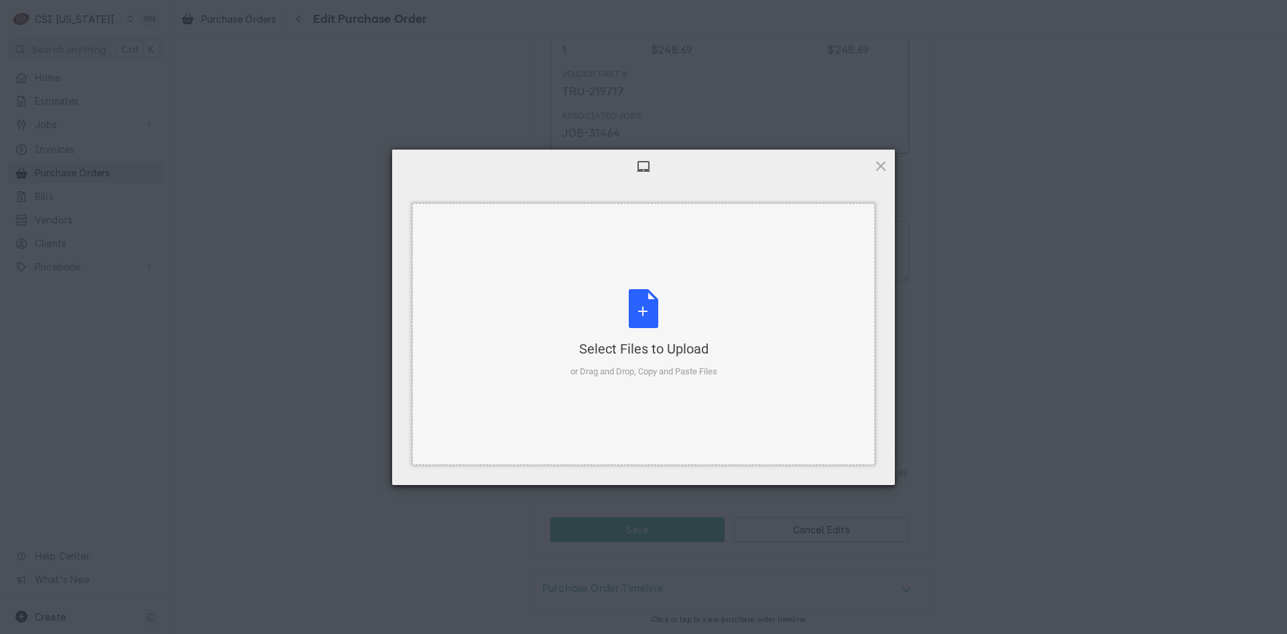
click at [639, 335] on div "Select Files to Upload or Drag and Drop, Copy and Paste Files" at bounding box center [644, 333] width 147 height 89
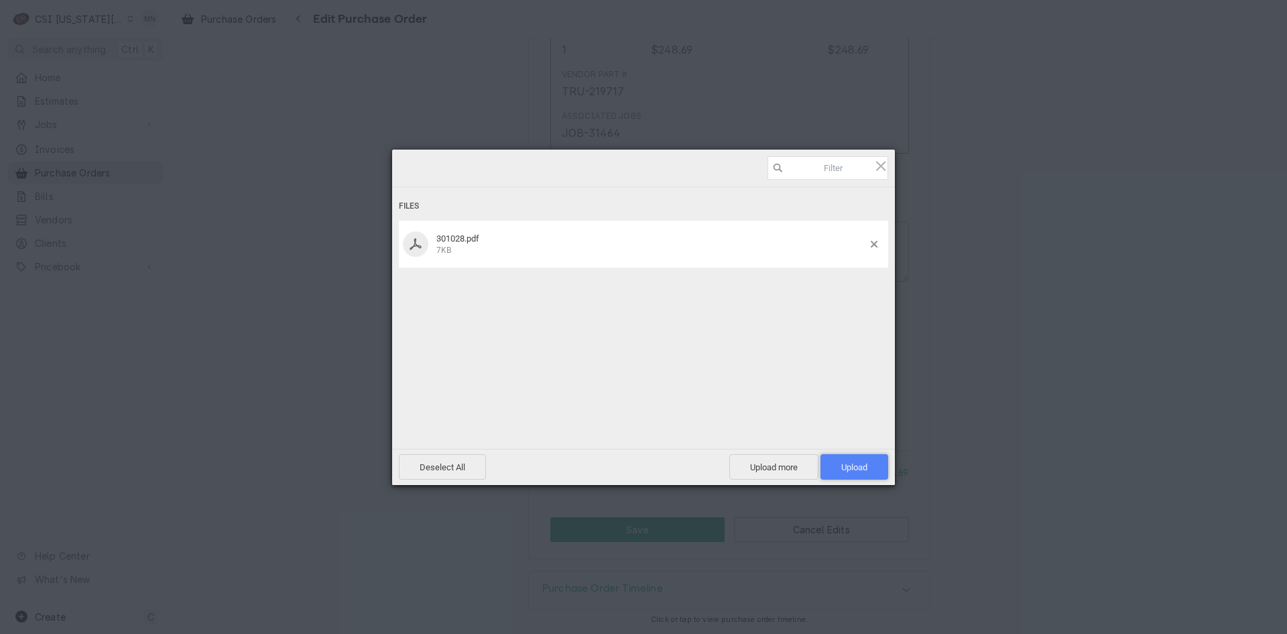
click at [873, 465] on span "Upload 1" at bounding box center [855, 466] width 68 height 25
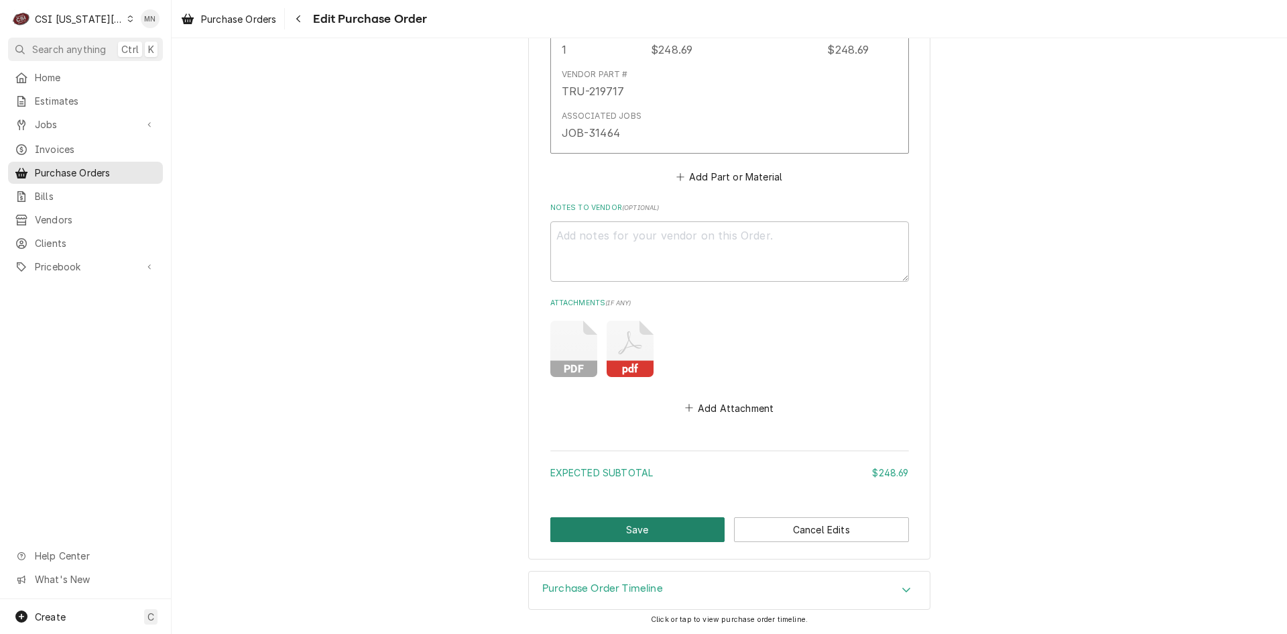
click at [620, 522] on button "Save" at bounding box center [637, 529] width 175 height 25
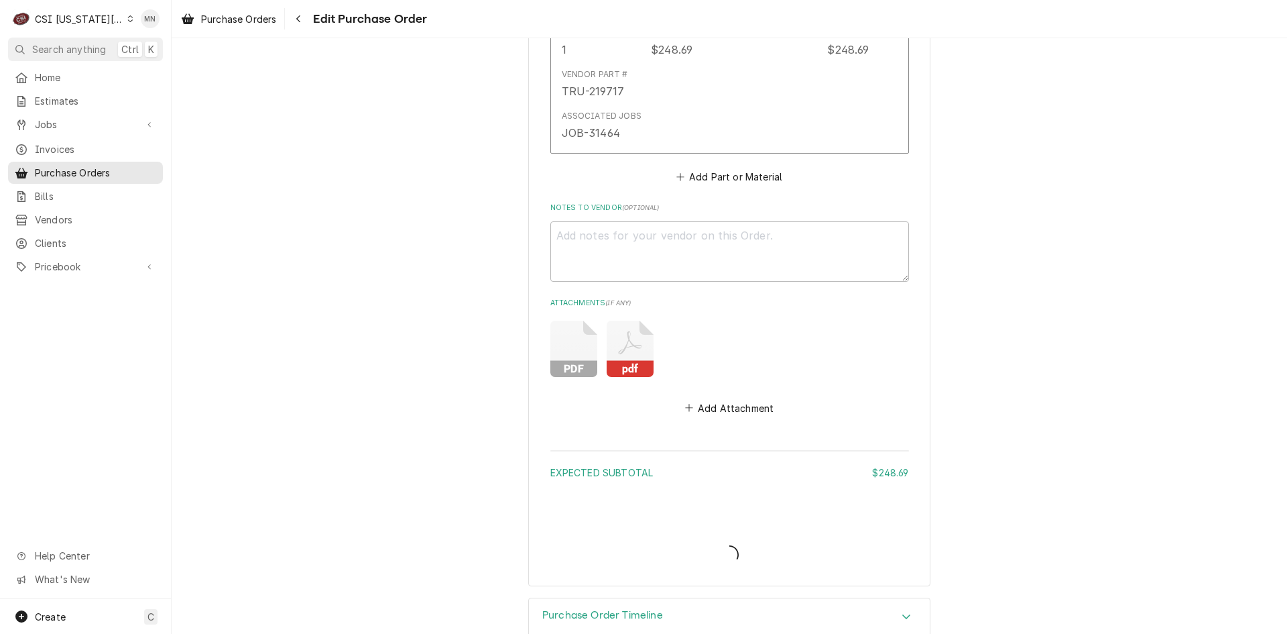
type textarea "x"
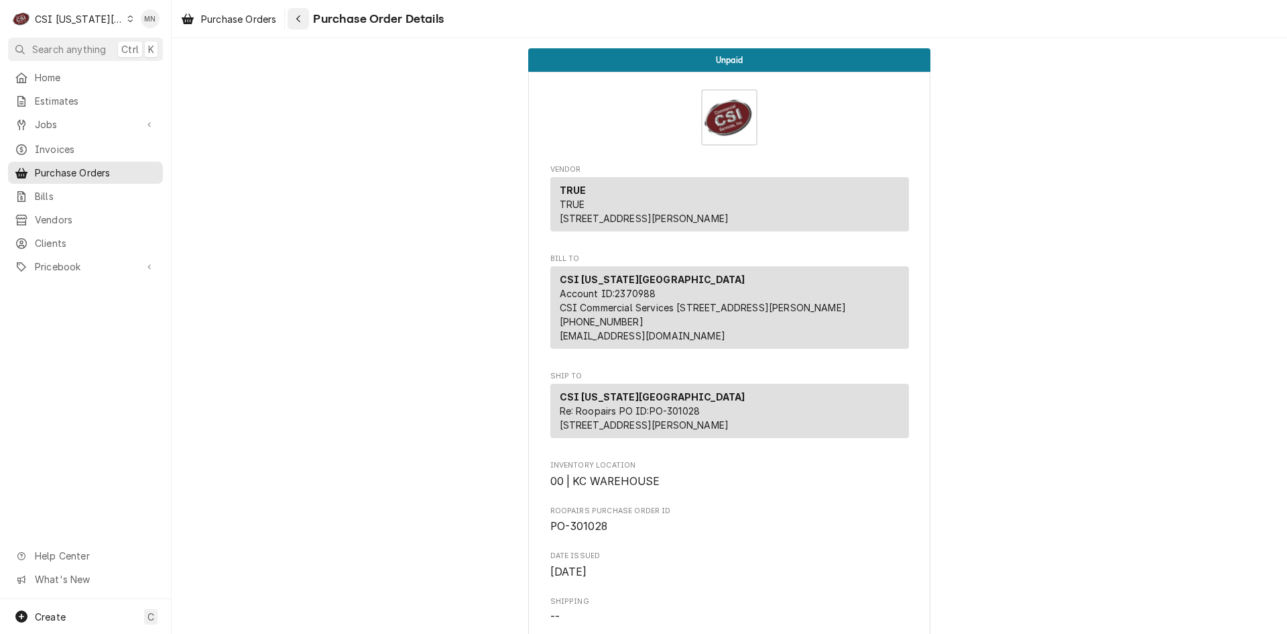
click at [296, 16] on div "Navigate back" at bounding box center [298, 18] width 13 height 13
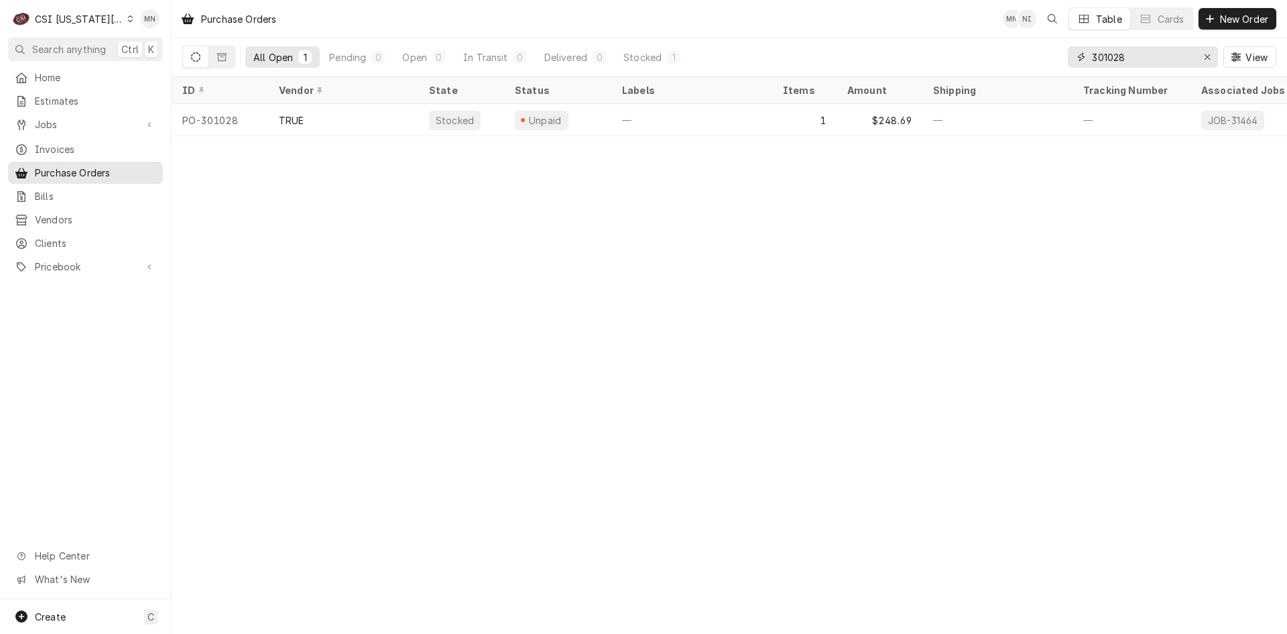
drag, startPoint x: 1033, startPoint y: 54, endPoint x: 1016, endPoint y: 57, distance: 17.6
click at [1026, 55] on div "All Open 1 Pending 0 Open 0 In Transit 0 Delivered 0 Stocked 1 301028 View" at bounding box center [729, 57] width 1094 height 38
type input "301346"
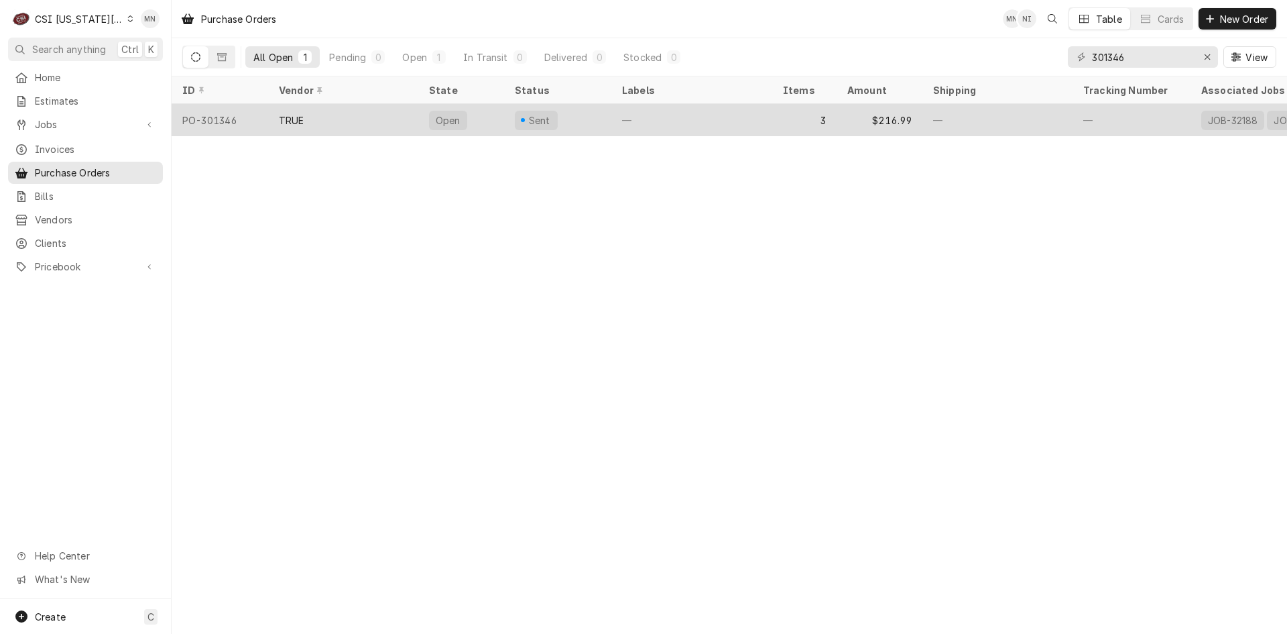
click at [290, 109] on div "TRUE" at bounding box center [343, 120] width 150 height 32
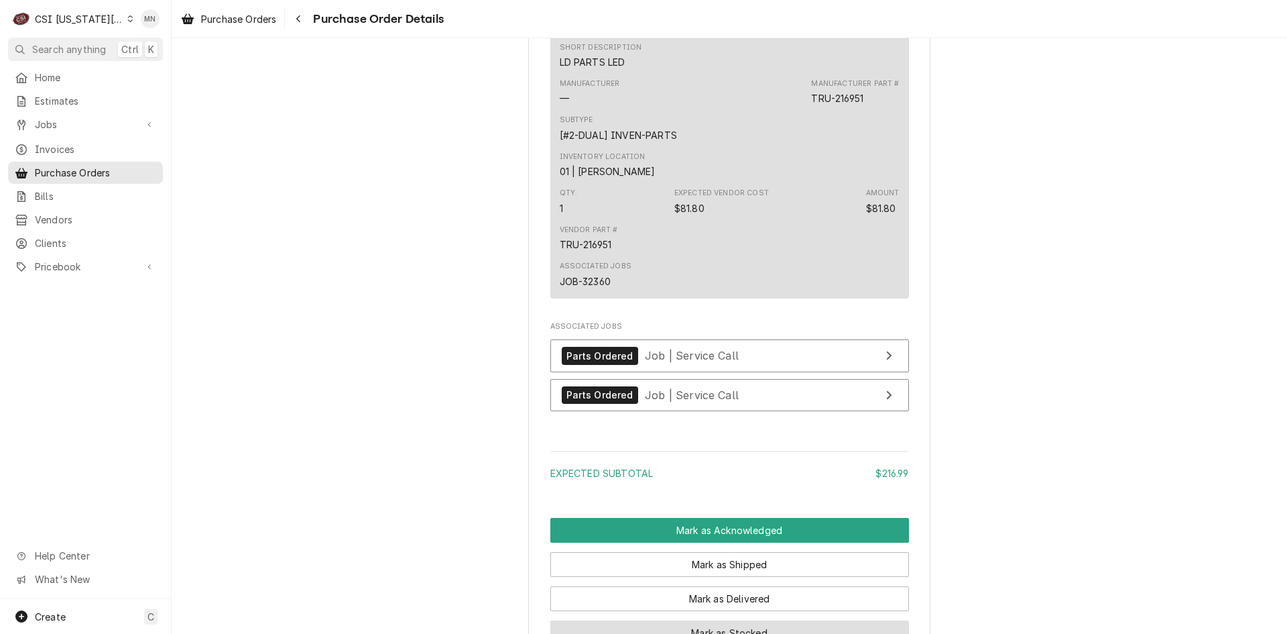
scroll to position [1475, 0]
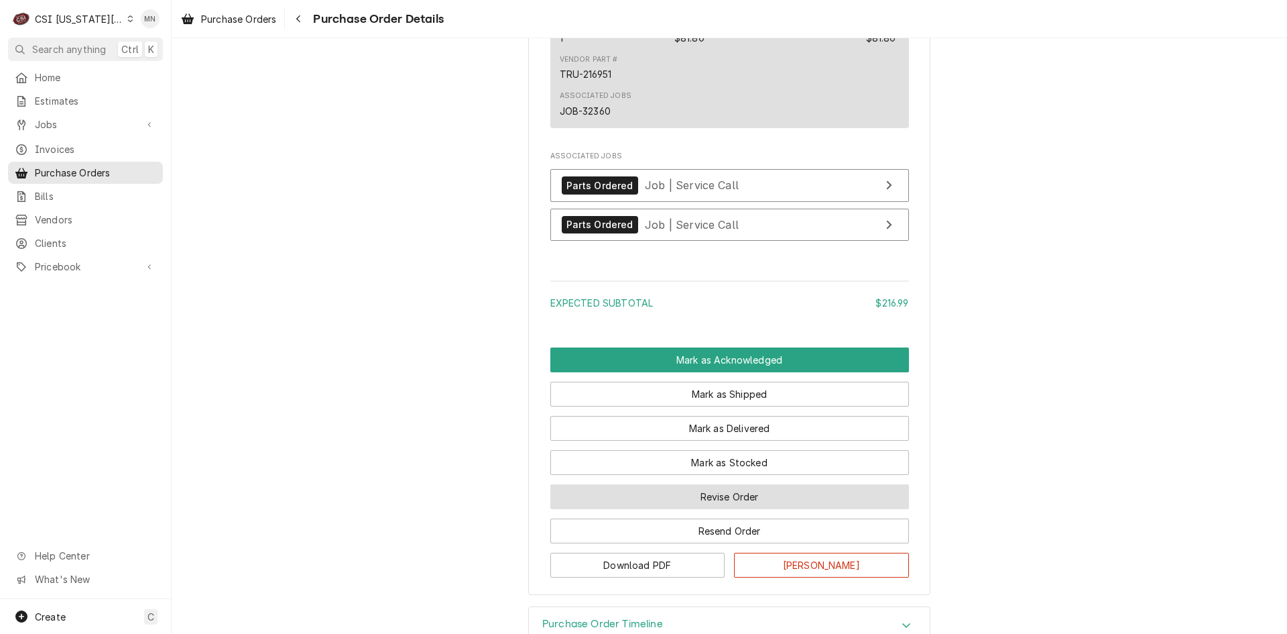
click at [719, 509] on button "Revise Order" at bounding box center [729, 496] width 359 height 25
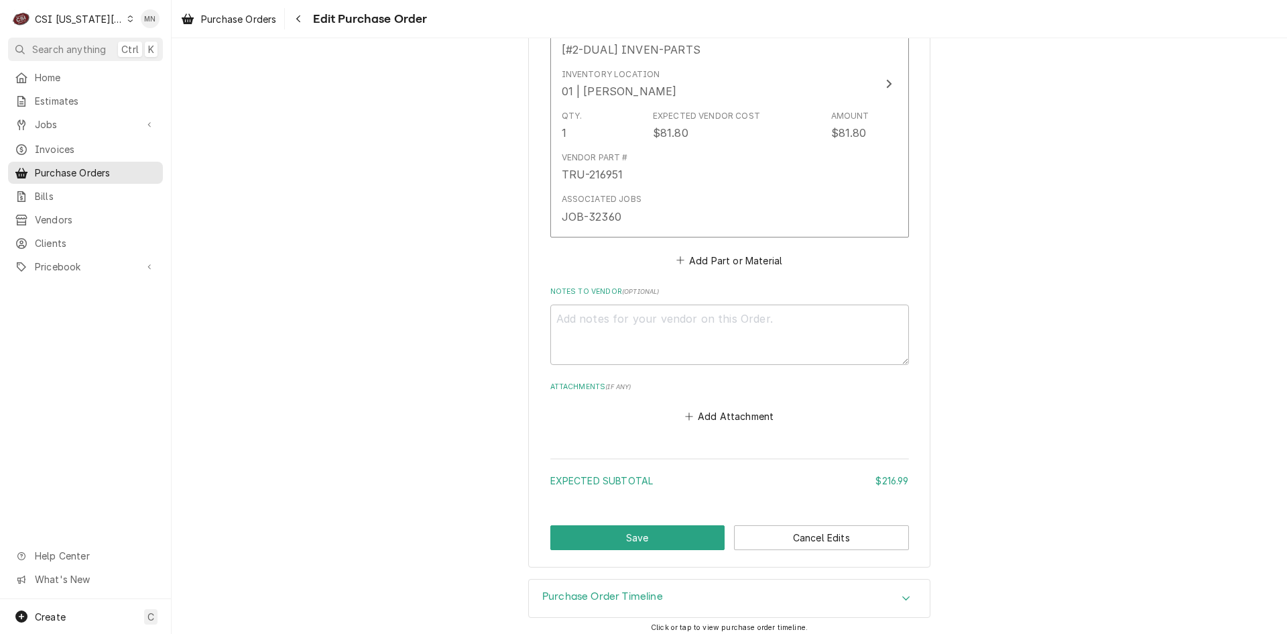
scroll to position [1299, 0]
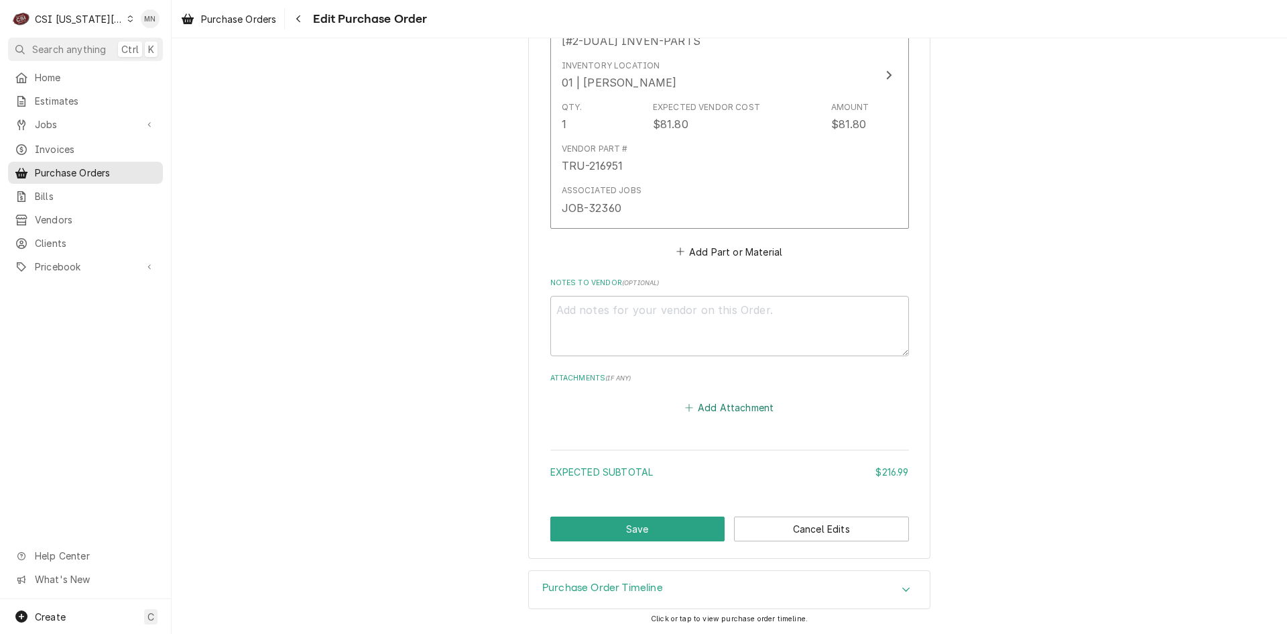
click at [712, 407] on button "Add Attachment" at bounding box center [729, 407] width 94 height 19
type textarea "x"
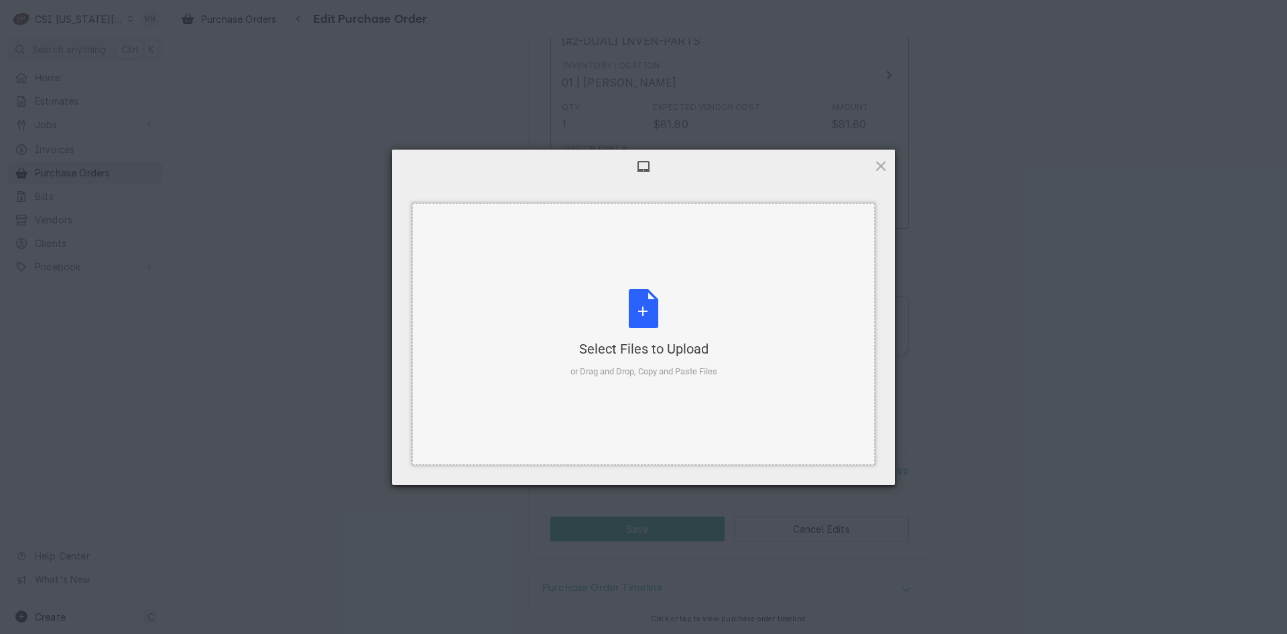
click at [635, 333] on div "Select Files to Upload or Drag and Drop, Copy and Paste Files" at bounding box center [644, 333] width 147 height 89
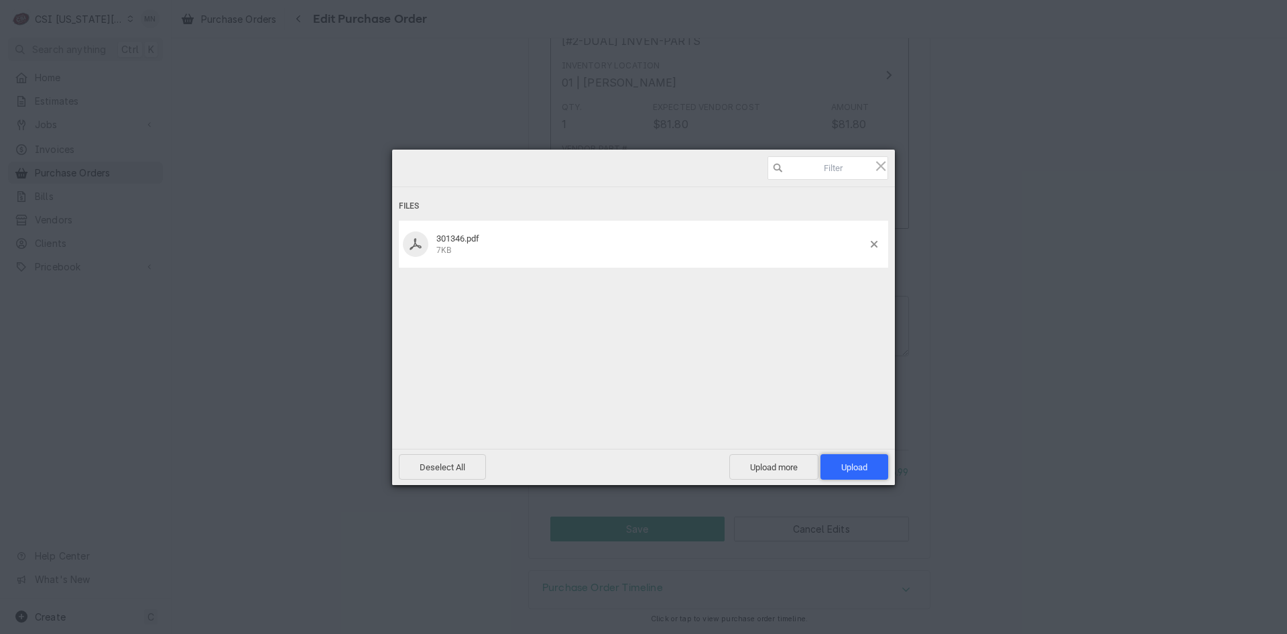
click at [862, 467] on span "Upload 1" at bounding box center [854, 467] width 26 height 10
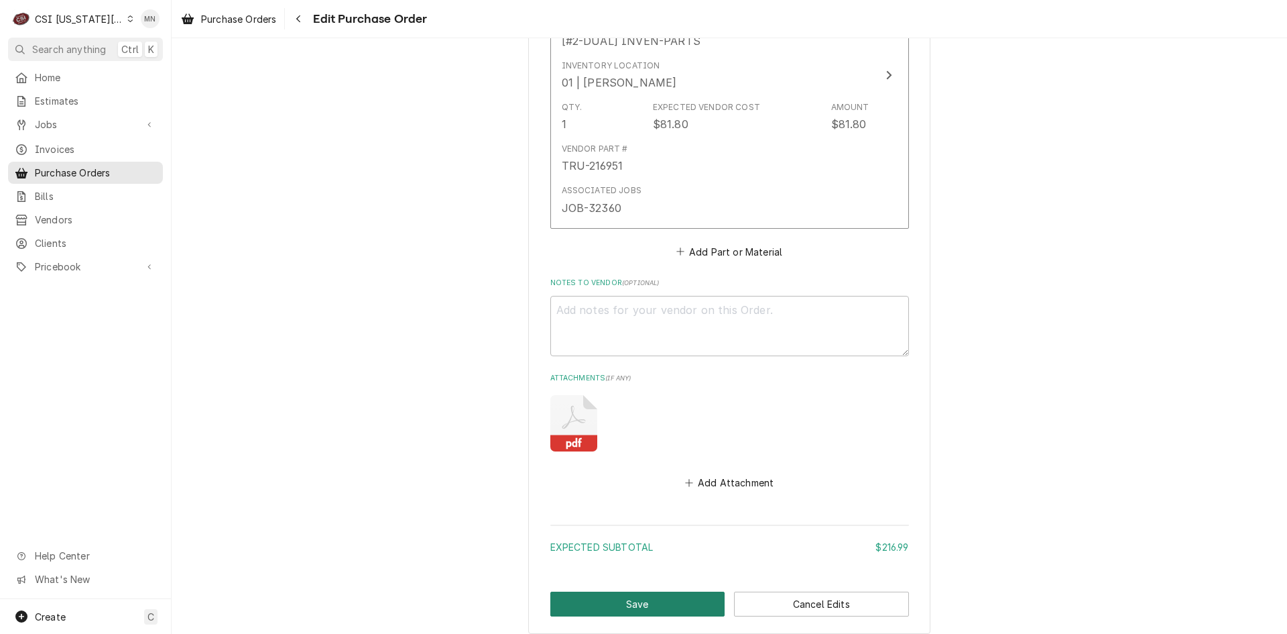
click at [603, 605] on button "Save" at bounding box center [637, 603] width 175 height 25
type textarea "x"
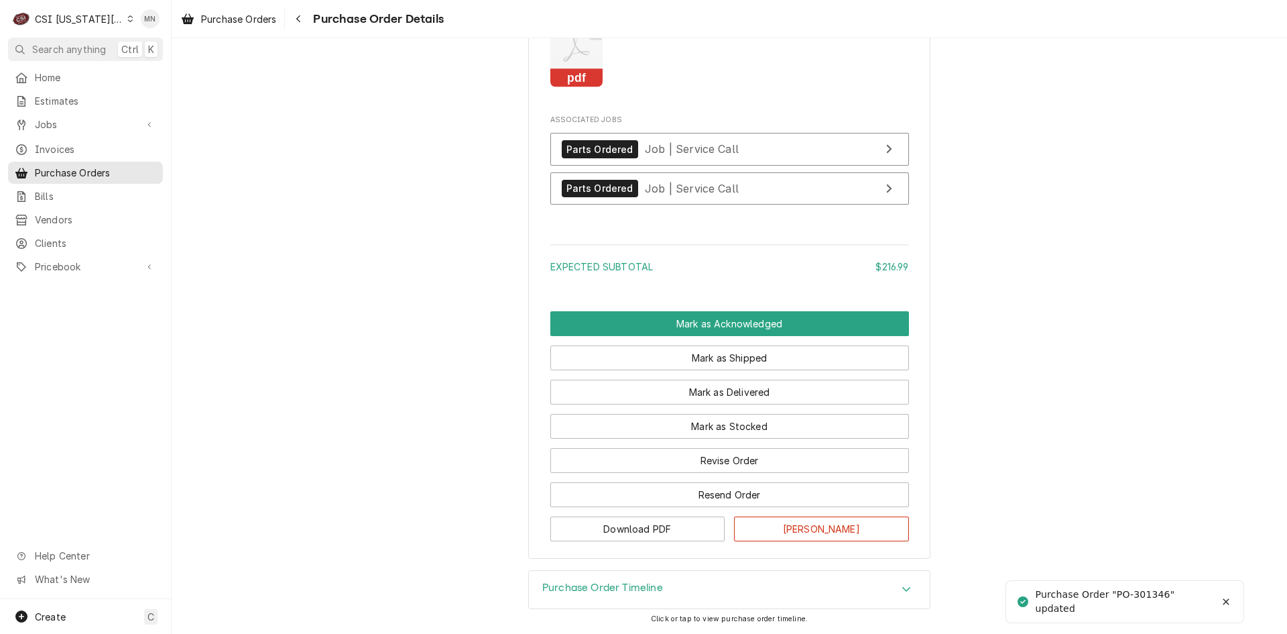
scroll to position [1667, 0]
click at [300, 17] on icon "Navigate back" at bounding box center [299, 18] width 6 height 9
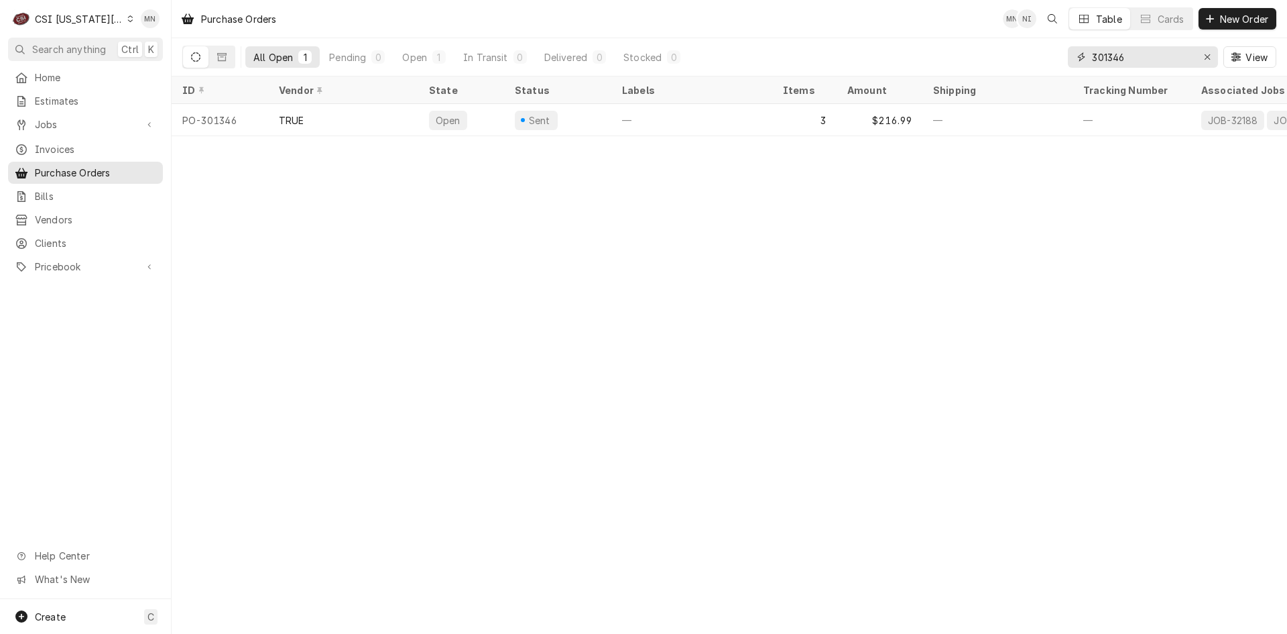
drag, startPoint x: 1138, startPoint y: 58, endPoint x: 1024, endPoint y: 70, distance: 114.7
click at [1055, 66] on div "All Open 1 Pending 0 Open 1 In Transit 0 Delivered 0 Stocked 0 301346 View" at bounding box center [729, 57] width 1094 height 38
type input "301396"
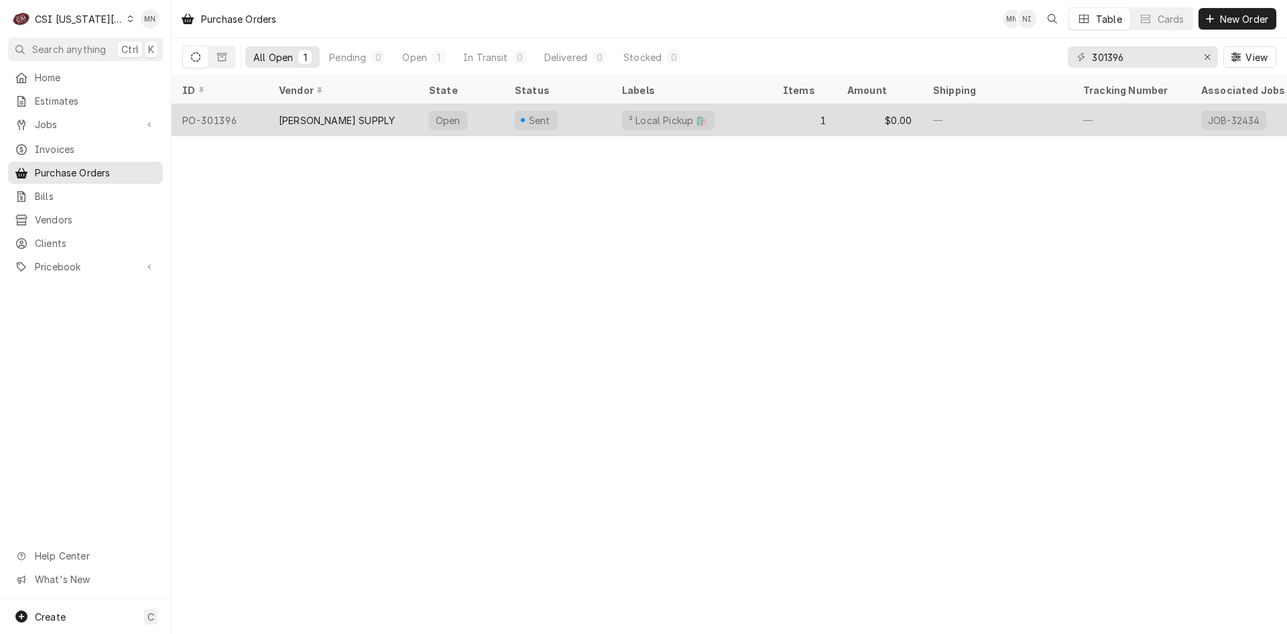
click at [333, 107] on div "[PERSON_NAME] SUPPLY" at bounding box center [343, 120] width 150 height 32
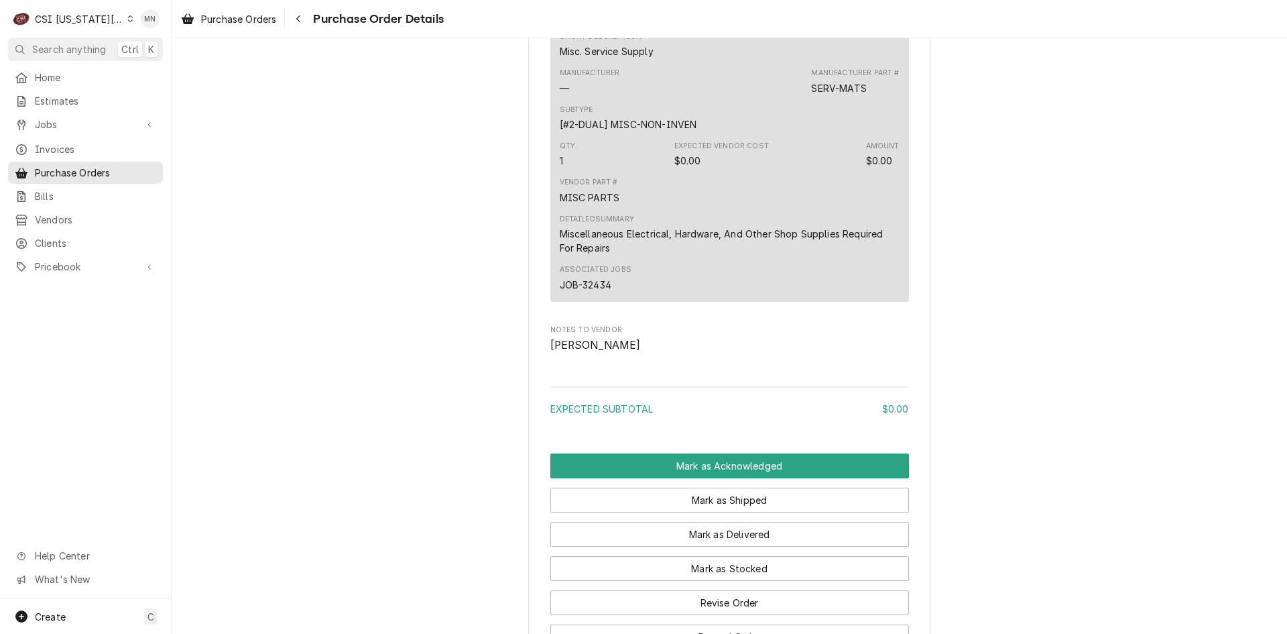
scroll to position [988, 0]
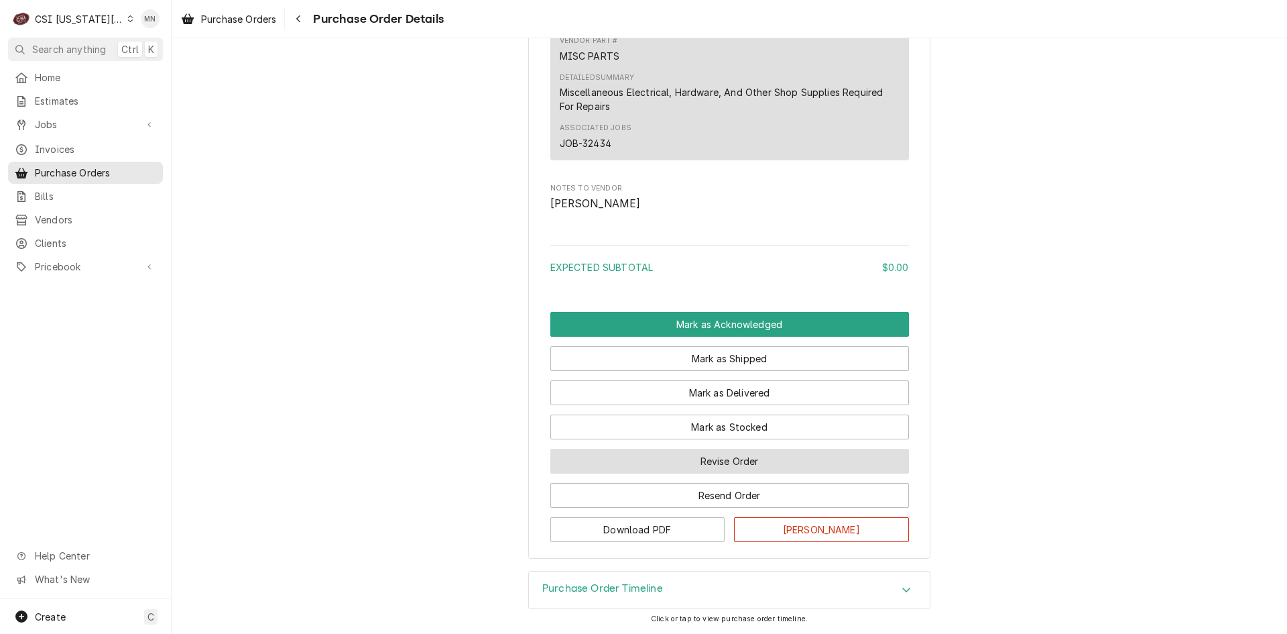
click at [721, 459] on button "Revise Order" at bounding box center [729, 461] width 359 height 25
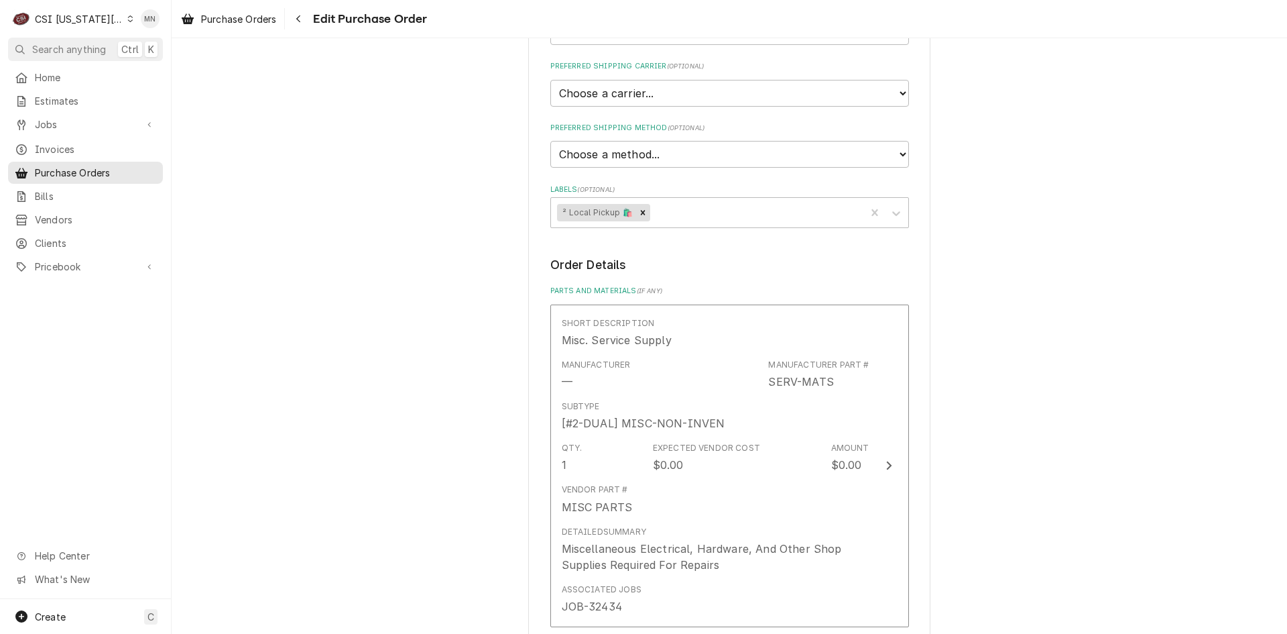
scroll to position [733, 0]
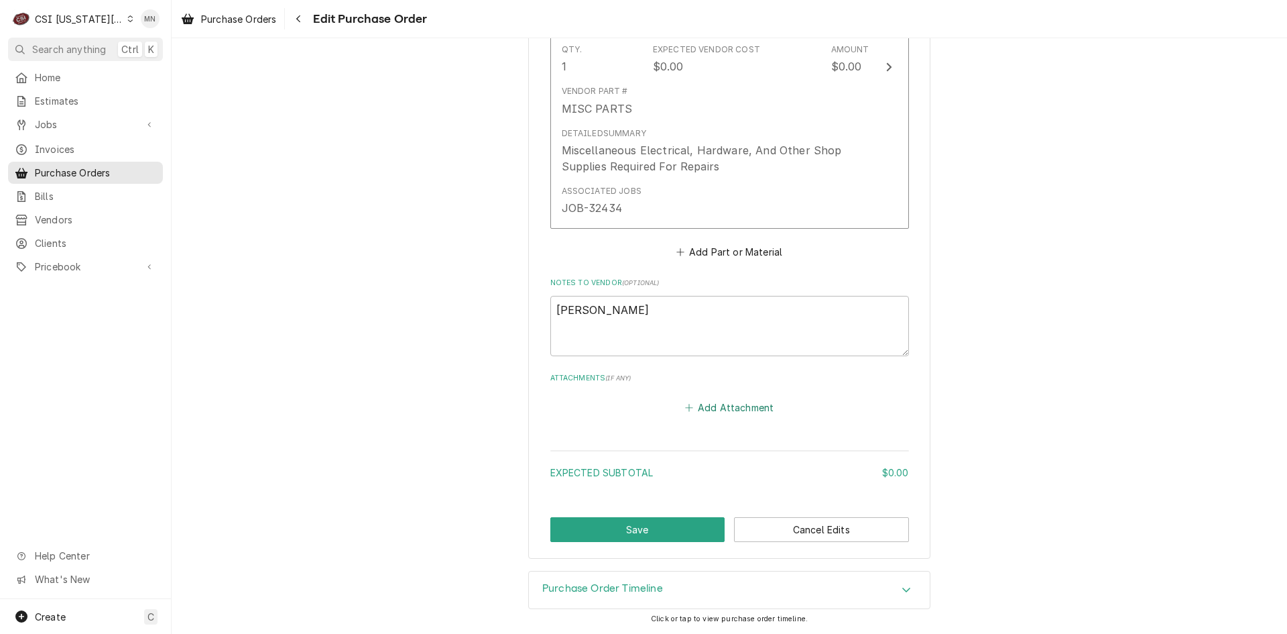
click at [725, 406] on button "Add Attachment" at bounding box center [729, 407] width 94 height 19
type textarea "x"
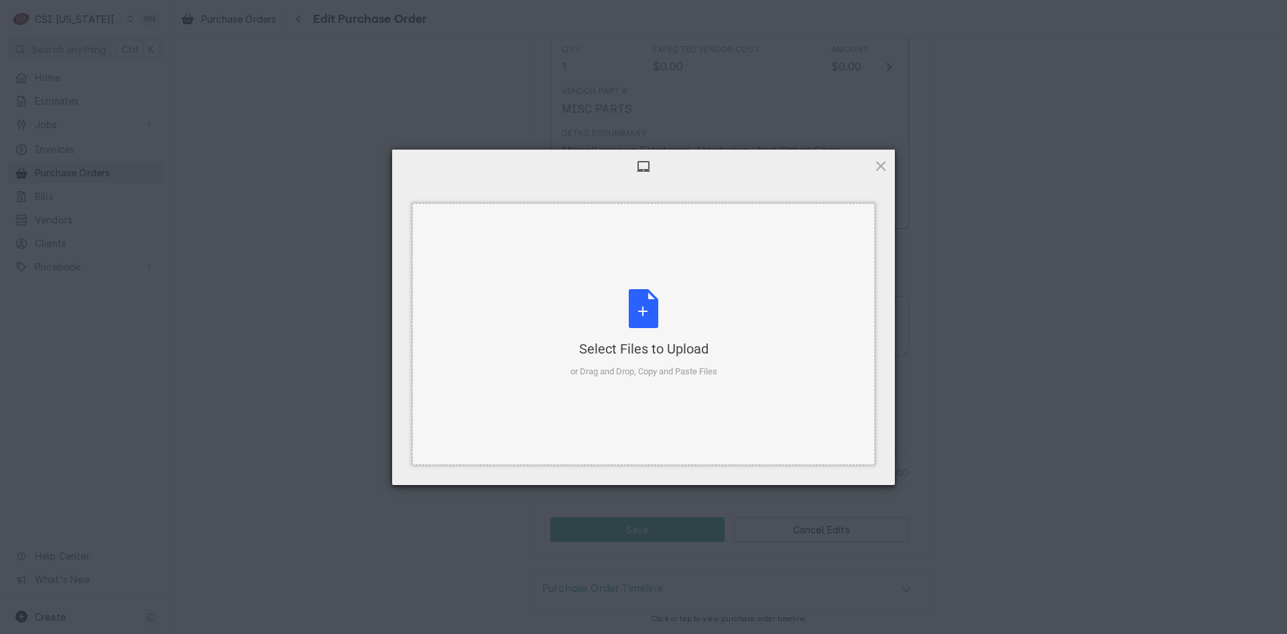
click at [652, 341] on div "Select Files to Upload" at bounding box center [644, 348] width 147 height 19
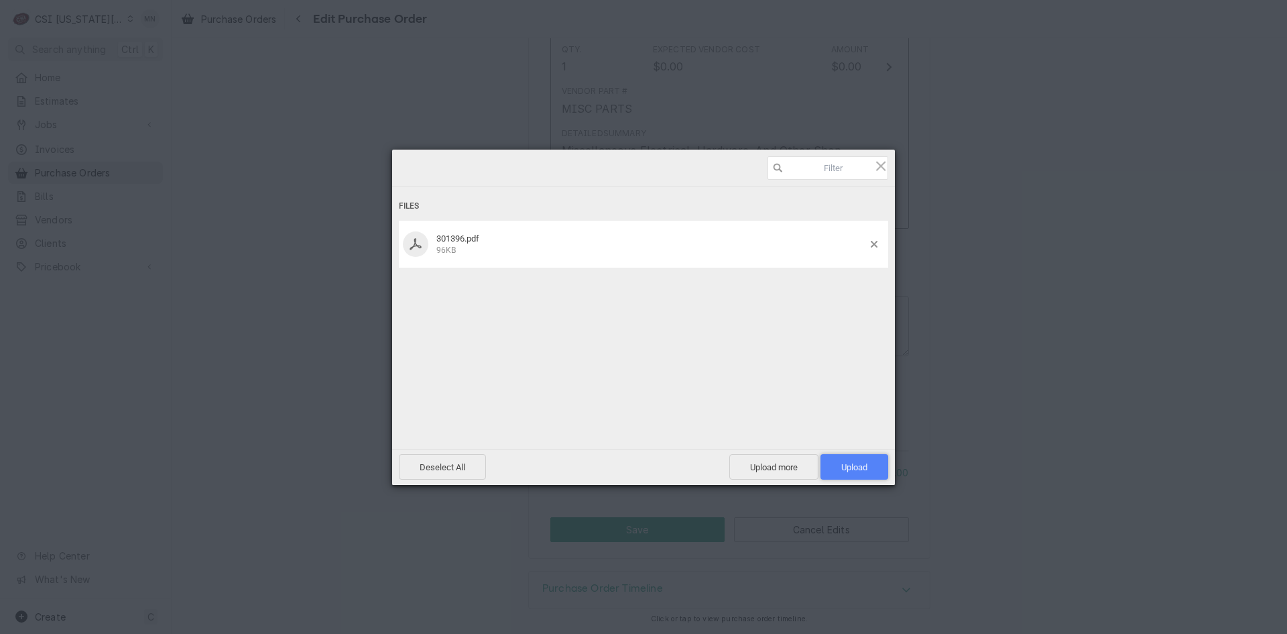
click at [868, 466] on span "Upload 1" at bounding box center [855, 466] width 68 height 25
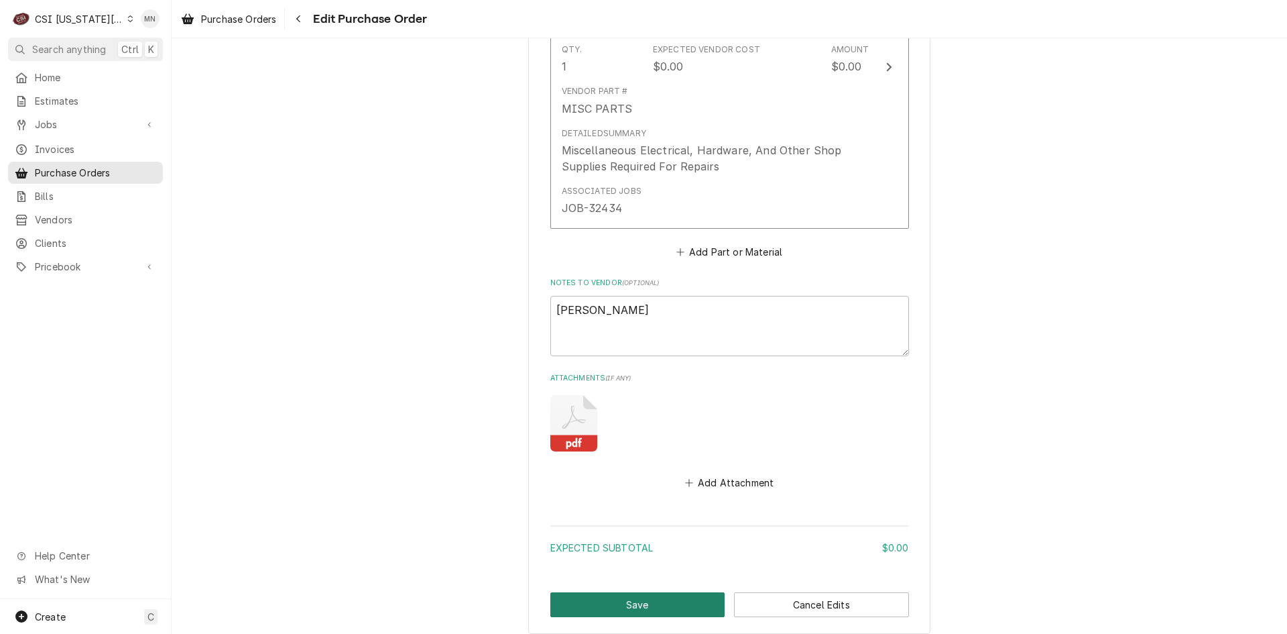
click at [614, 603] on button "Save" at bounding box center [637, 604] width 175 height 25
type textarea "x"
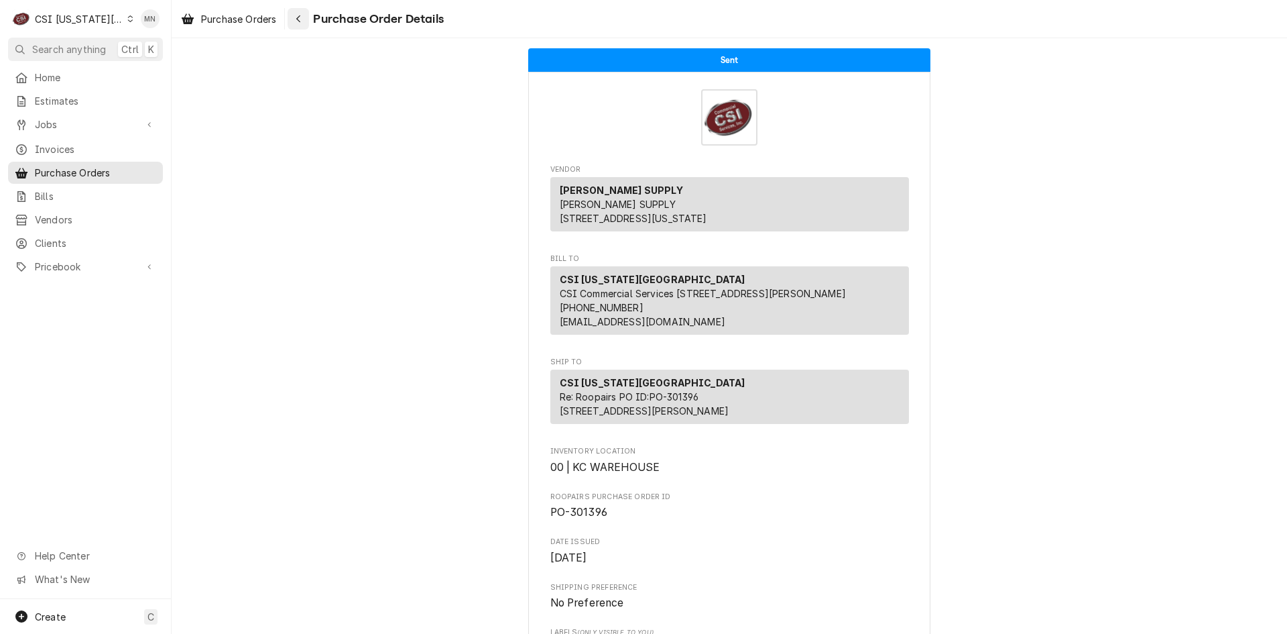
click at [300, 12] on div "Navigate back" at bounding box center [298, 18] width 13 height 13
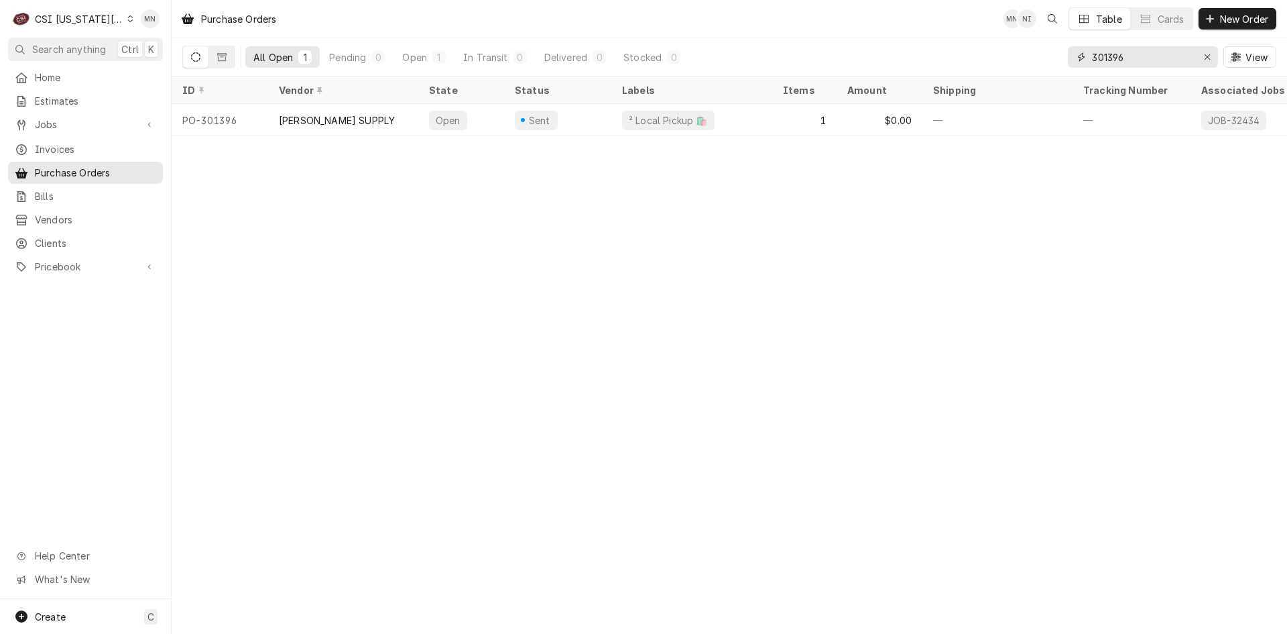
click at [1130, 52] on input "301396" at bounding box center [1142, 56] width 101 height 21
type input "301395"
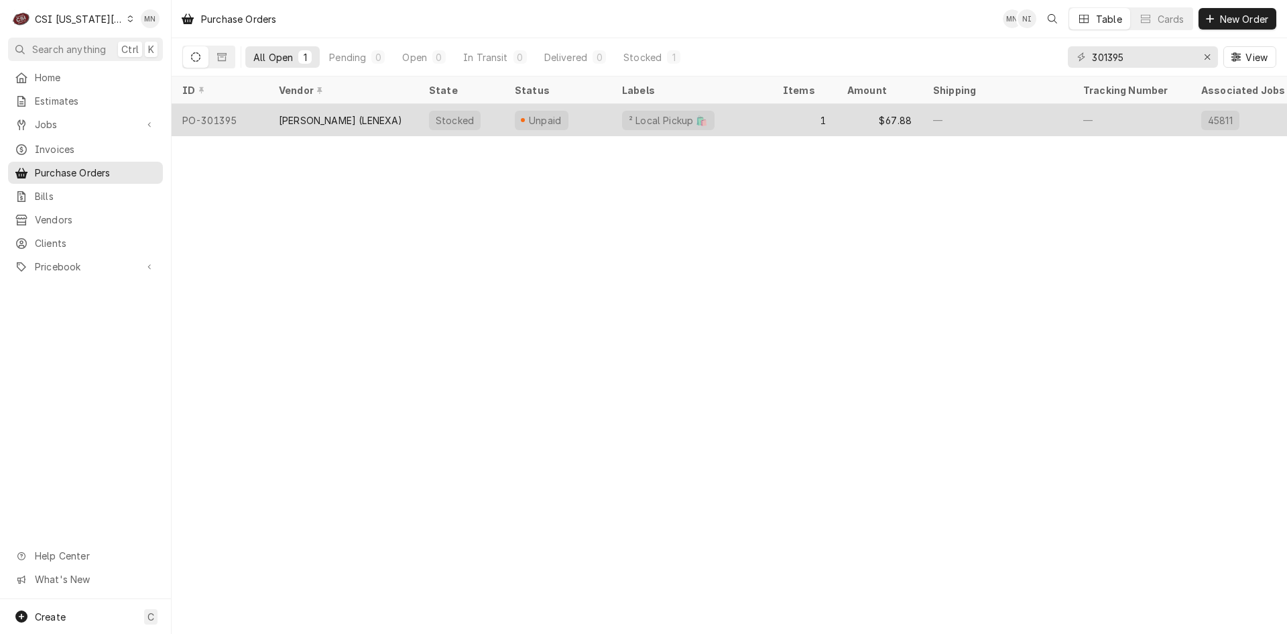
click at [345, 118] on div "[PERSON_NAME] (LENEXA)" at bounding box center [341, 120] width 124 height 14
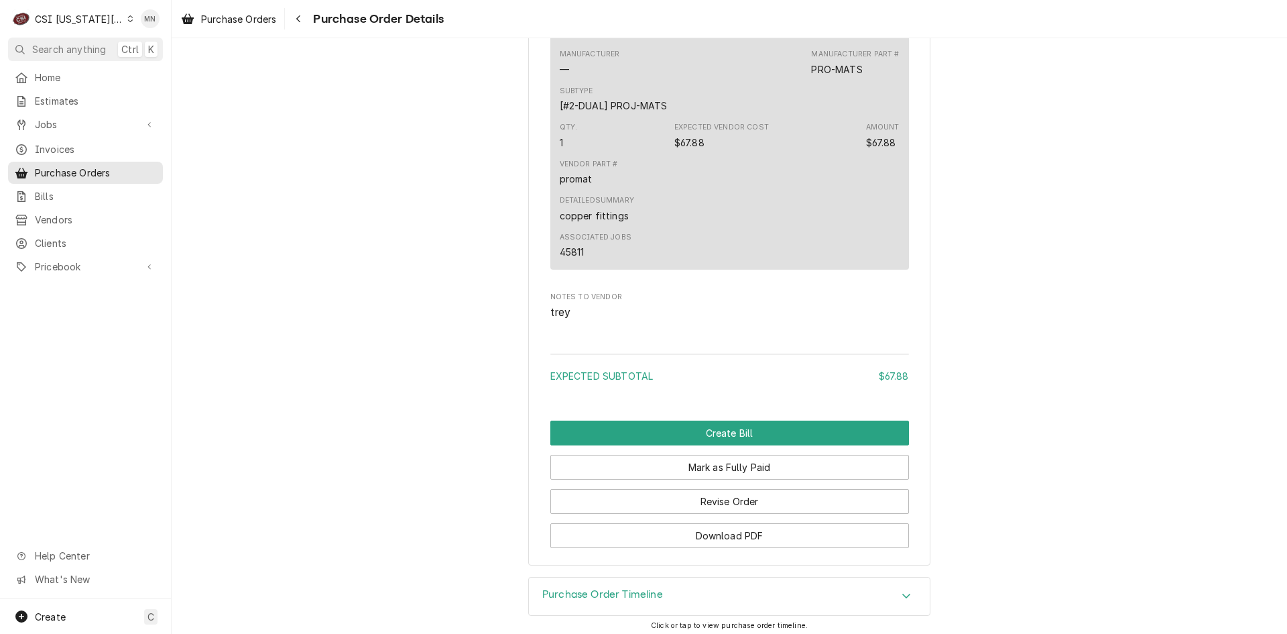
scroll to position [1041, 0]
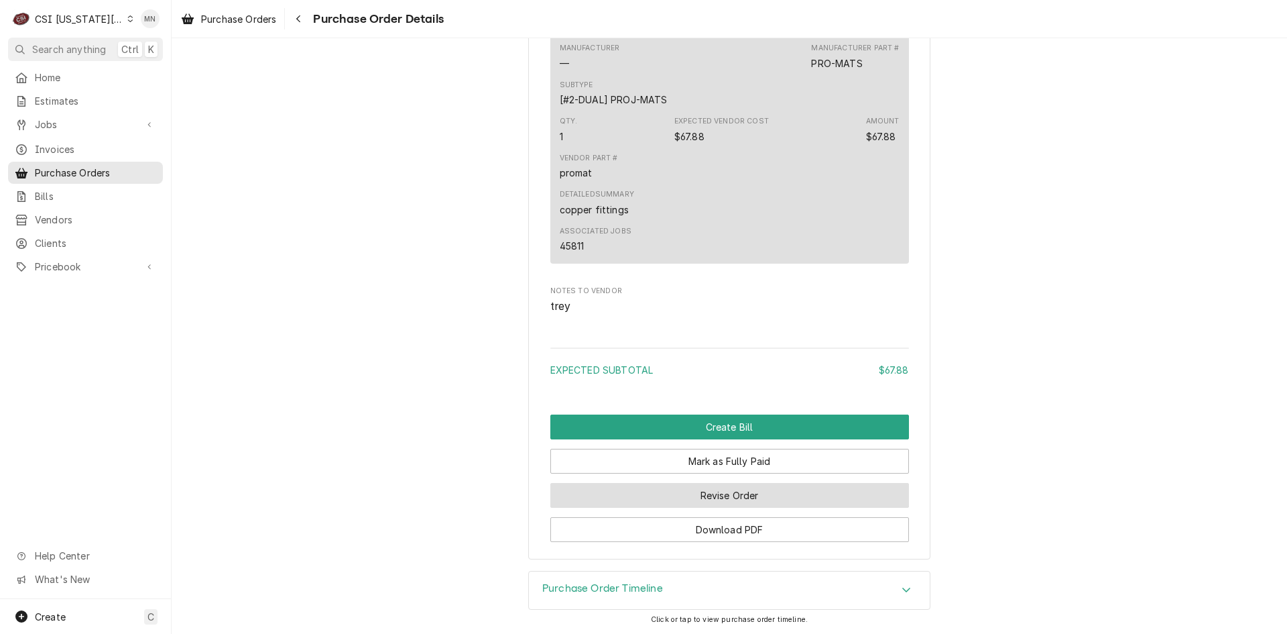
click at [723, 491] on button "Revise Order" at bounding box center [729, 495] width 359 height 25
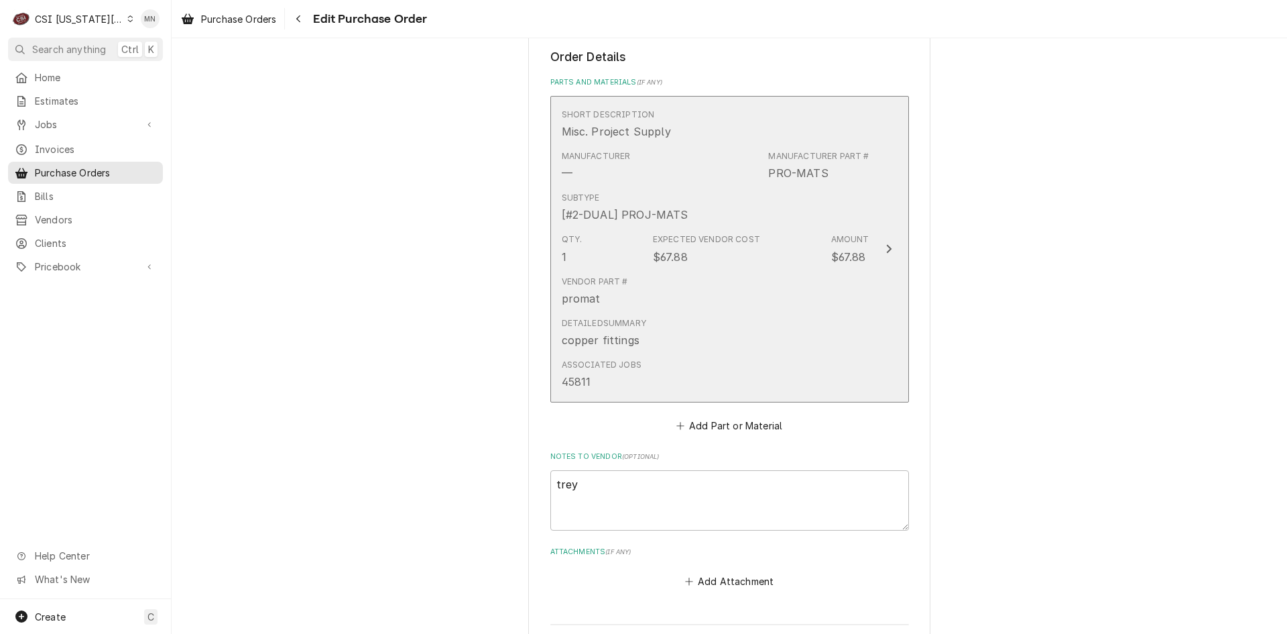
scroll to position [796, 0]
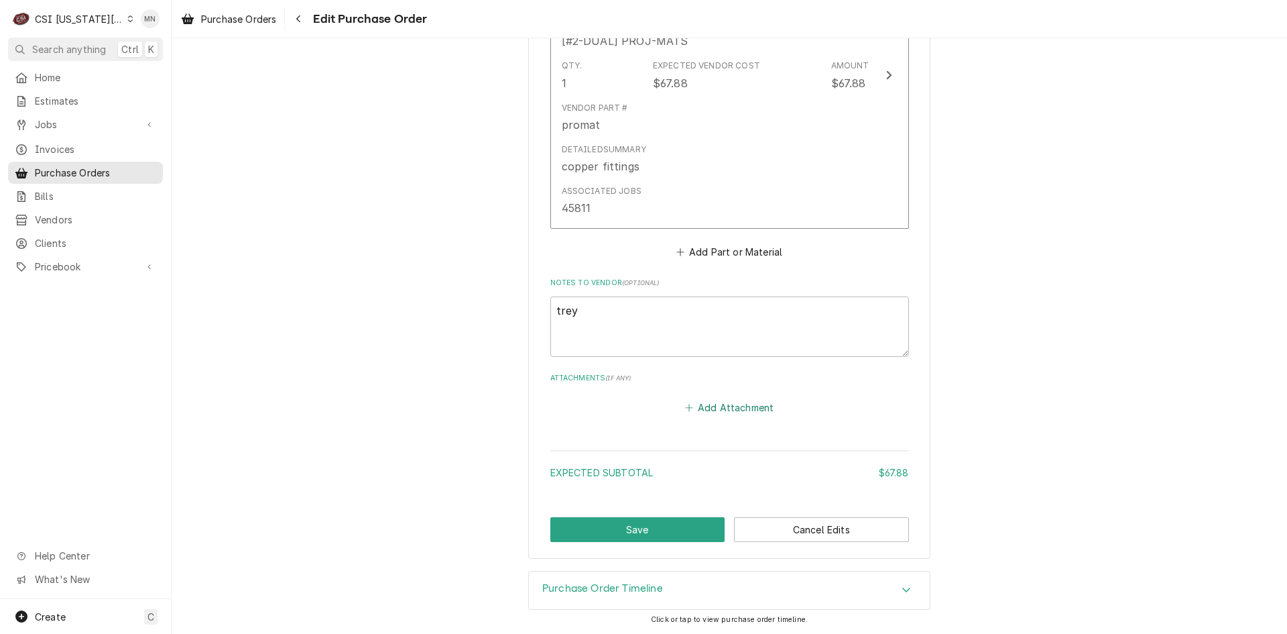
click at [719, 408] on button "Add Attachment" at bounding box center [729, 407] width 94 height 19
type textarea "x"
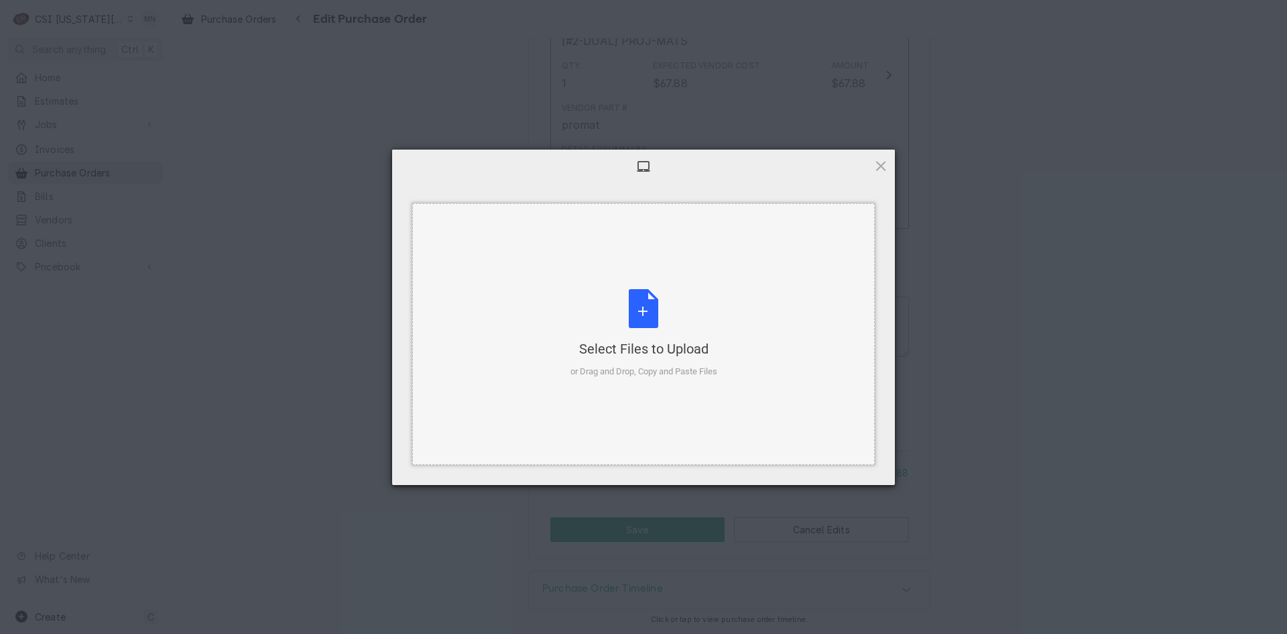
click at [616, 340] on div "Select Files to Upload" at bounding box center [644, 348] width 147 height 19
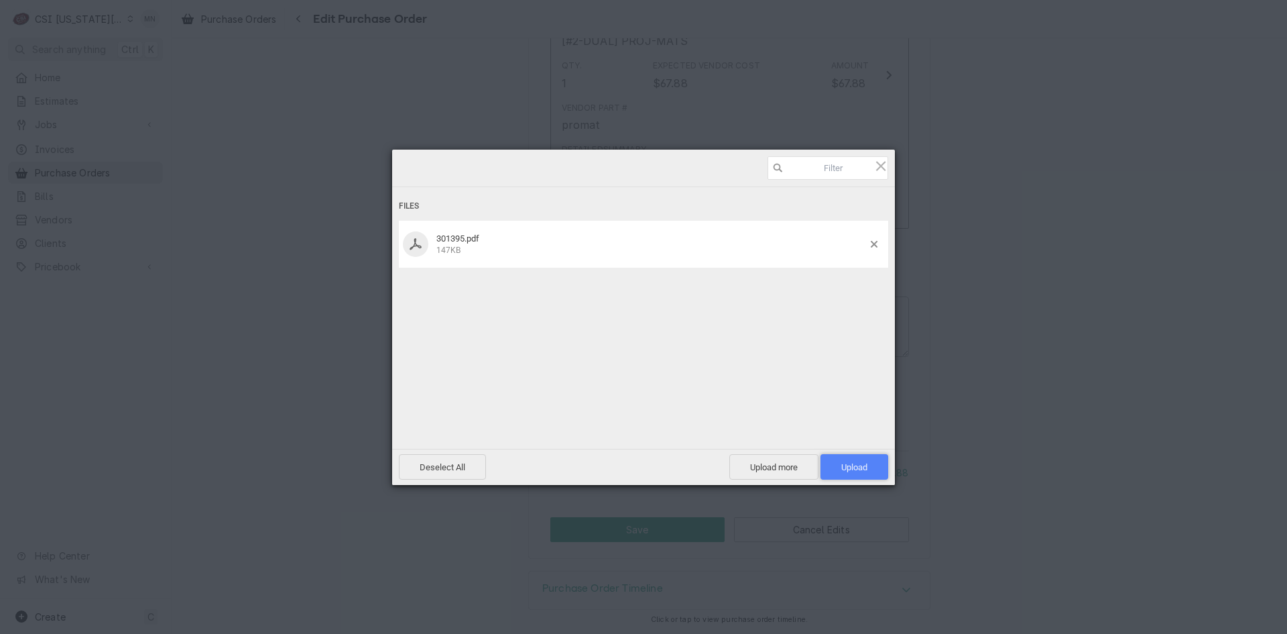
click at [849, 461] on span "Upload 1" at bounding box center [855, 466] width 68 height 25
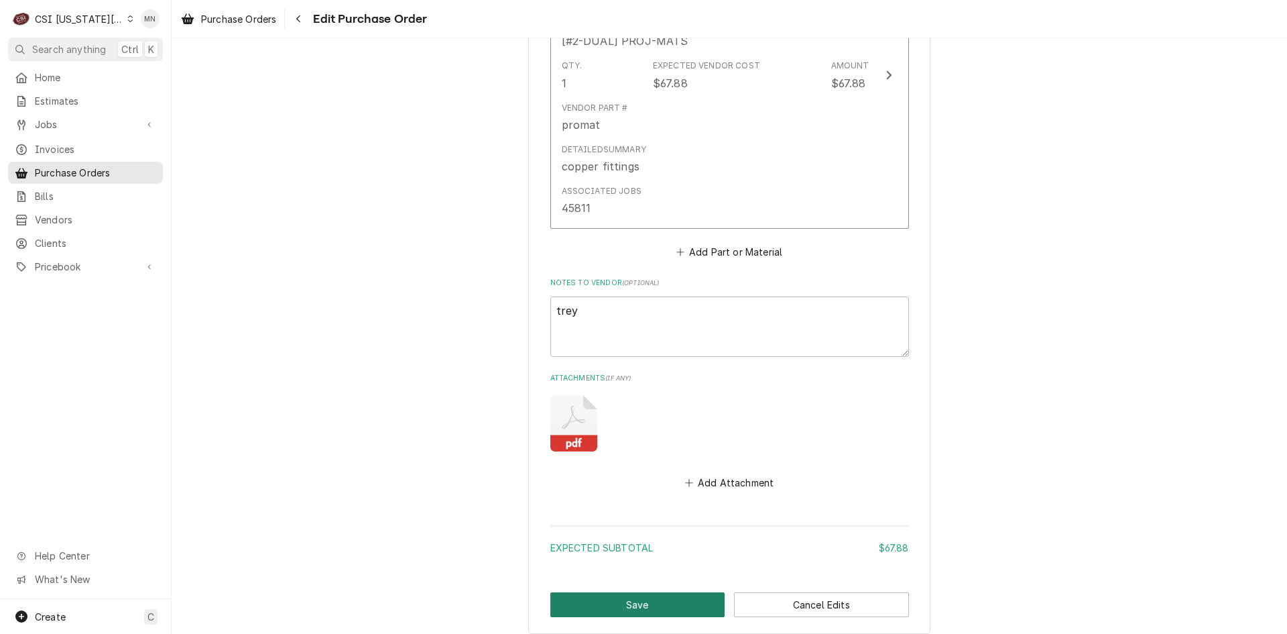
click at [617, 605] on button "Save" at bounding box center [637, 604] width 175 height 25
type textarea "x"
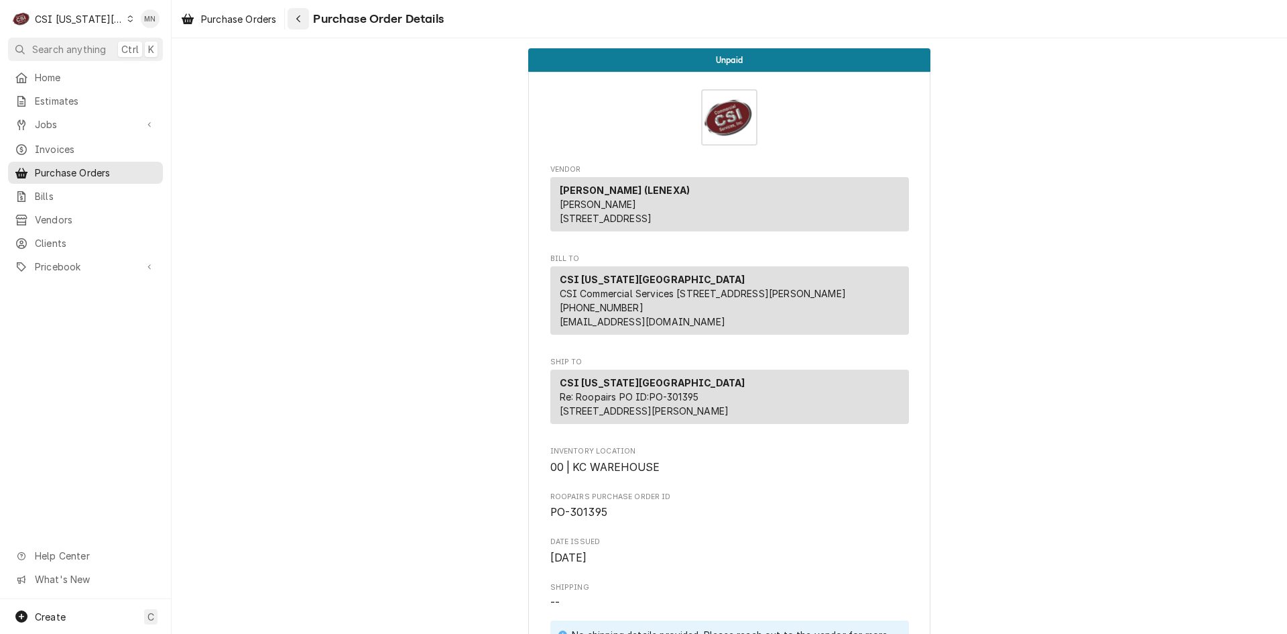
click at [302, 19] on icon "Navigate back" at bounding box center [299, 18] width 6 height 9
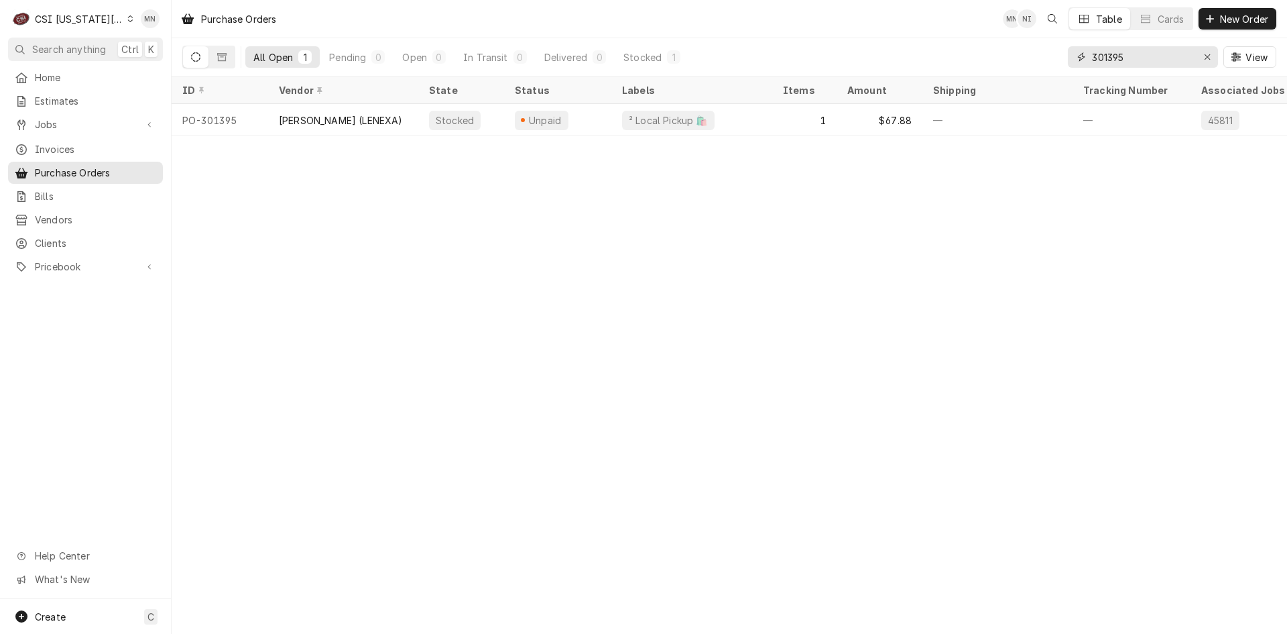
drag, startPoint x: 1144, startPoint y: 58, endPoint x: 962, endPoint y: 58, distance: 182.4
click at [963, 58] on div "All Open 1 Pending 0 Open 0 In Transit 0 Delivered 0 Stocked 1 301395 View" at bounding box center [729, 57] width 1094 height 38
type input "301382"
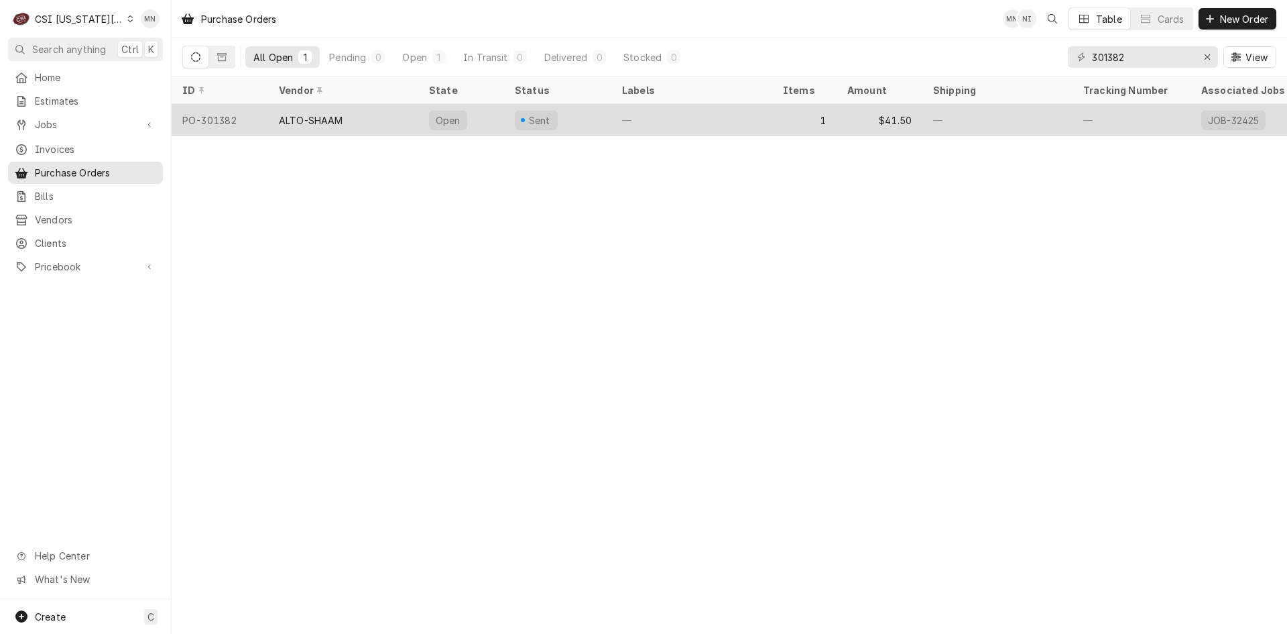
click at [295, 117] on div "ALTO-SHAAM" at bounding box center [311, 120] width 64 height 14
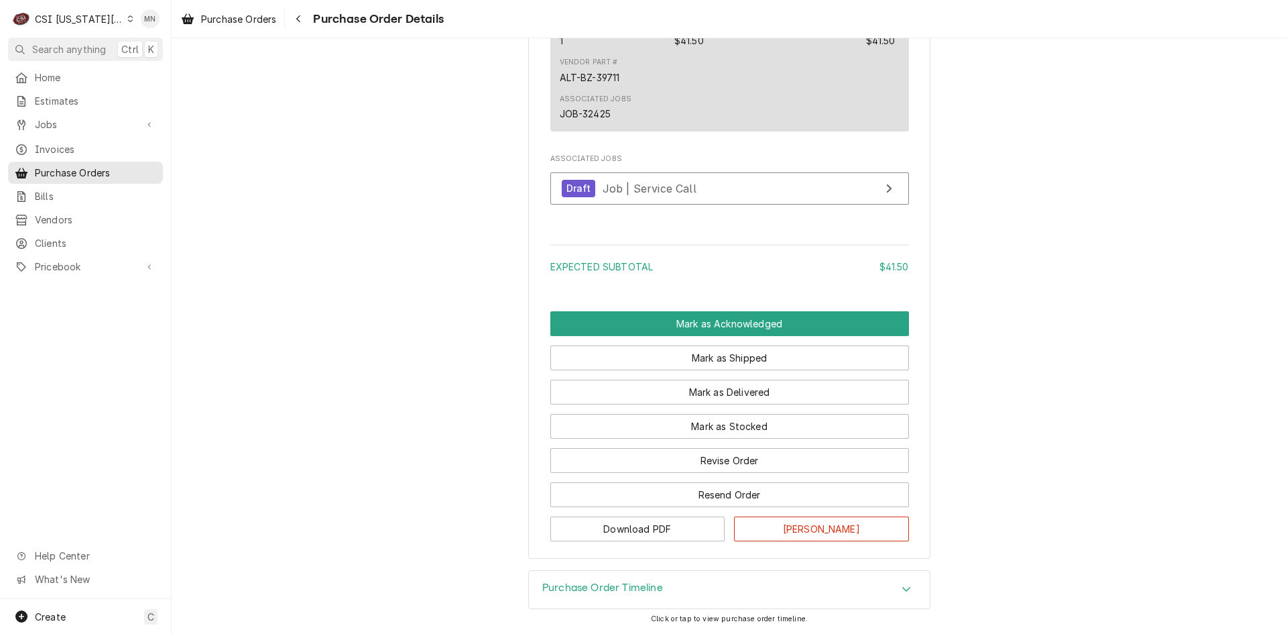
scroll to position [947, 0]
click at [713, 470] on button "Revise Order" at bounding box center [729, 460] width 359 height 25
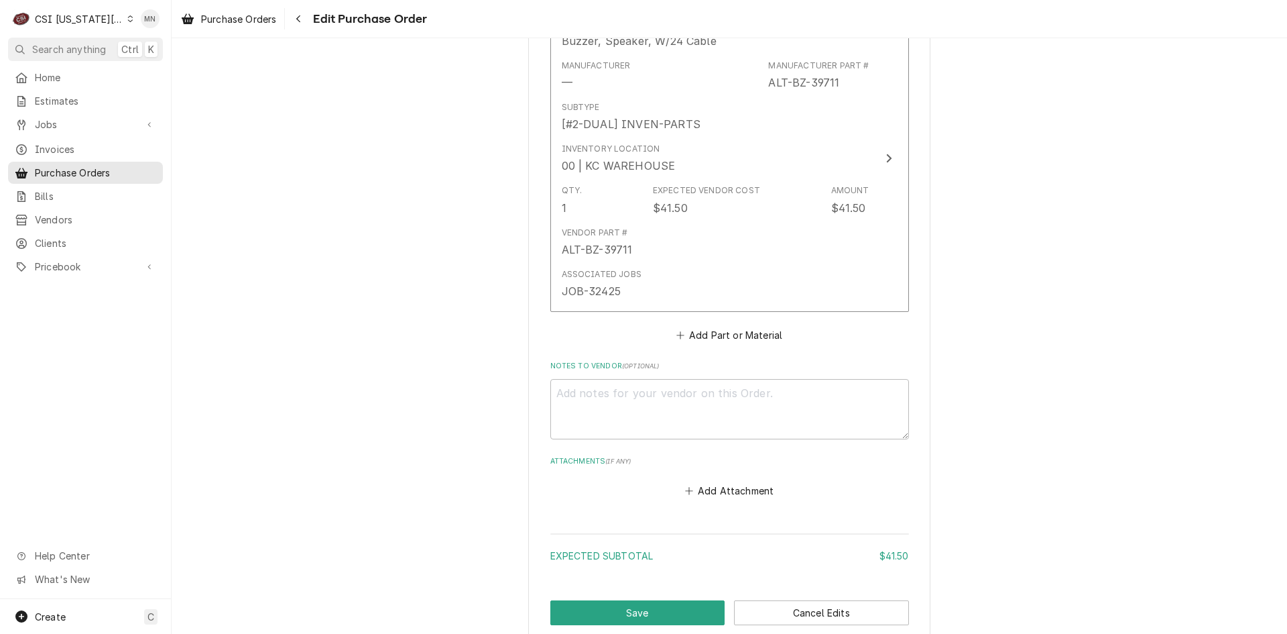
scroll to position [672, 0]
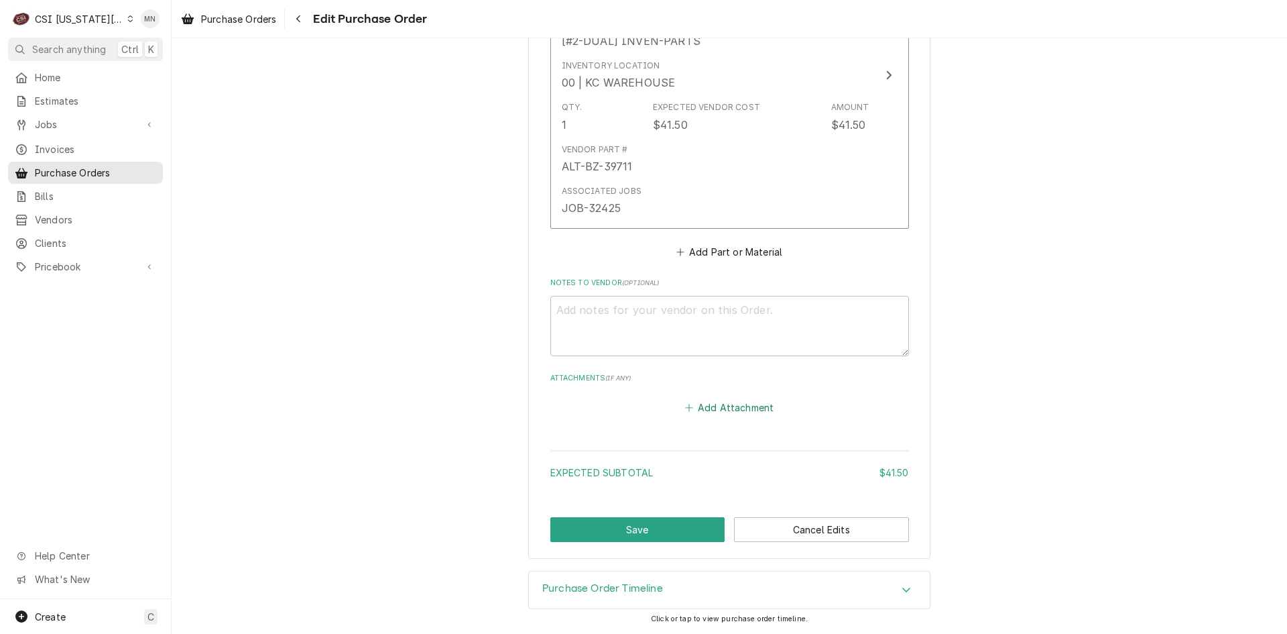
click at [707, 409] on button "Add Attachment" at bounding box center [729, 407] width 94 height 19
type textarea "x"
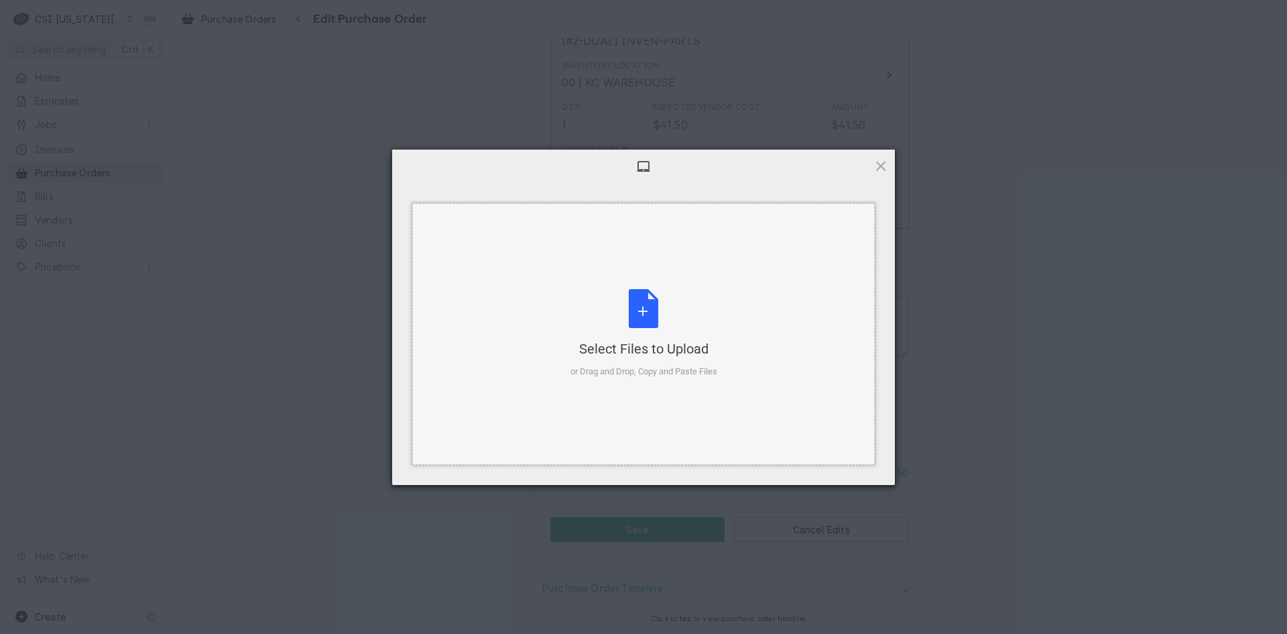
click at [656, 335] on div "Select Files to Upload or Drag and Drop, Copy and Paste Files" at bounding box center [644, 333] width 147 height 89
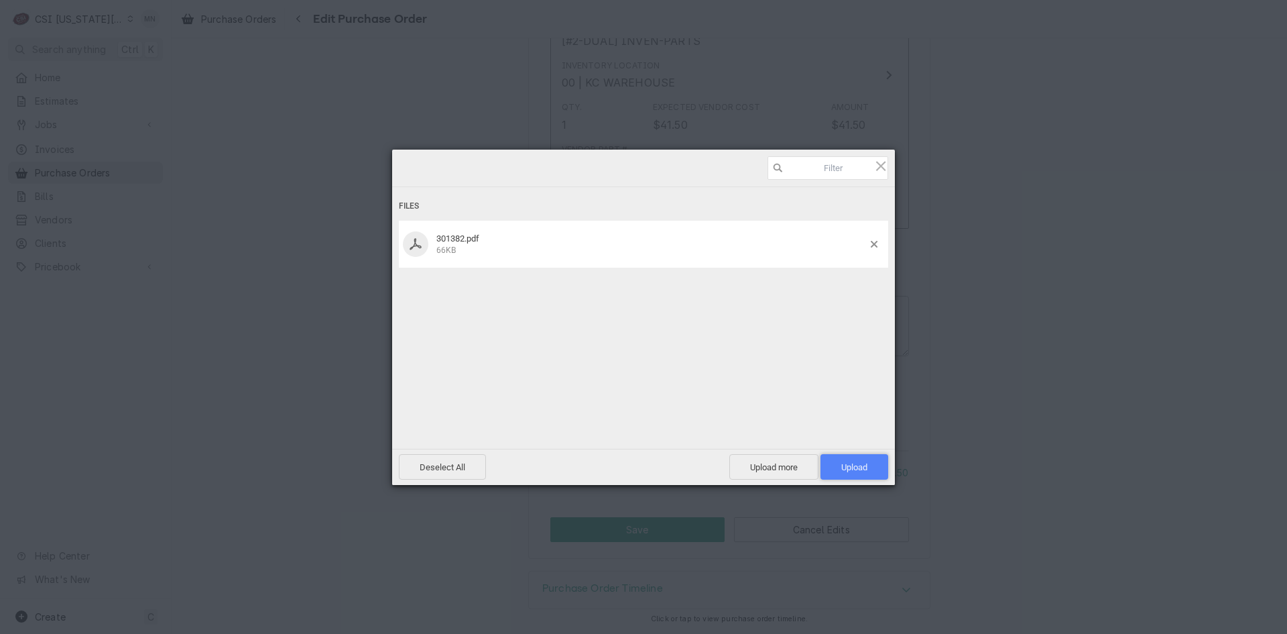
click at [853, 462] on span "Upload 1" at bounding box center [854, 467] width 26 height 10
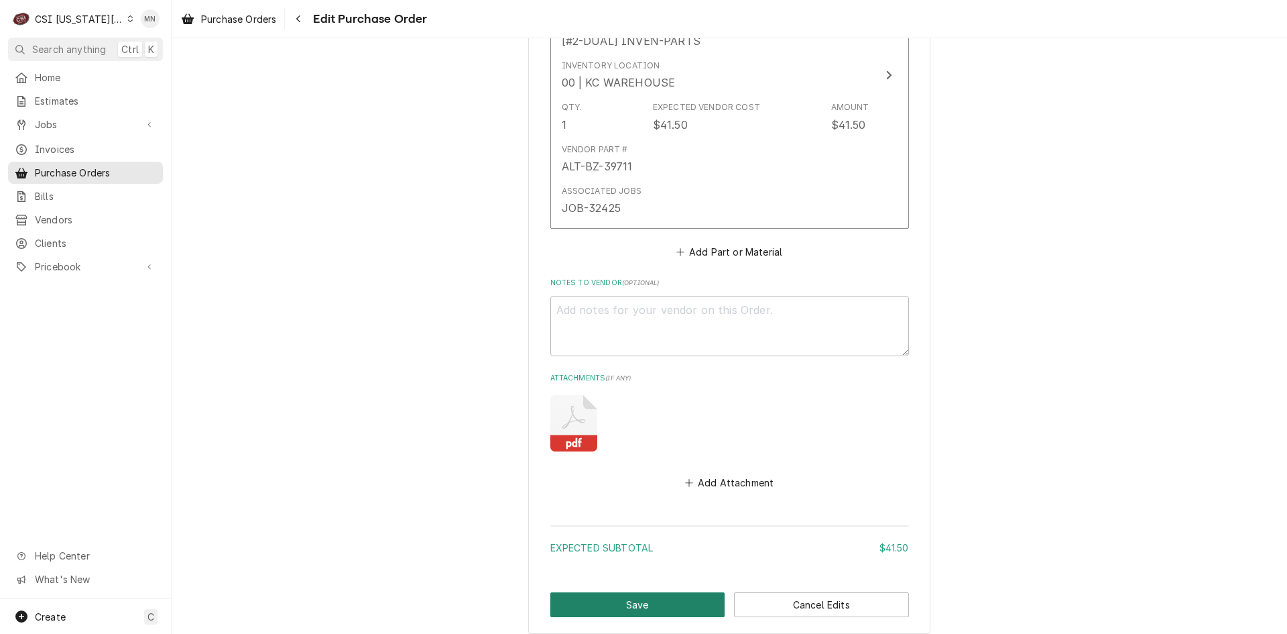
click at [621, 605] on button "Save" at bounding box center [637, 604] width 175 height 25
type textarea "x"
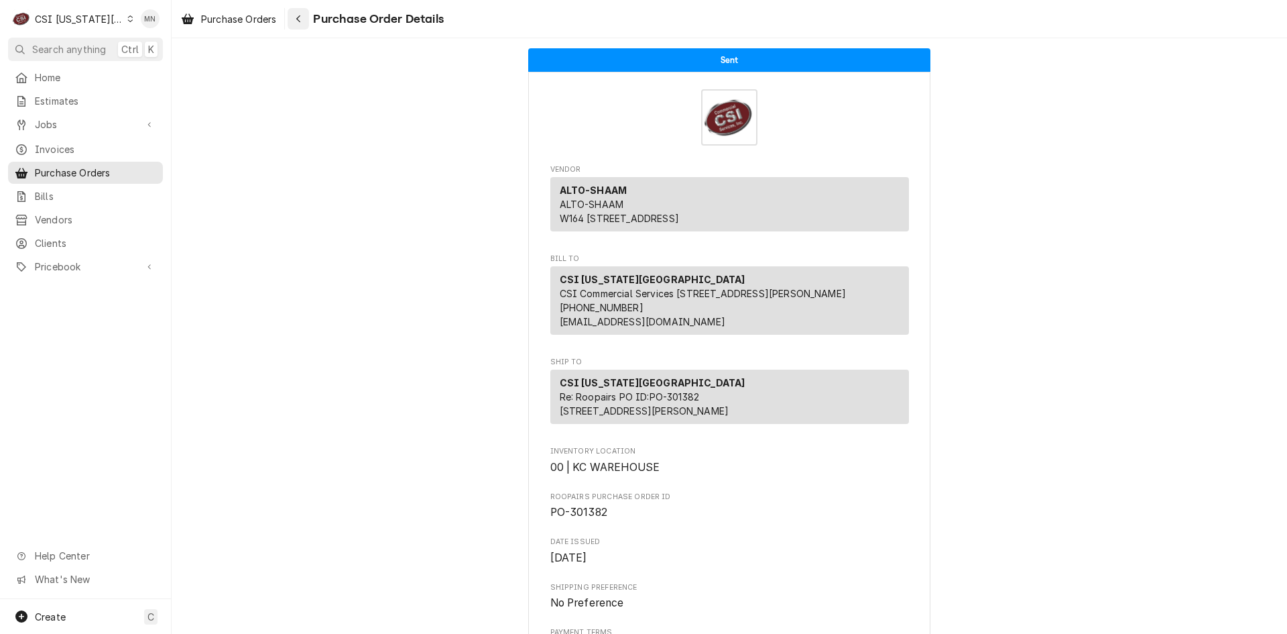
click at [300, 17] on icon "Navigate back" at bounding box center [299, 18] width 6 height 9
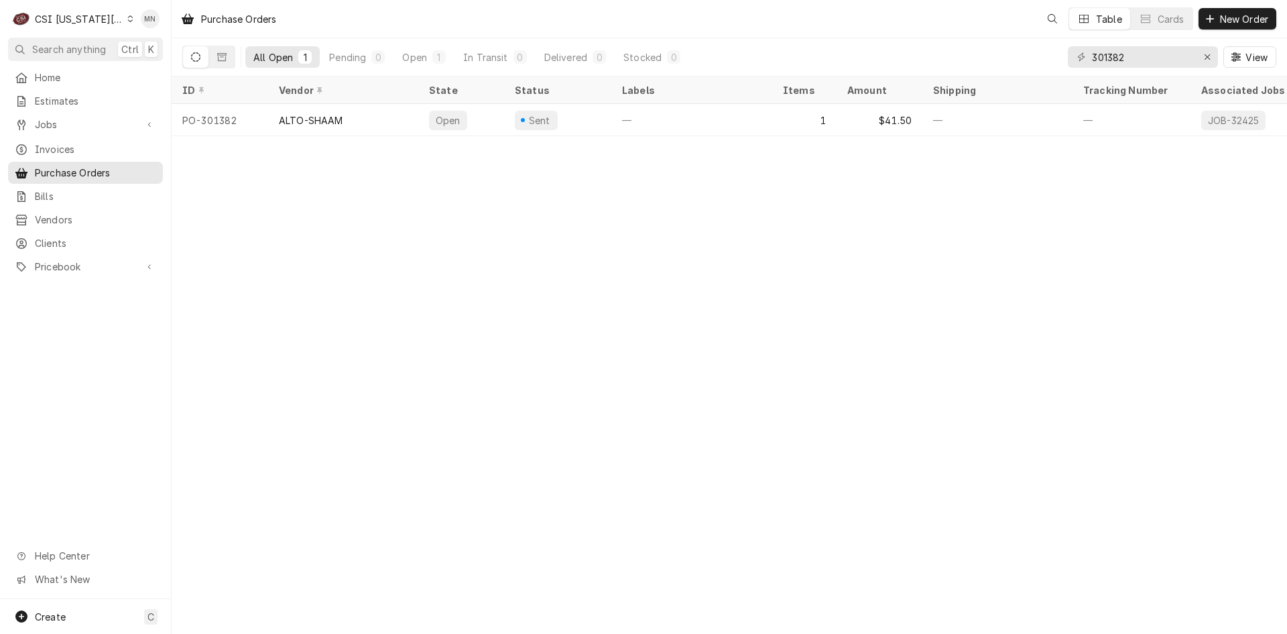
click at [63, 19] on div "CSI [US_STATE][GEOGRAPHIC_DATA]" at bounding box center [79, 19] width 88 height 14
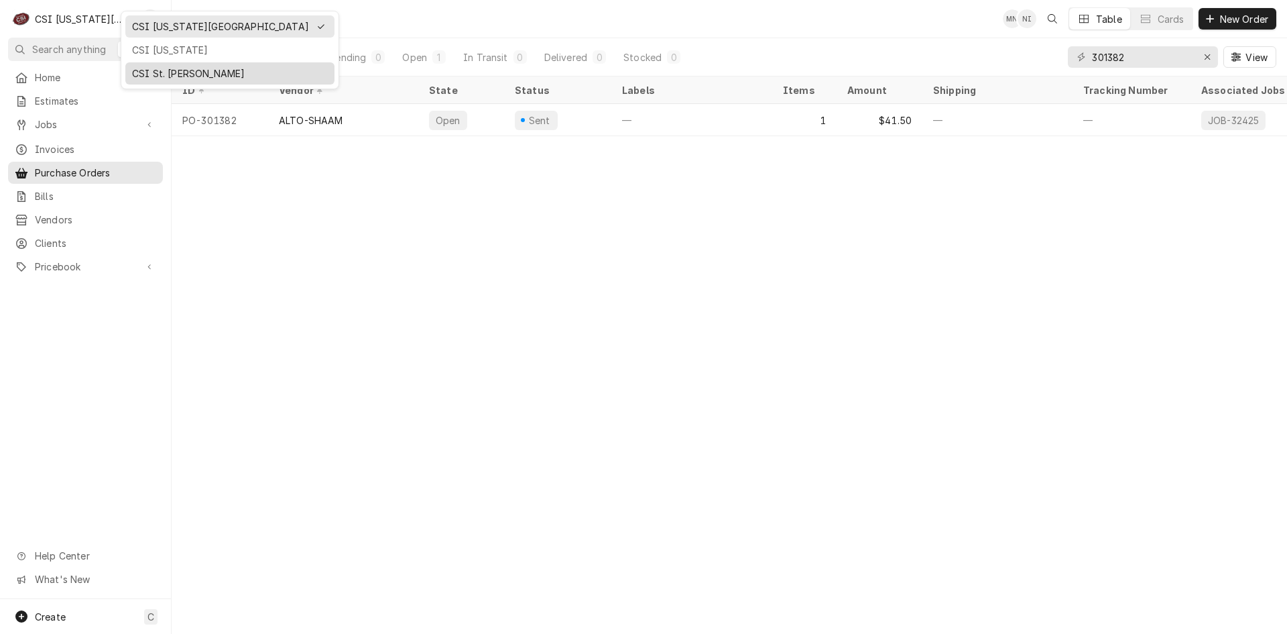
click at [140, 70] on div "CSI St. [PERSON_NAME]" at bounding box center [230, 73] width 196 height 14
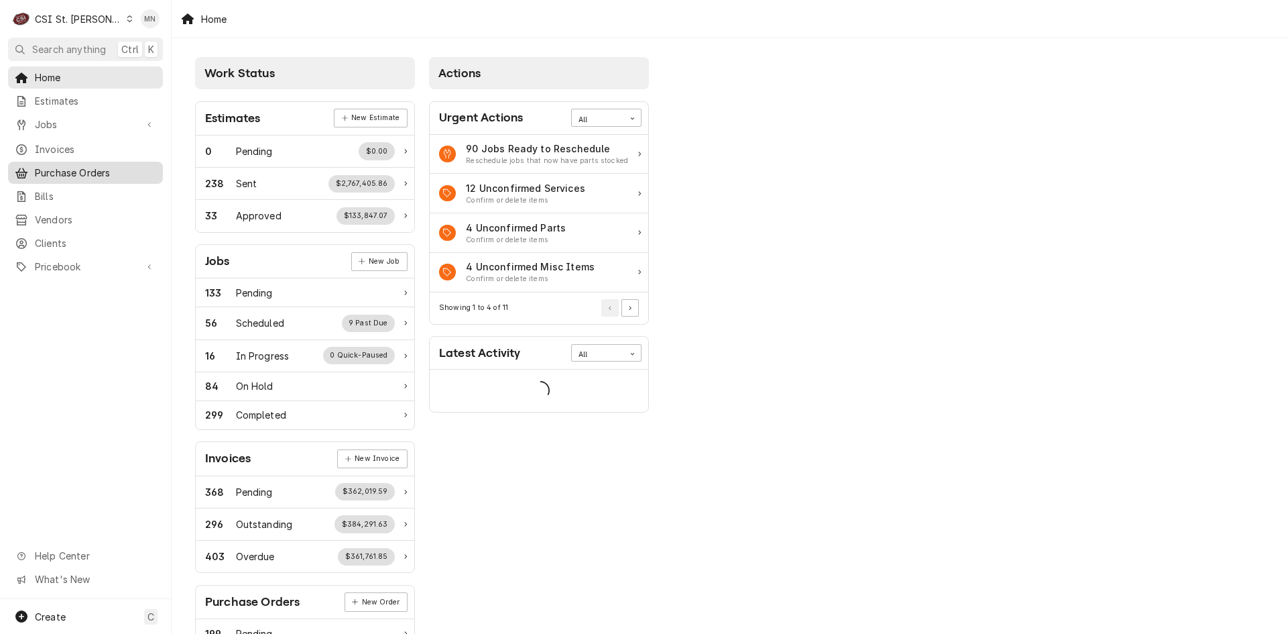
click at [72, 170] on span "Purchase Orders" at bounding box center [95, 173] width 121 height 14
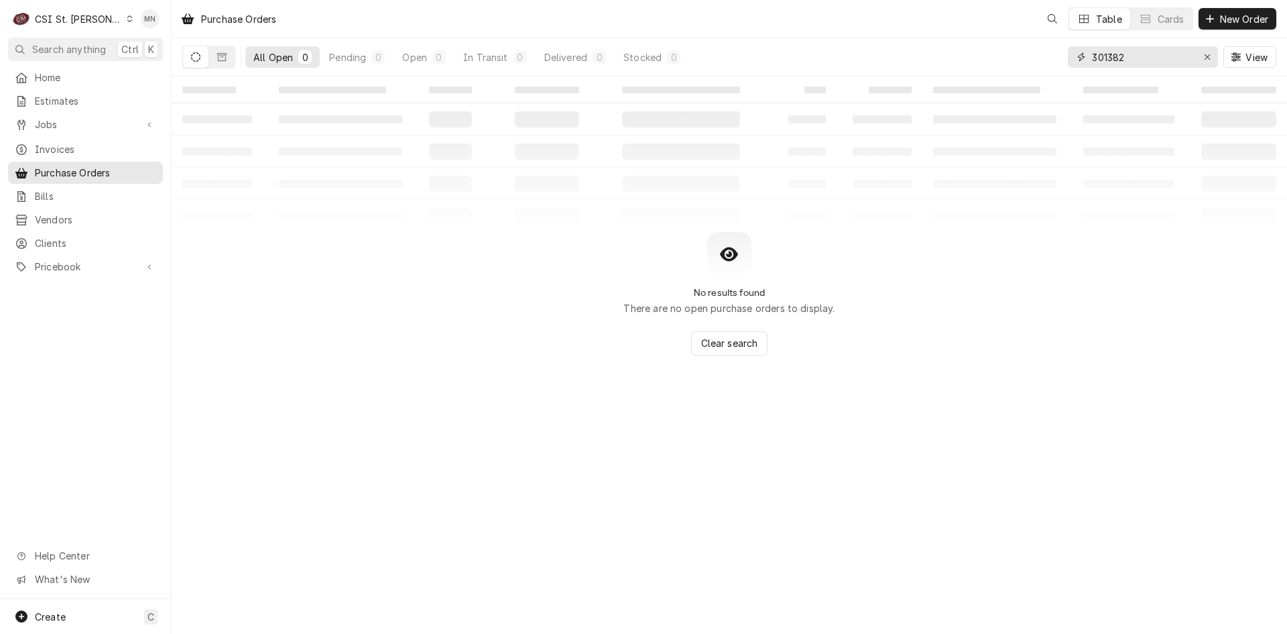
drag, startPoint x: 1154, startPoint y: 58, endPoint x: 1055, endPoint y: 58, distance: 99.2
click at [1061, 56] on div "All Open 0 Pending 0 Open 0 In Transit 0 Delivered 0 Stocked 0 301382 View" at bounding box center [729, 57] width 1094 height 38
type input "401144"
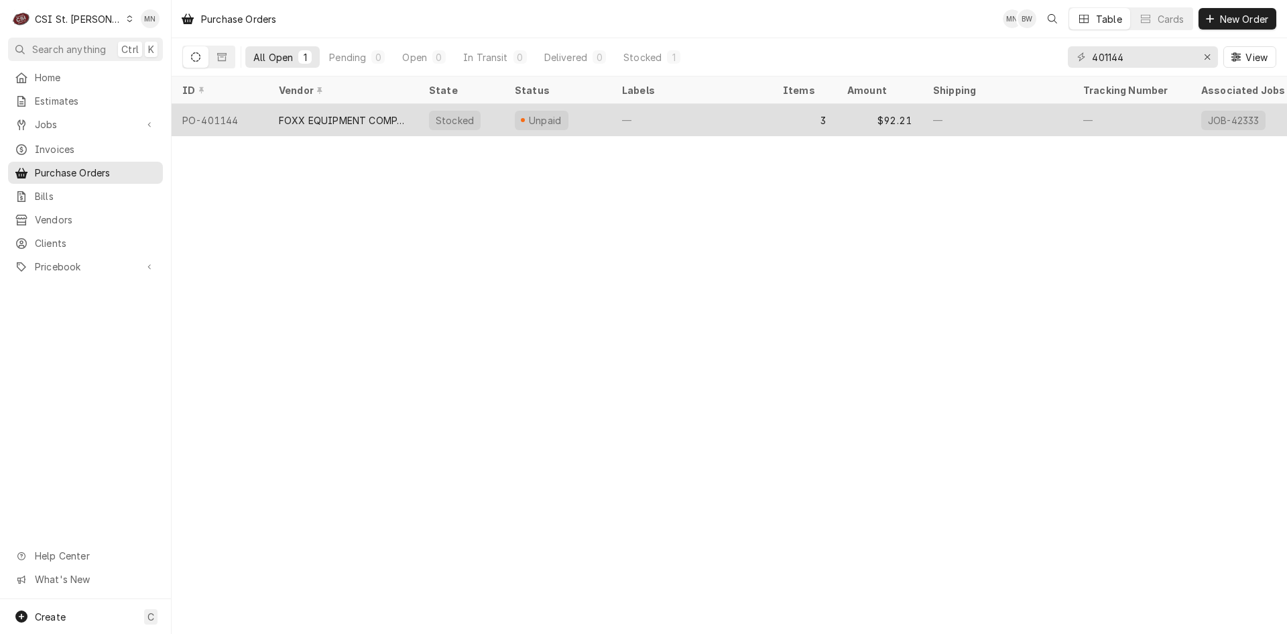
click at [298, 113] on div "FOXX EQUIPMENT COMPANY" at bounding box center [343, 120] width 129 height 14
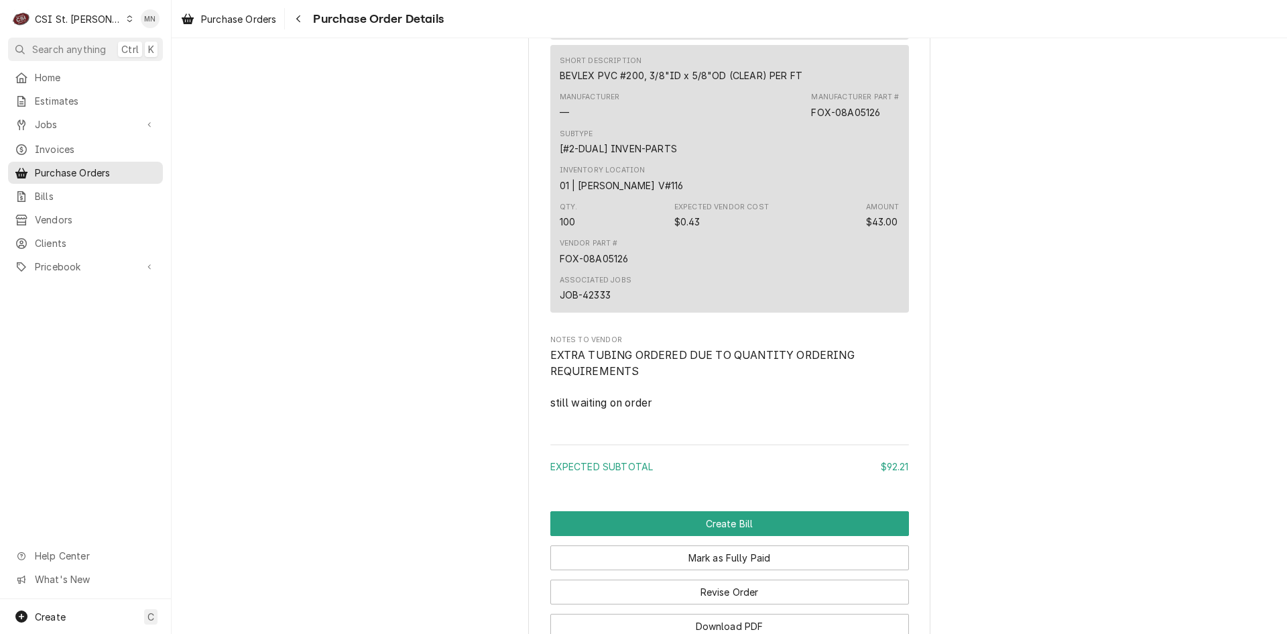
scroll to position [1600, 0]
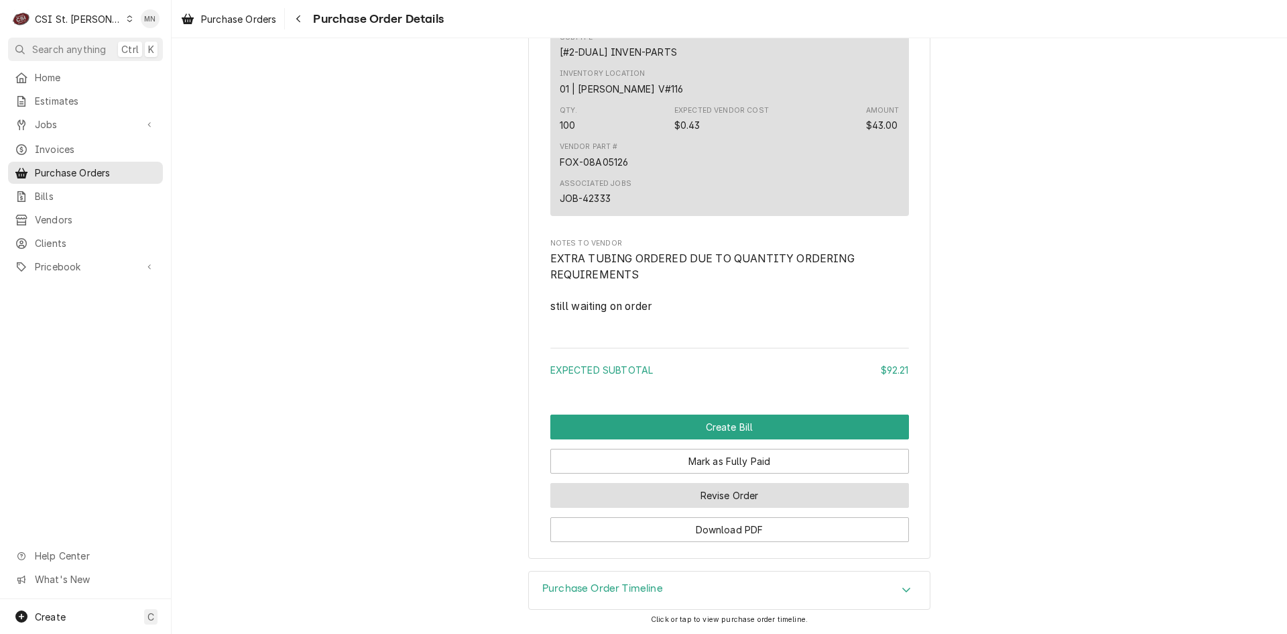
click at [756, 487] on button "Revise Order" at bounding box center [729, 495] width 359 height 25
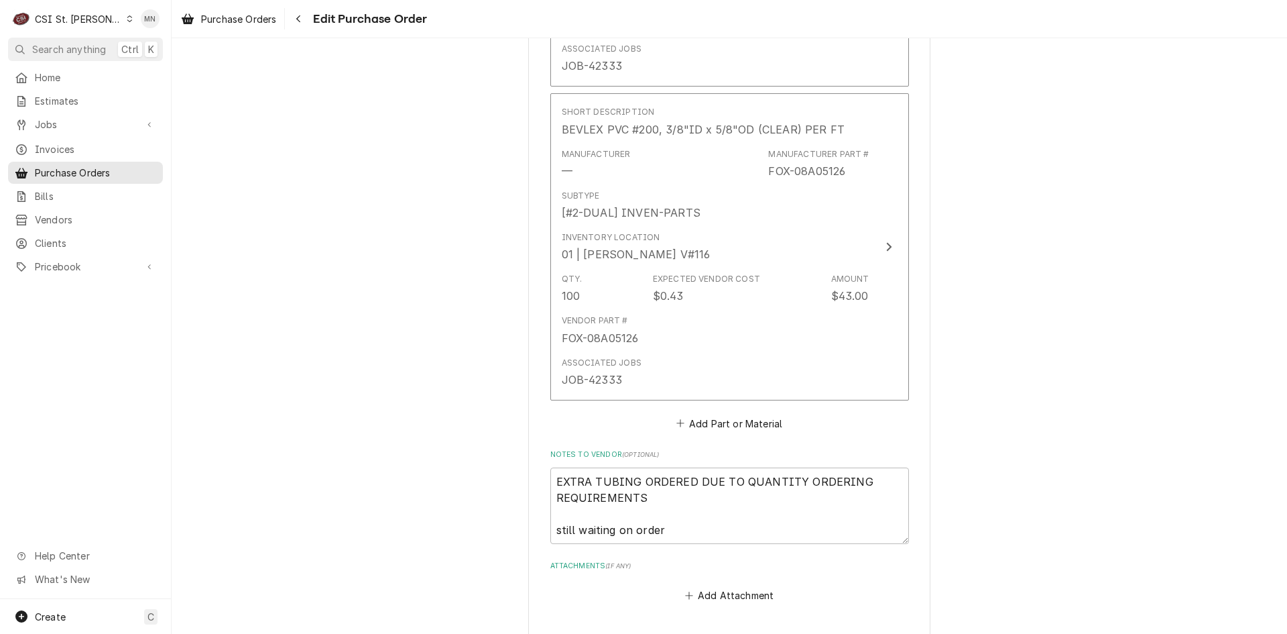
scroll to position [1407, 0]
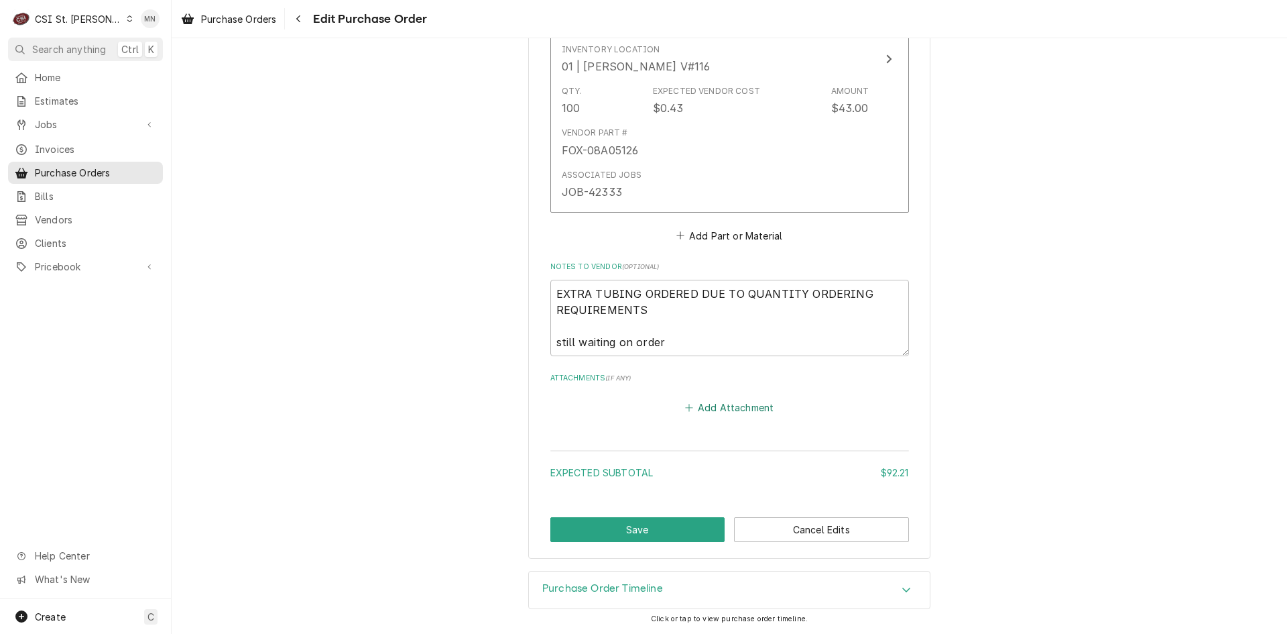
click at [725, 411] on button "Add Attachment" at bounding box center [729, 407] width 94 height 19
type textarea "x"
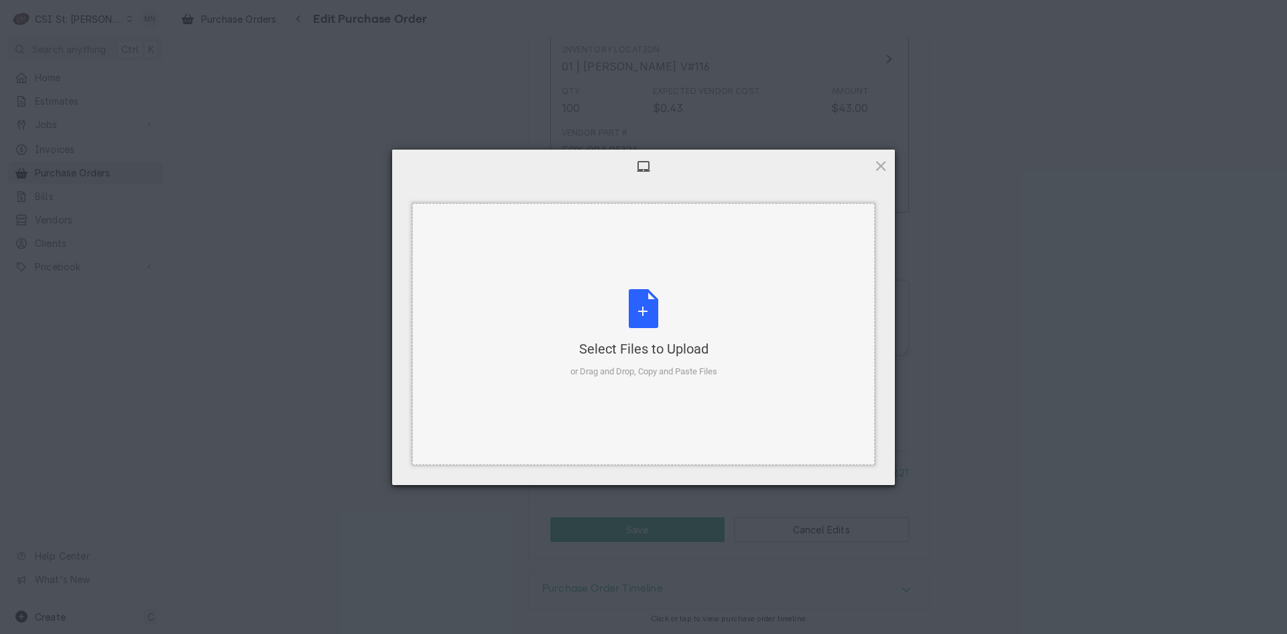
click at [635, 335] on div "Select Files to Upload or Drag and Drop, Copy and Paste Files" at bounding box center [644, 333] width 147 height 89
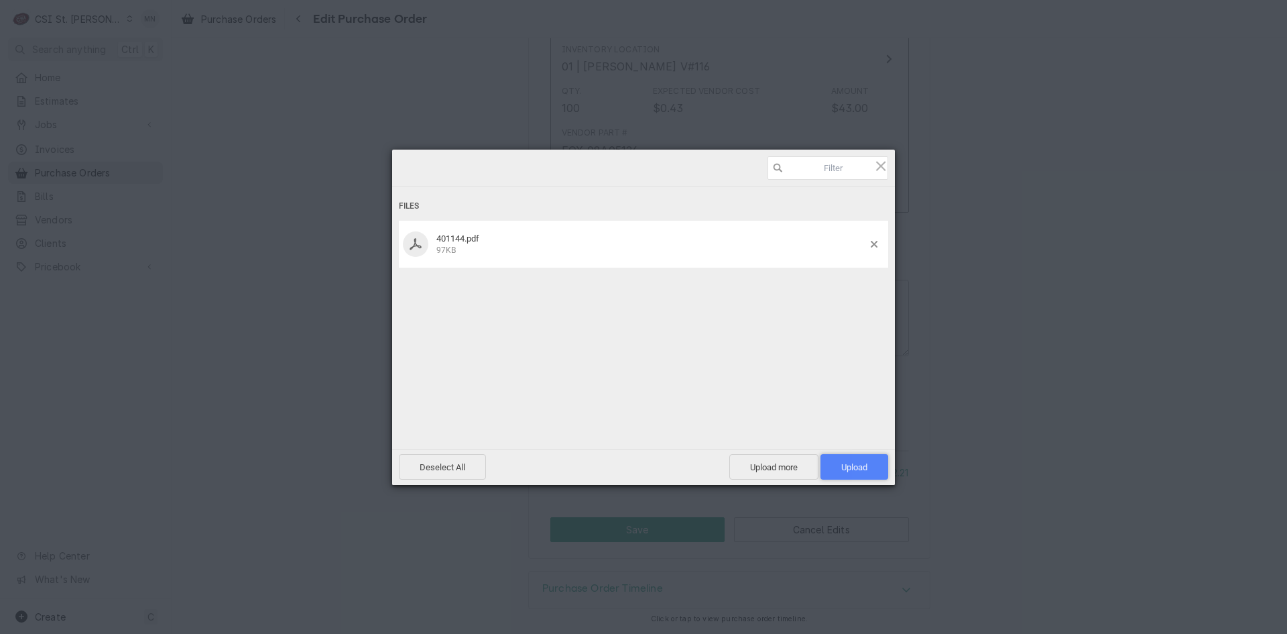
click at [868, 459] on span "Upload 1" at bounding box center [855, 466] width 68 height 25
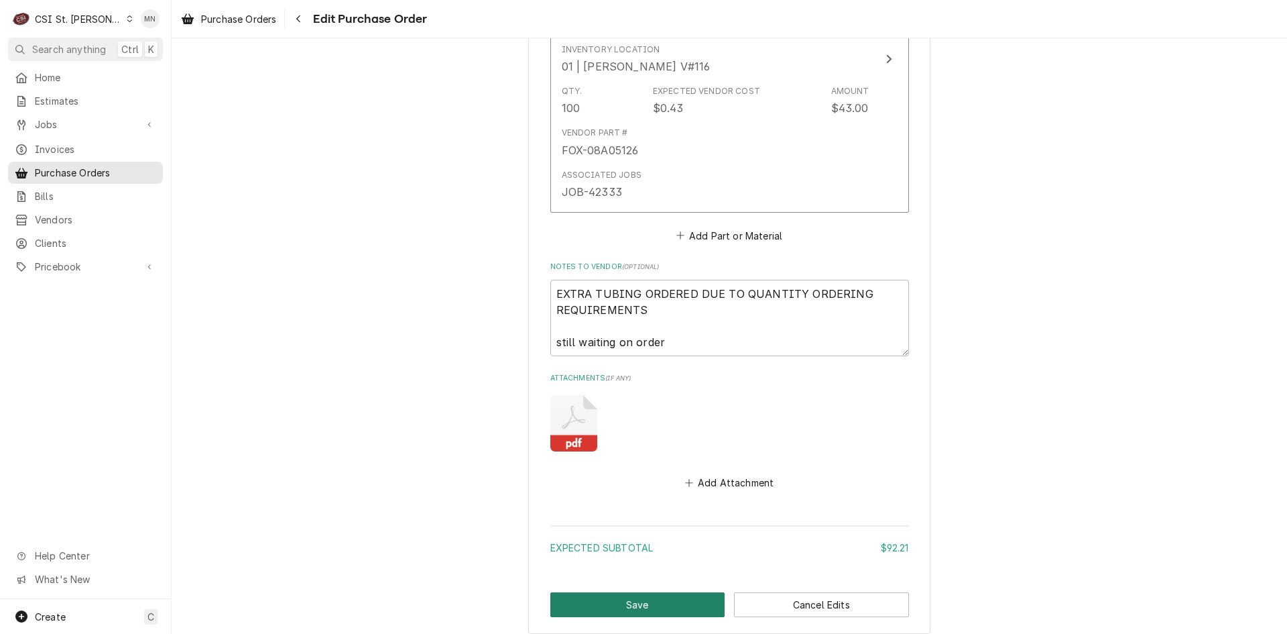
click at [579, 601] on button "Save" at bounding box center [637, 604] width 175 height 25
type textarea "x"
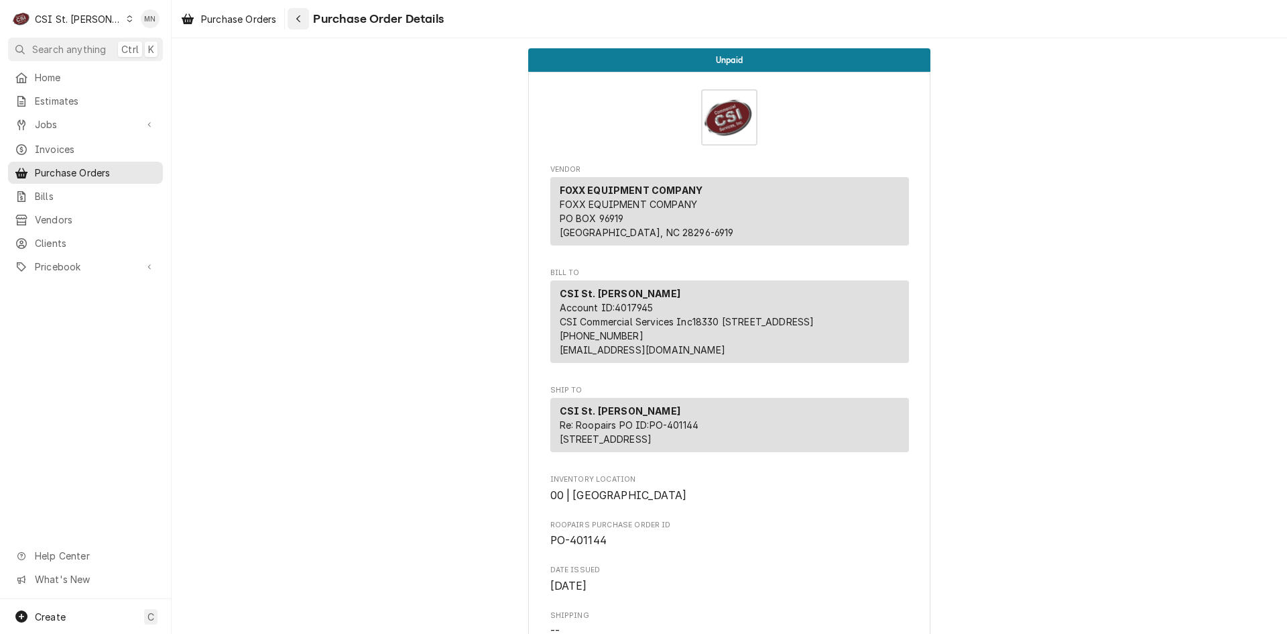
click at [297, 18] on icon "Navigate back" at bounding box center [299, 18] width 6 height 9
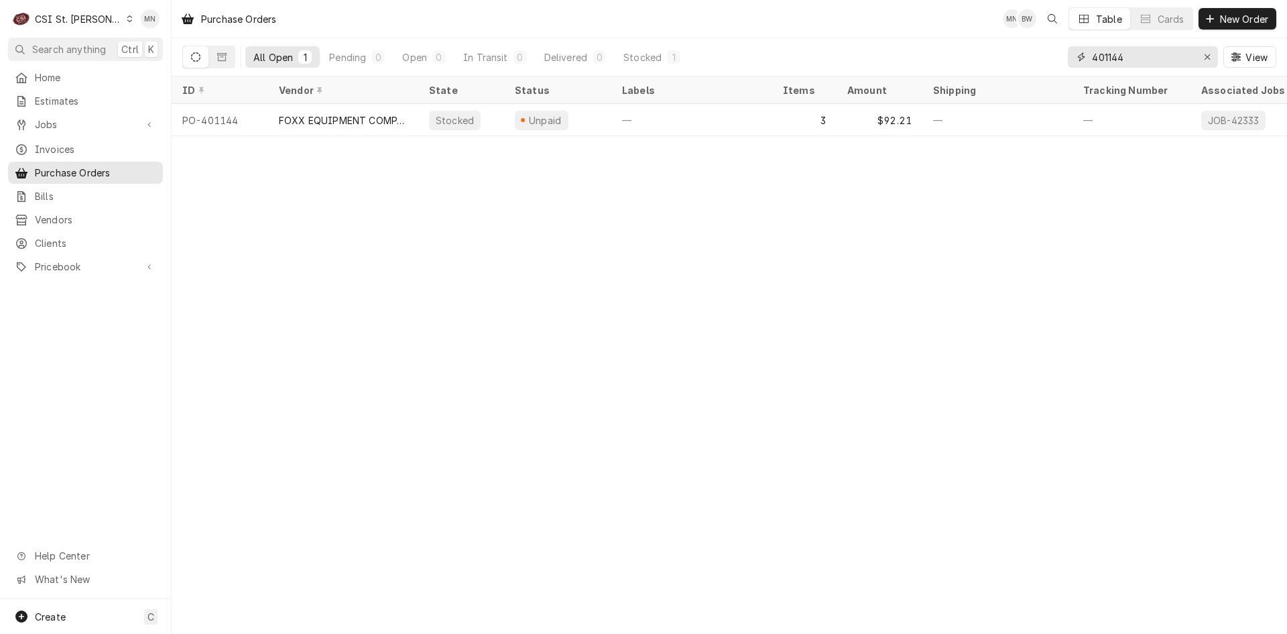
drag, startPoint x: 1141, startPoint y: 63, endPoint x: 987, endPoint y: 76, distance: 154.7
click at [990, 74] on div "All Open 1 Pending 0 Open 0 In Transit 0 Delivered 0 Stocked 1 401144 View" at bounding box center [729, 57] width 1094 height 38
drag, startPoint x: 1132, startPoint y: 61, endPoint x: 1037, endPoint y: 68, distance: 94.8
click at [1037, 68] on div "All Open 1 Pending 0 Open 0 In Transit 0 Delivered 0 Stocked 1 401175 View" at bounding box center [729, 57] width 1094 height 38
type input "401180"
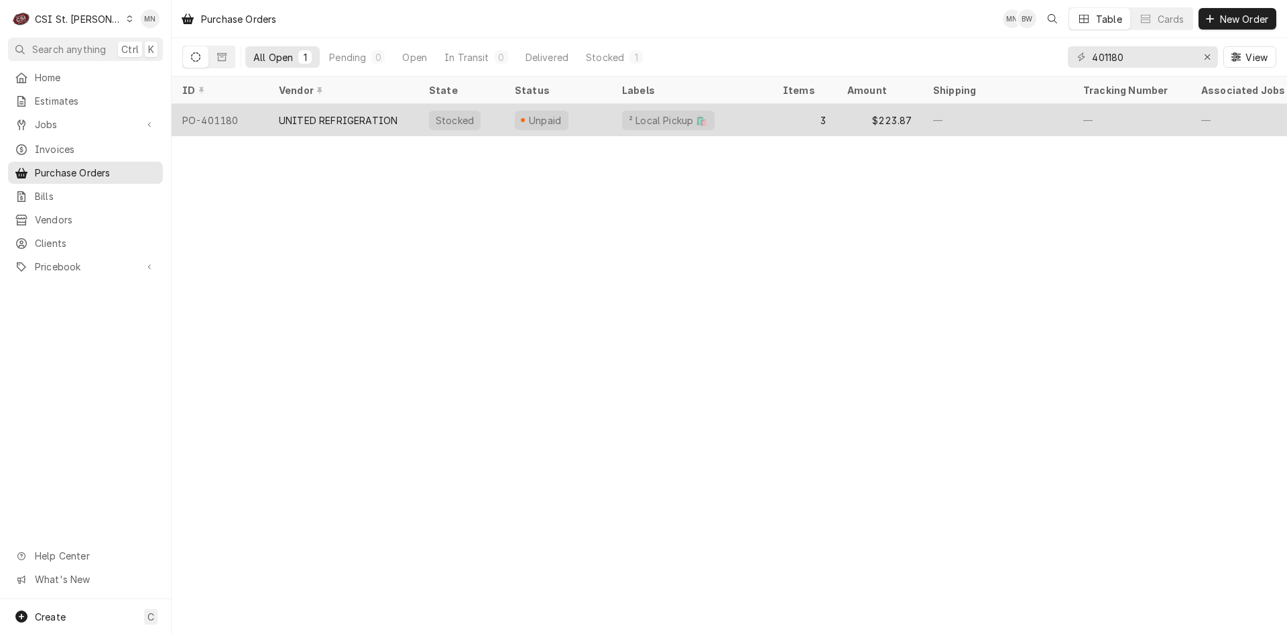
click at [367, 124] on div "UNITED REFRIGERATION" at bounding box center [343, 120] width 150 height 32
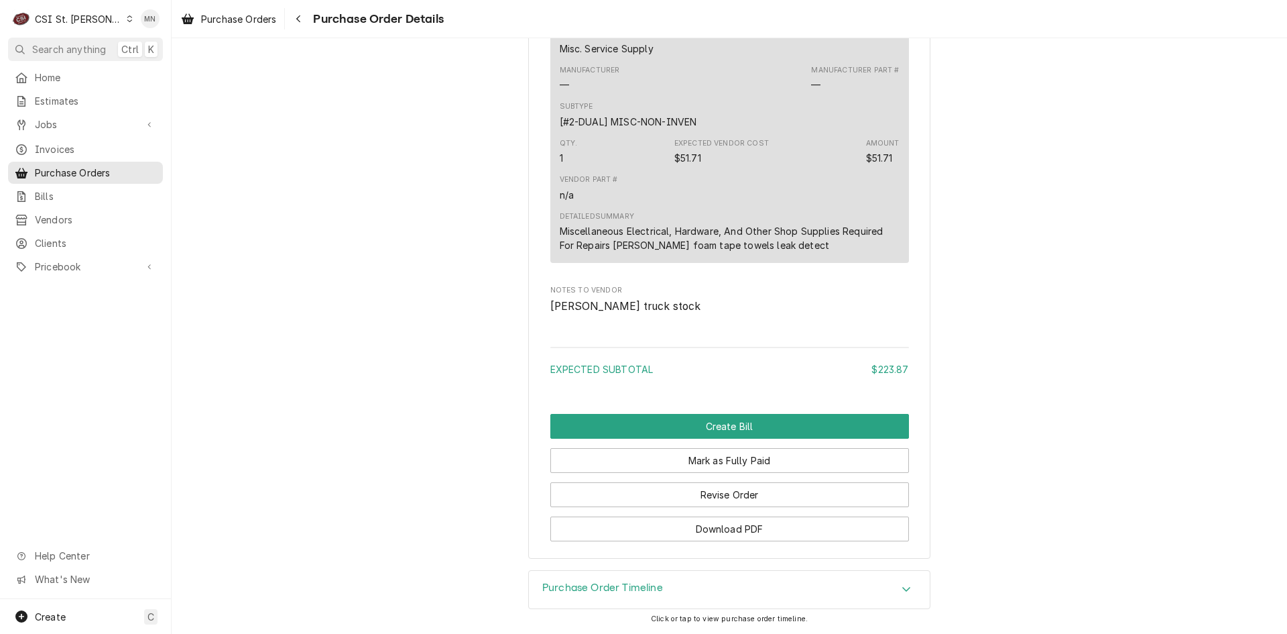
scroll to position [1506, 0]
click at [715, 495] on button "Revise Order" at bounding box center [729, 494] width 359 height 25
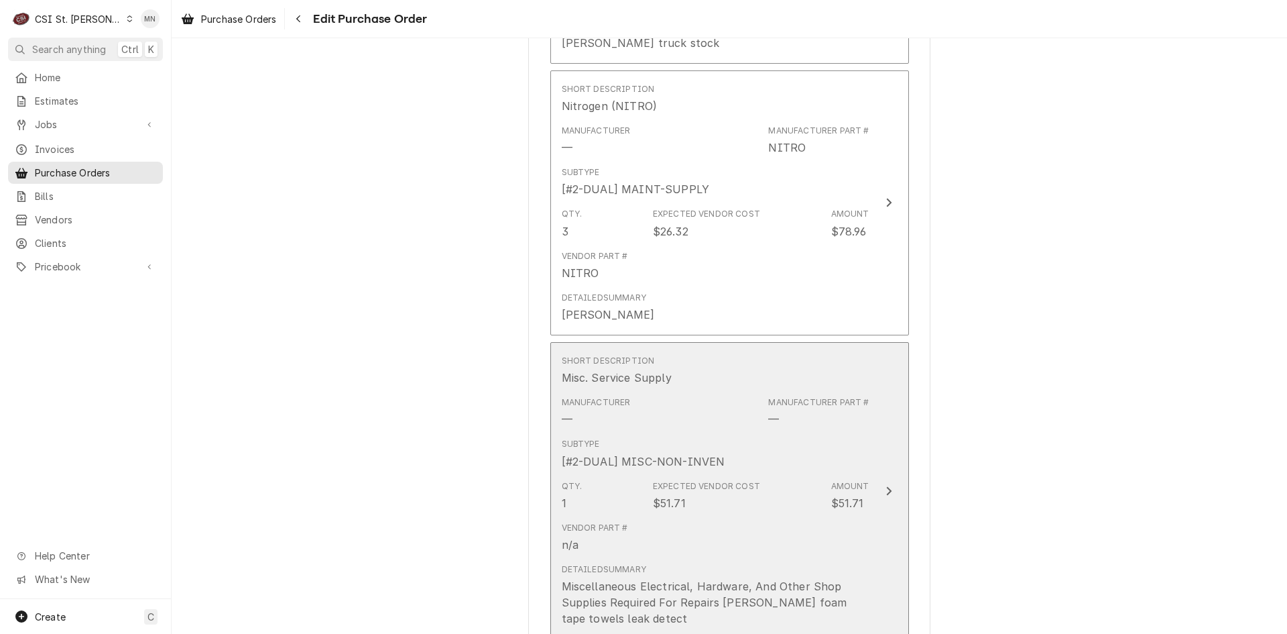
scroll to position [1282, 0]
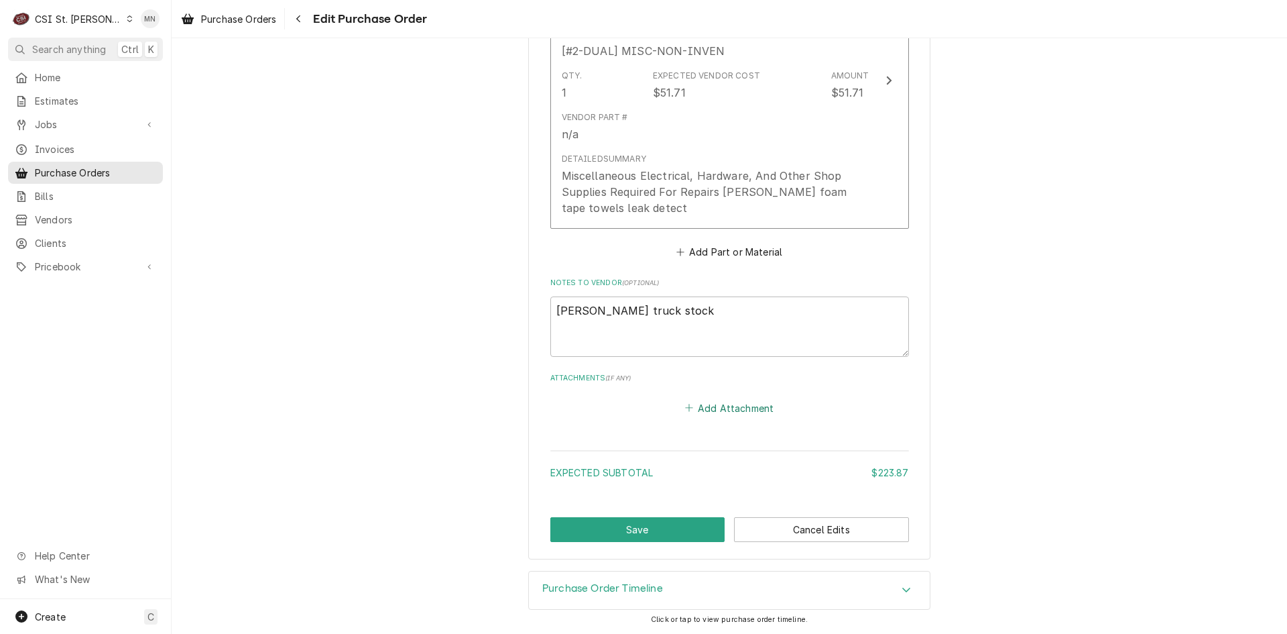
click at [715, 415] on button "Add Attachment" at bounding box center [729, 407] width 94 height 19
type textarea "x"
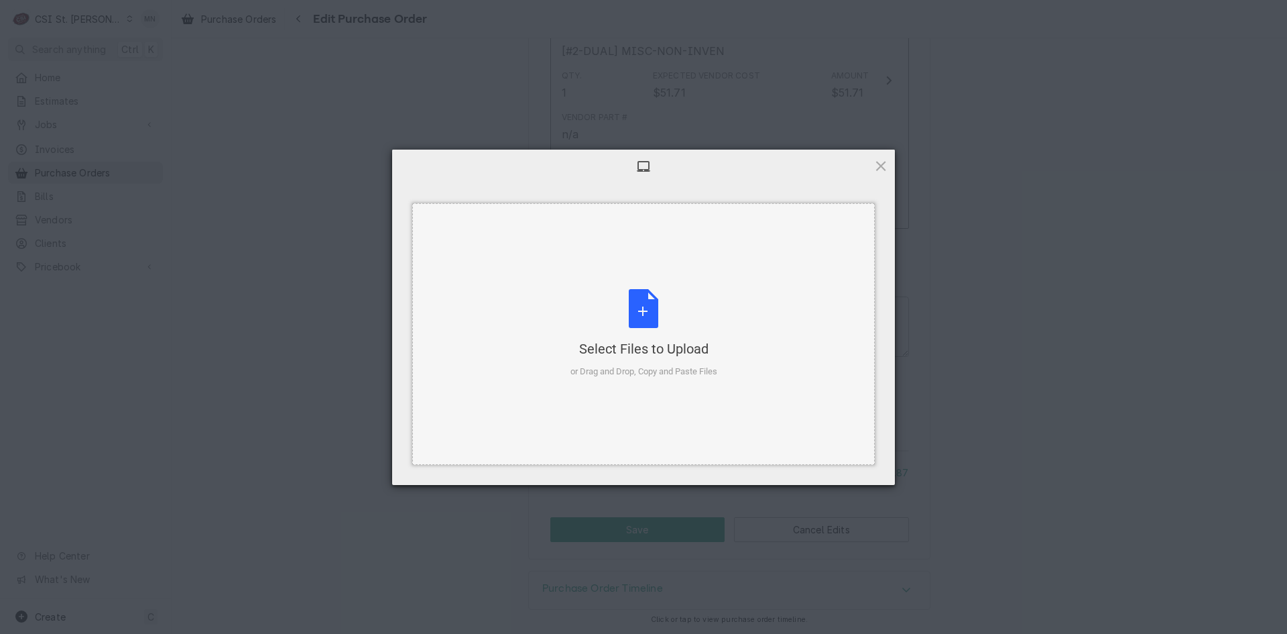
click at [629, 343] on div "Select Files to Upload" at bounding box center [644, 348] width 147 height 19
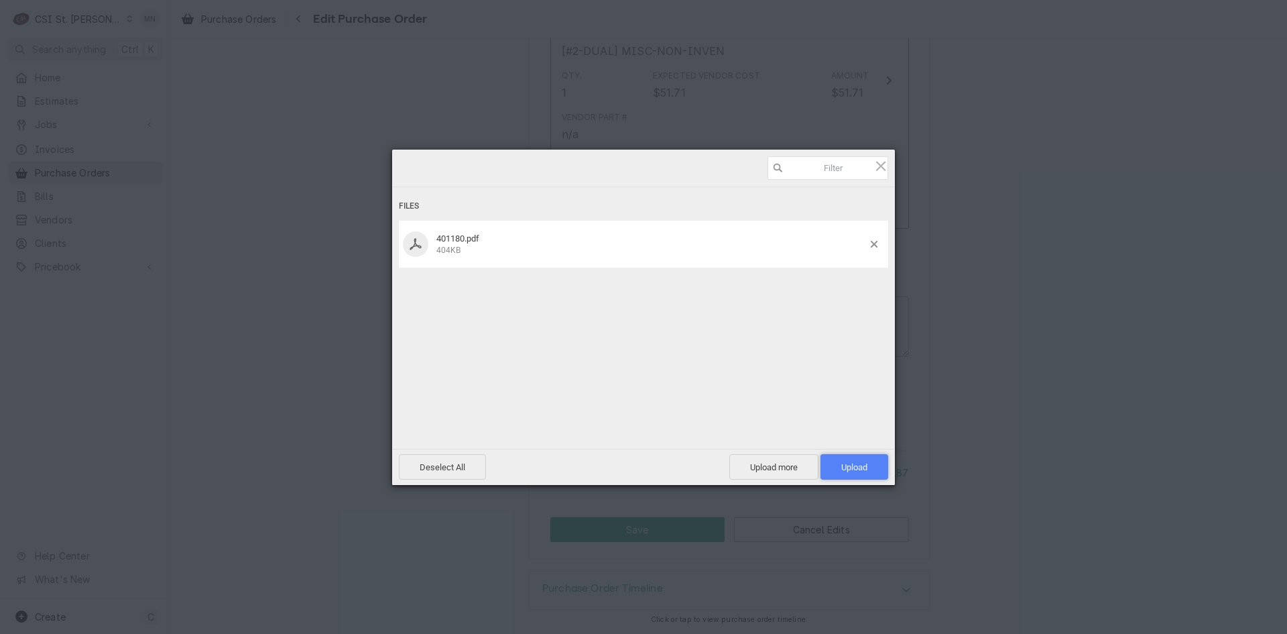
click at [856, 470] on span "Upload 1" at bounding box center [854, 467] width 26 height 10
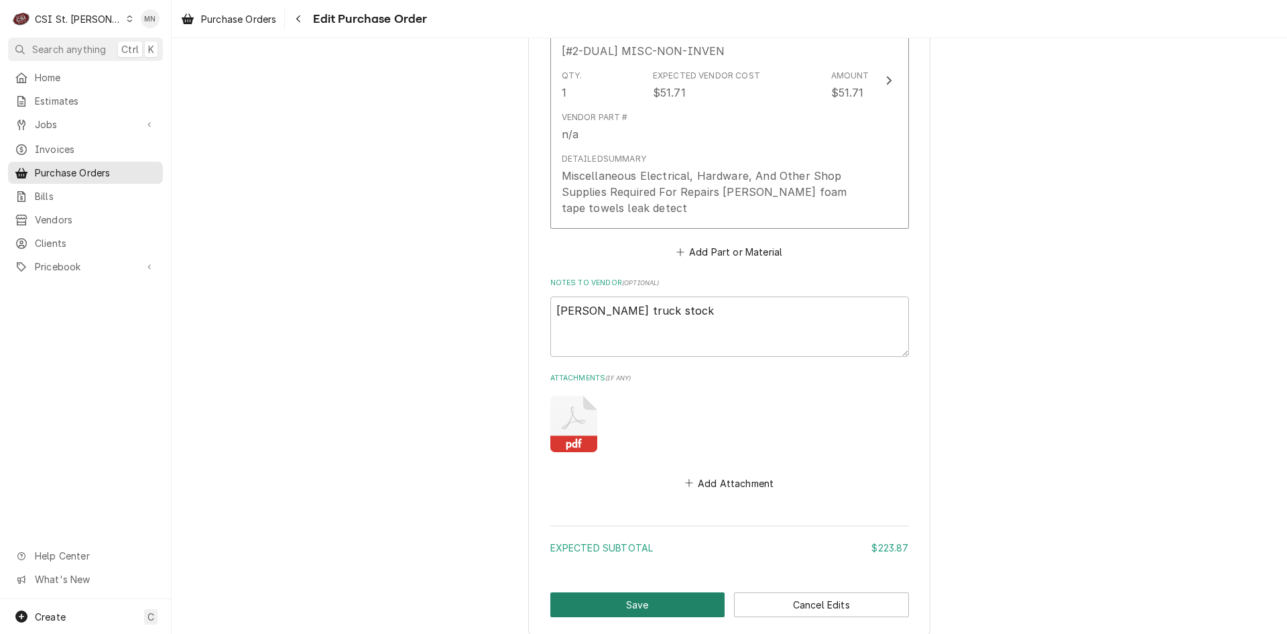
click at [631, 601] on button "Save" at bounding box center [637, 604] width 175 height 25
type textarea "x"
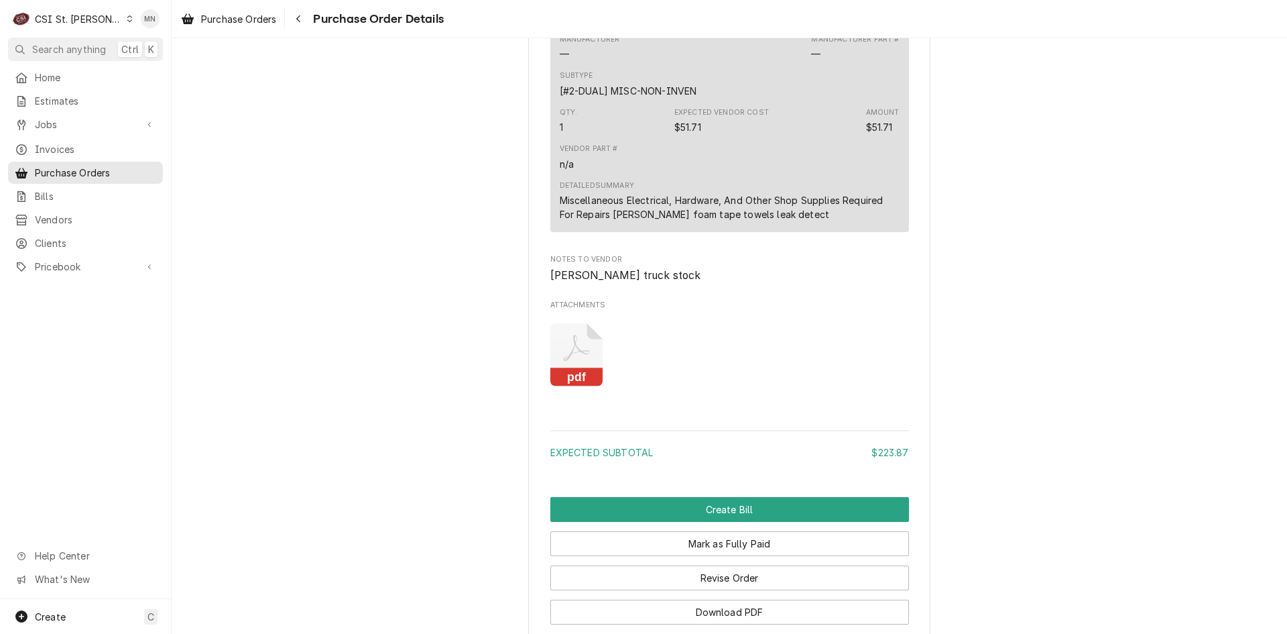
scroll to position [1620, 0]
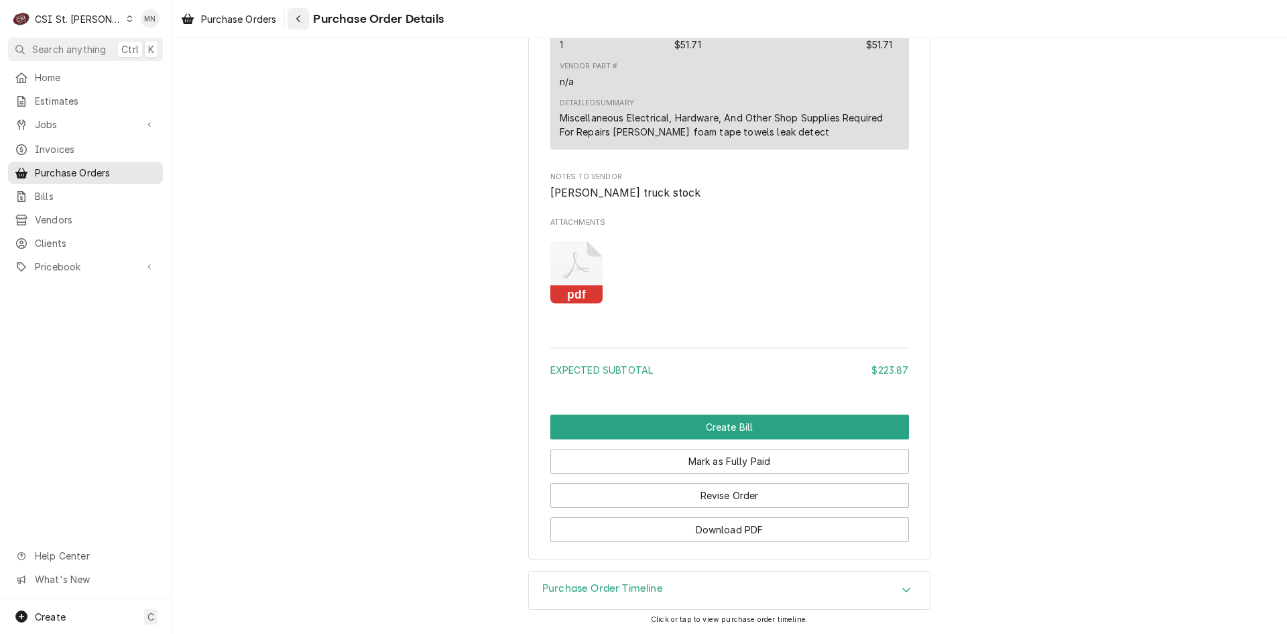
click at [307, 23] on button "Navigate back" at bounding box center [298, 18] width 21 height 21
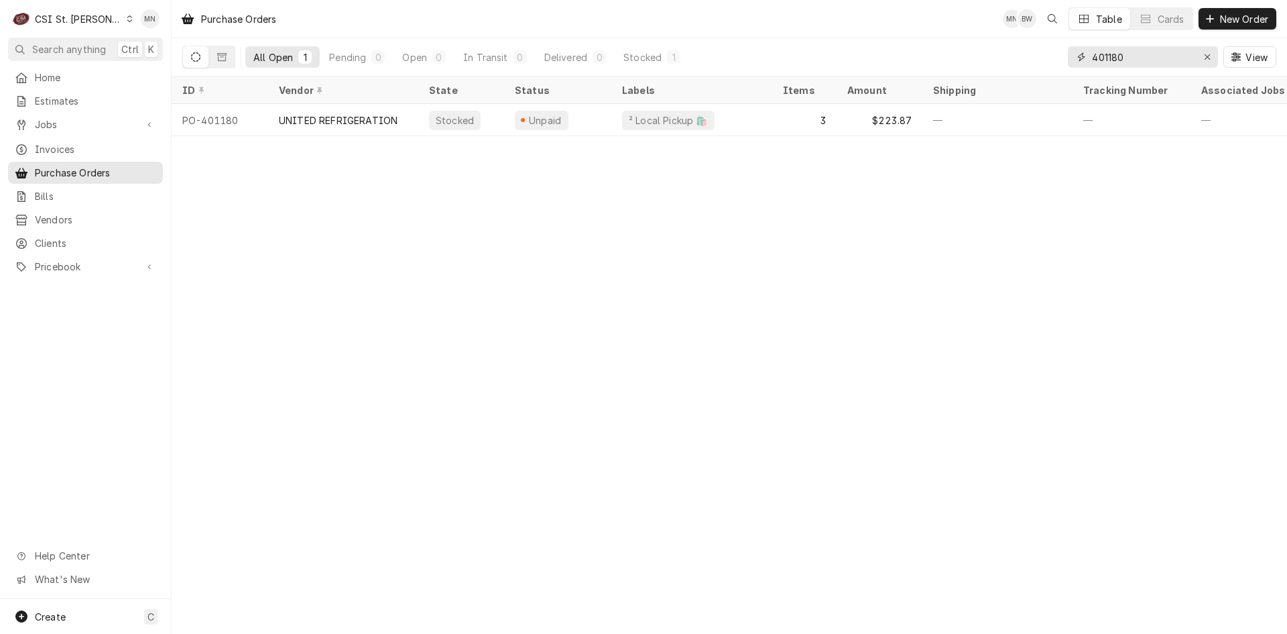
drag, startPoint x: 1144, startPoint y: 61, endPoint x: 1063, endPoint y: 61, distance: 81.1
click at [1063, 61] on div "All Open 1 Pending 0 Open 0 In Transit 0 Delivered 0 Stocked 1 401180 View" at bounding box center [729, 57] width 1094 height 38
type input "401175"
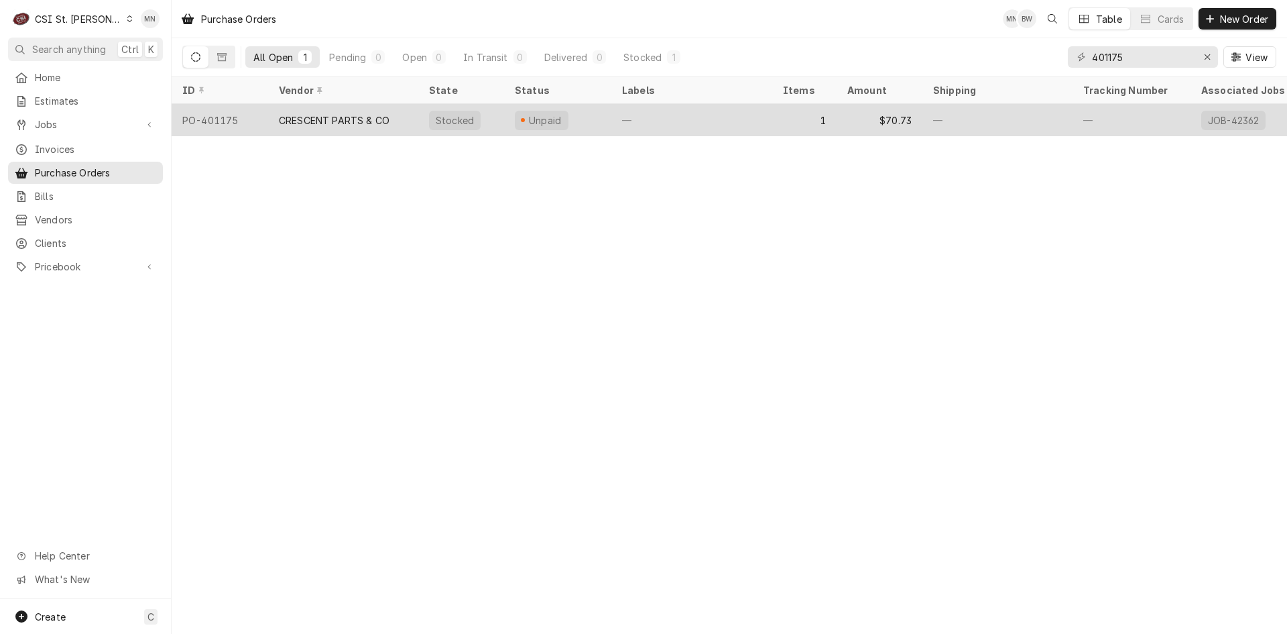
click at [355, 123] on div "CRESCENT PARTS & CO" at bounding box center [343, 120] width 150 height 32
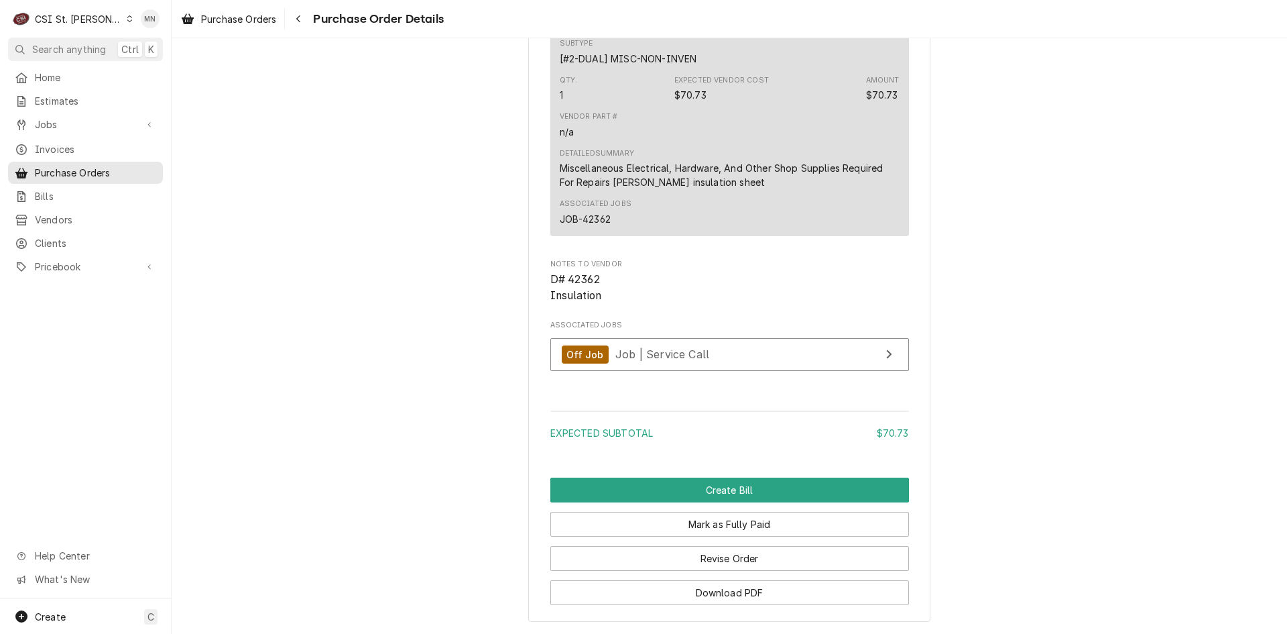
scroll to position [1110, 0]
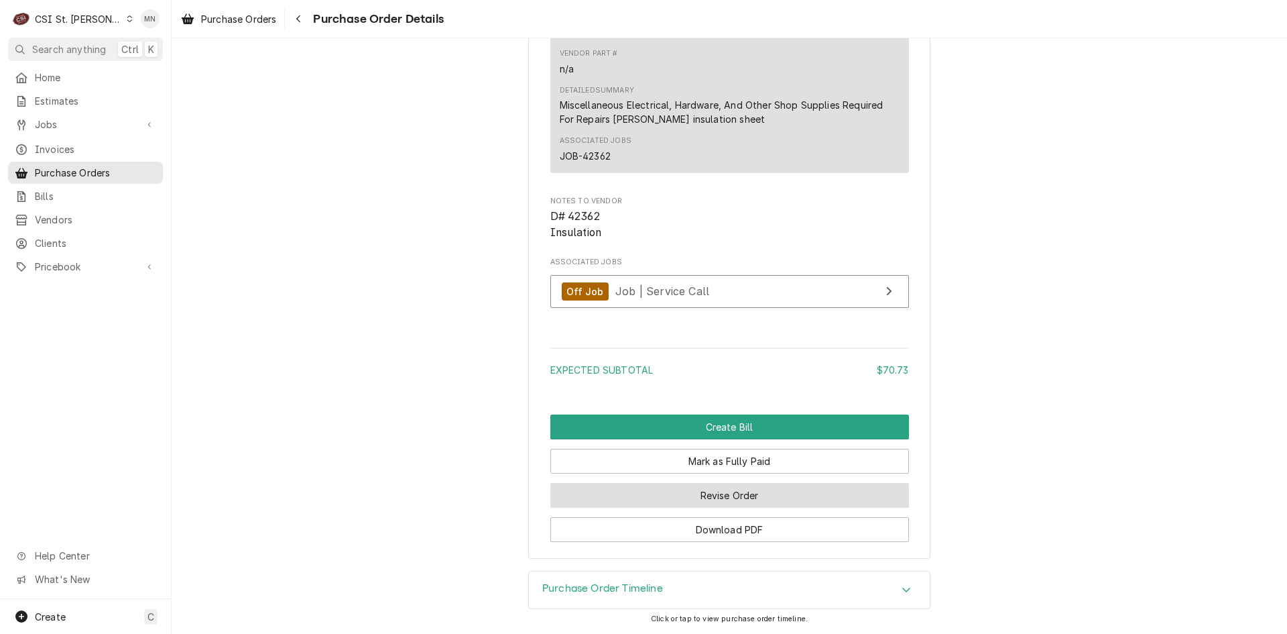
click at [717, 499] on button "Revise Order" at bounding box center [729, 495] width 359 height 25
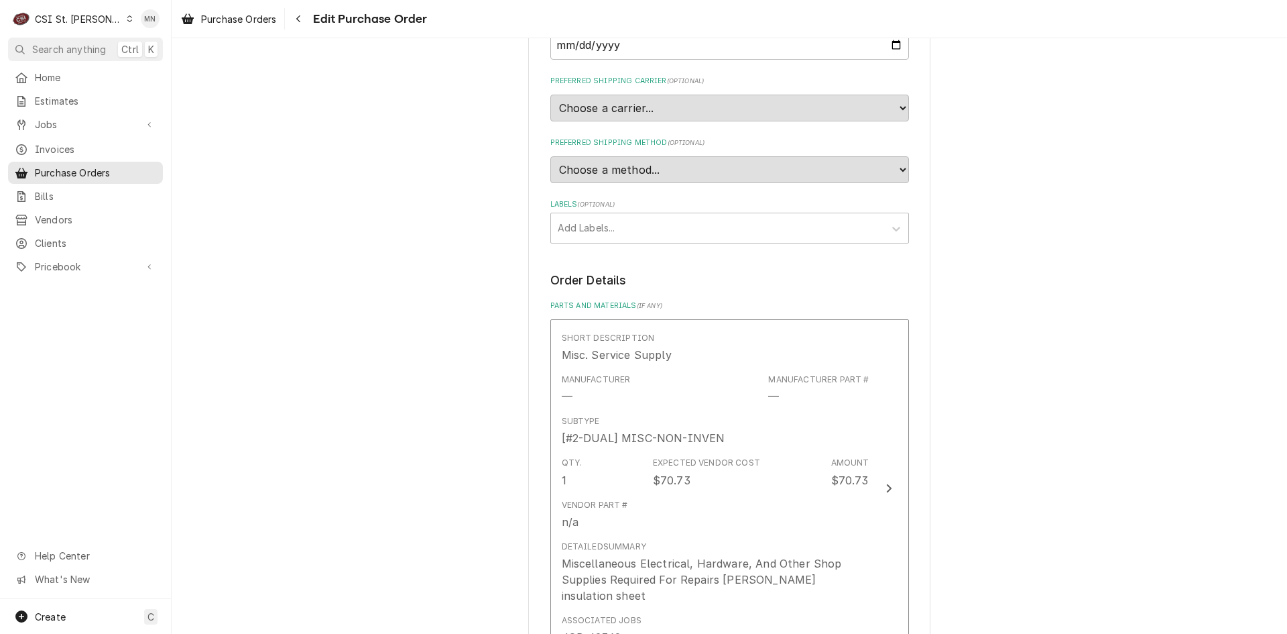
scroll to position [973, 0]
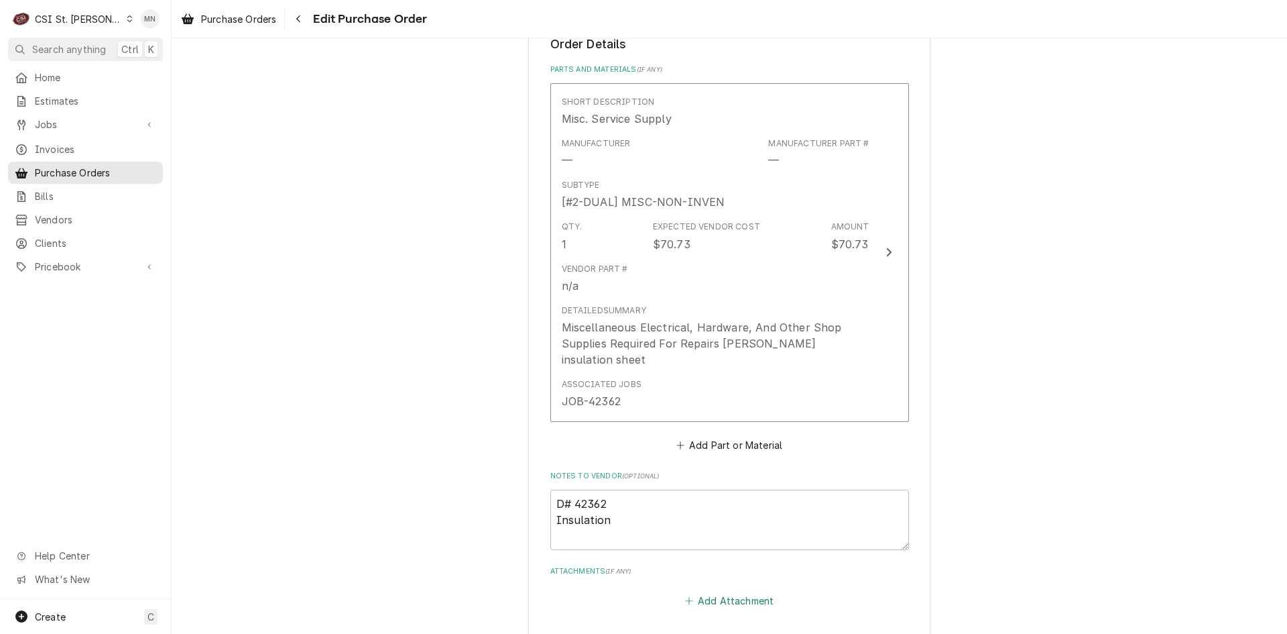
click at [691, 591] on button "Add Attachment" at bounding box center [729, 600] width 94 height 19
type textarea "x"
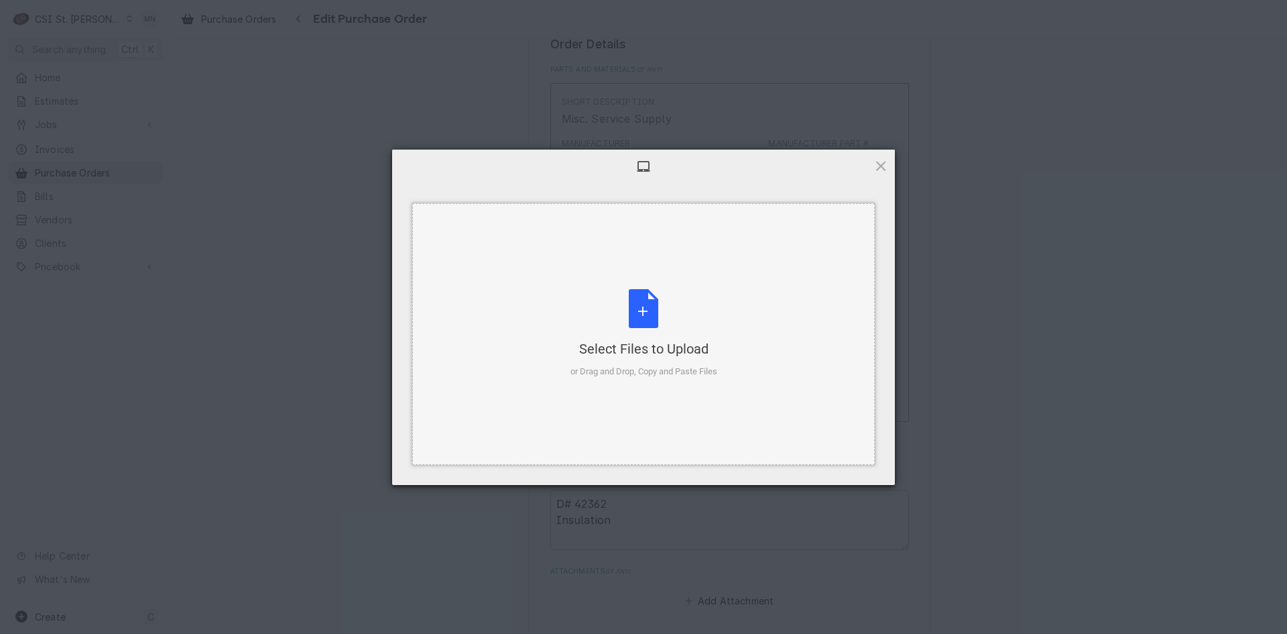
click at [626, 329] on div "Select Files to Upload or Drag and Drop, Copy and Paste Files" at bounding box center [644, 333] width 147 height 89
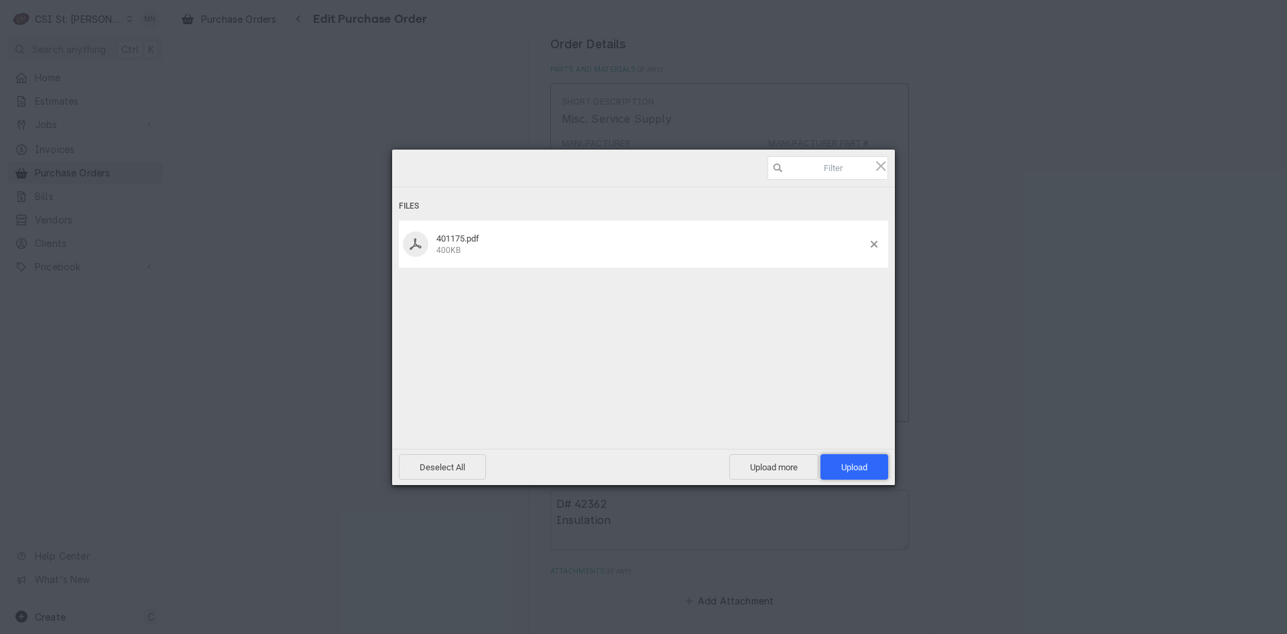
click at [866, 466] on span "Upload 1" at bounding box center [854, 467] width 26 height 10
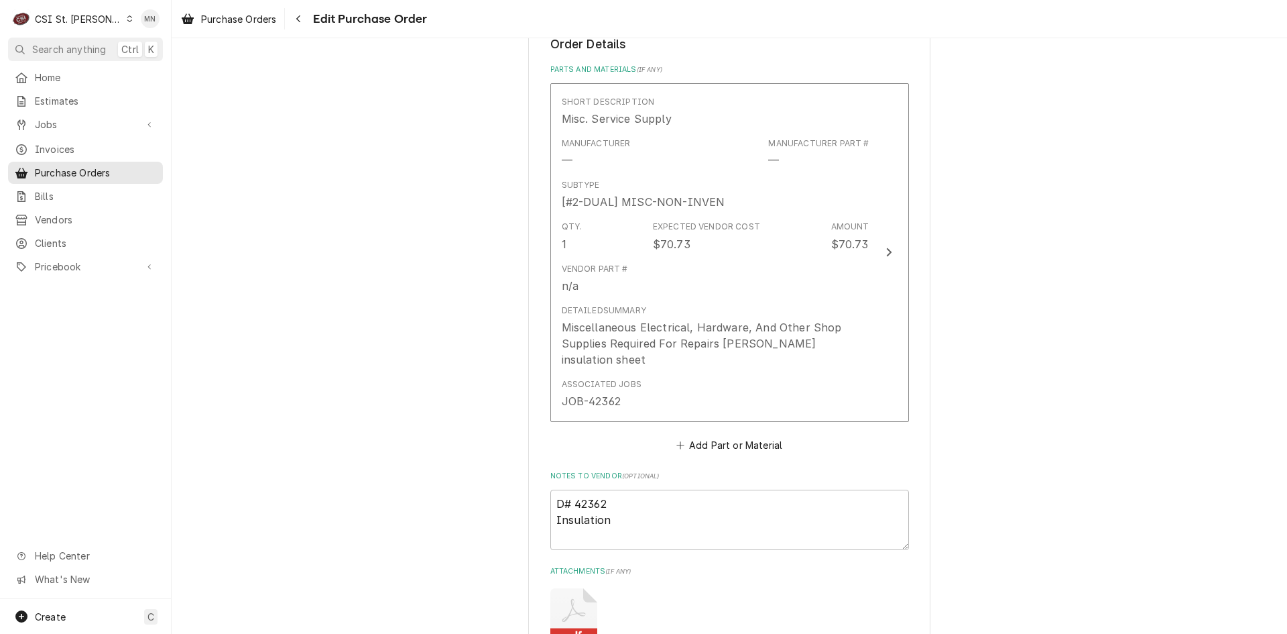
type textarea "x"
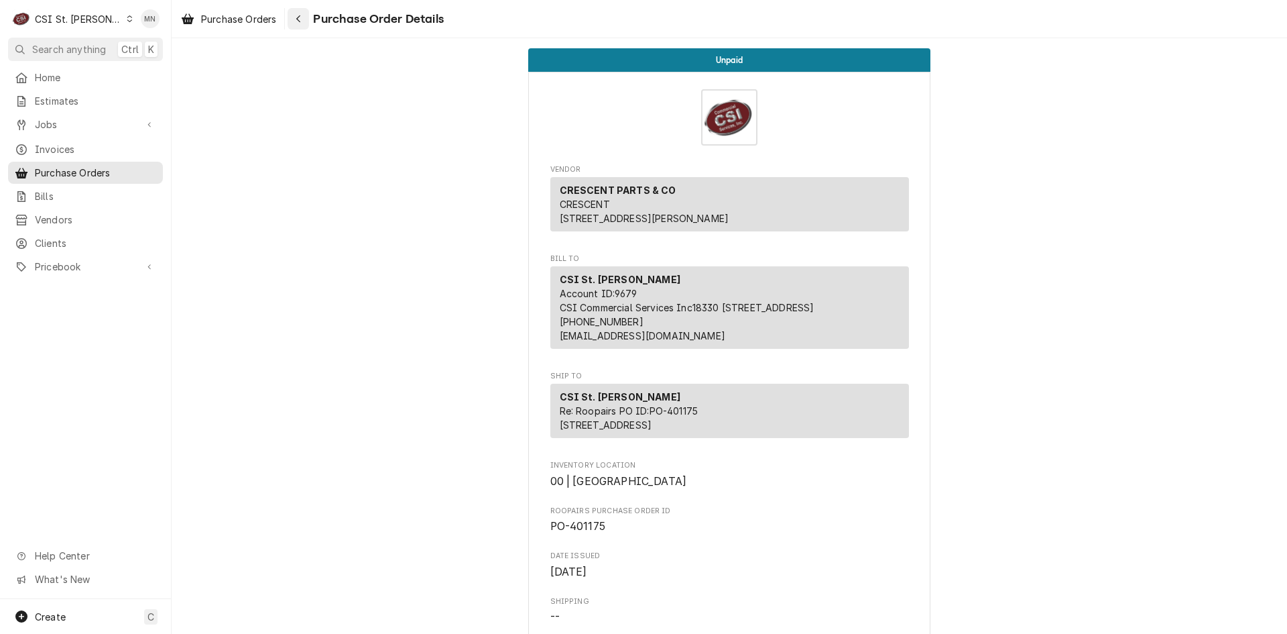
click at [304, 17] on div "Navigate back" at bounding box center [298, 18] width 13 height 13
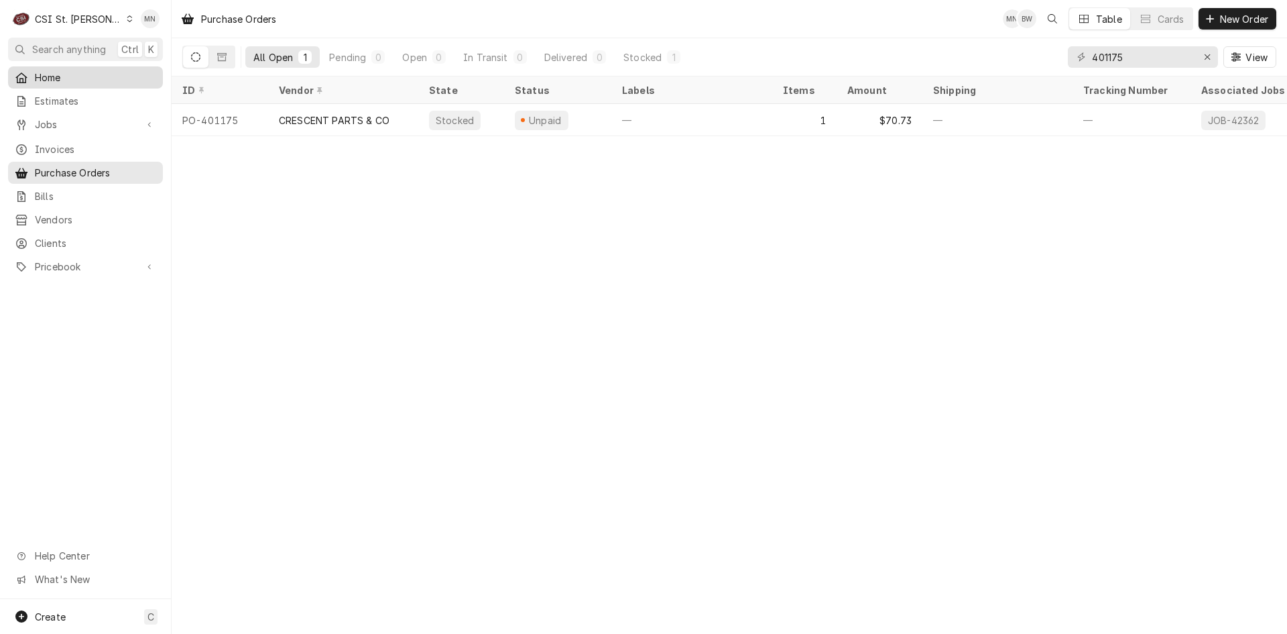
click at [53, 72] on span "Home" at bounding box center [95, 77] width 121 height 14
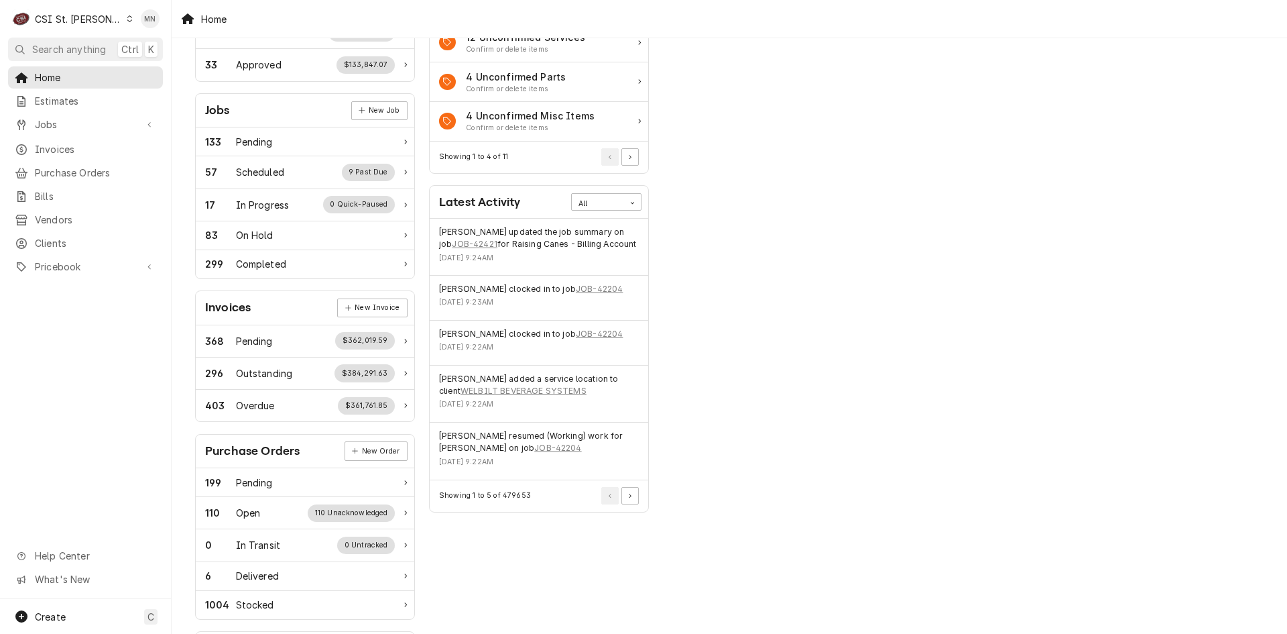
scroll to position [201, 0]
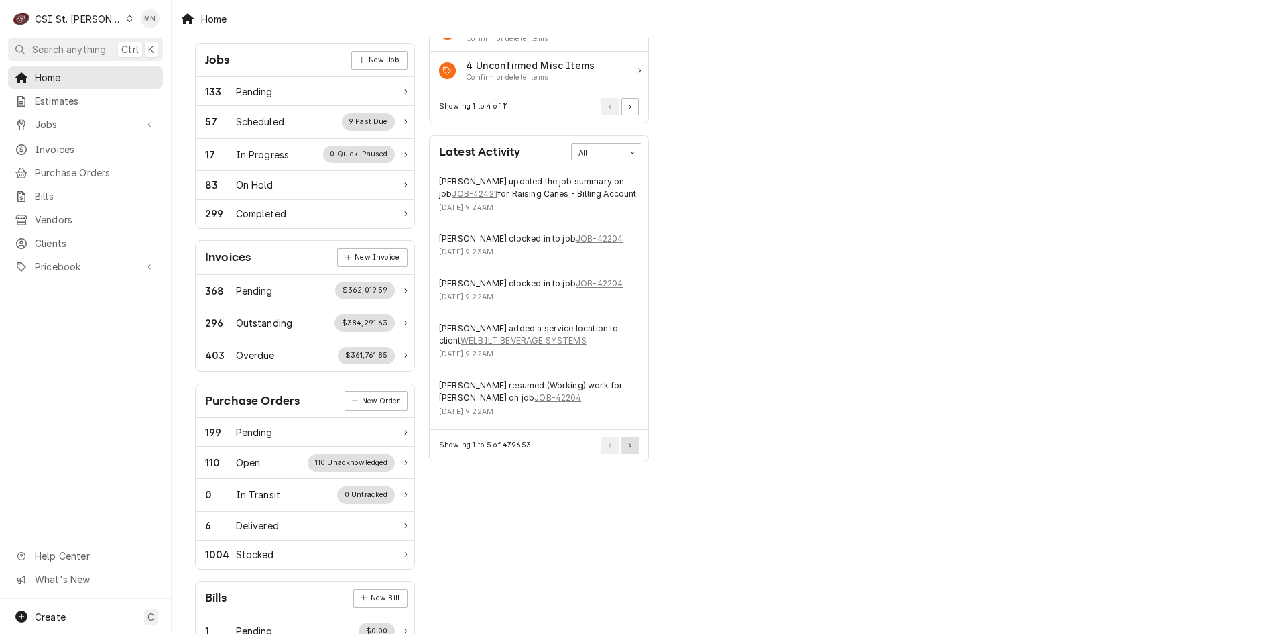
click at [628, 446] on button "Pagination Controls" at bounding box center [629, 444] width 17 height 17
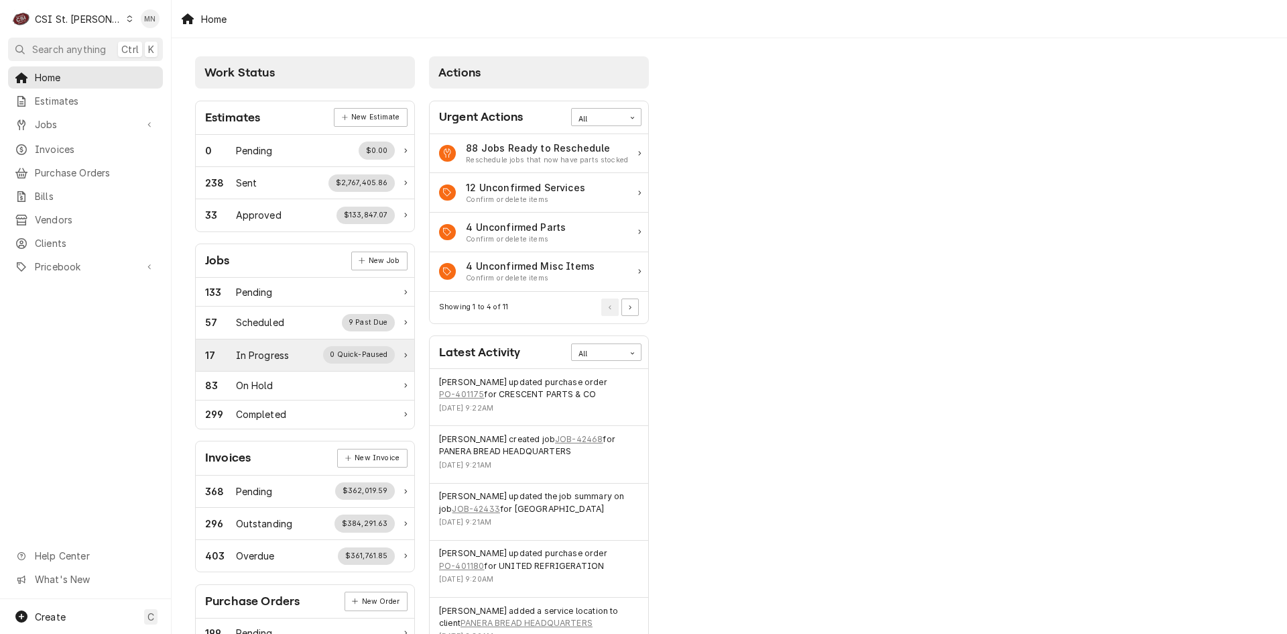
scroll to position [0, 0]
click at [45, 72] on span "Home" at bounding box center [95, 77] width 121 height 14
